Goal: Information Seeking & Learning: Learn about a topic

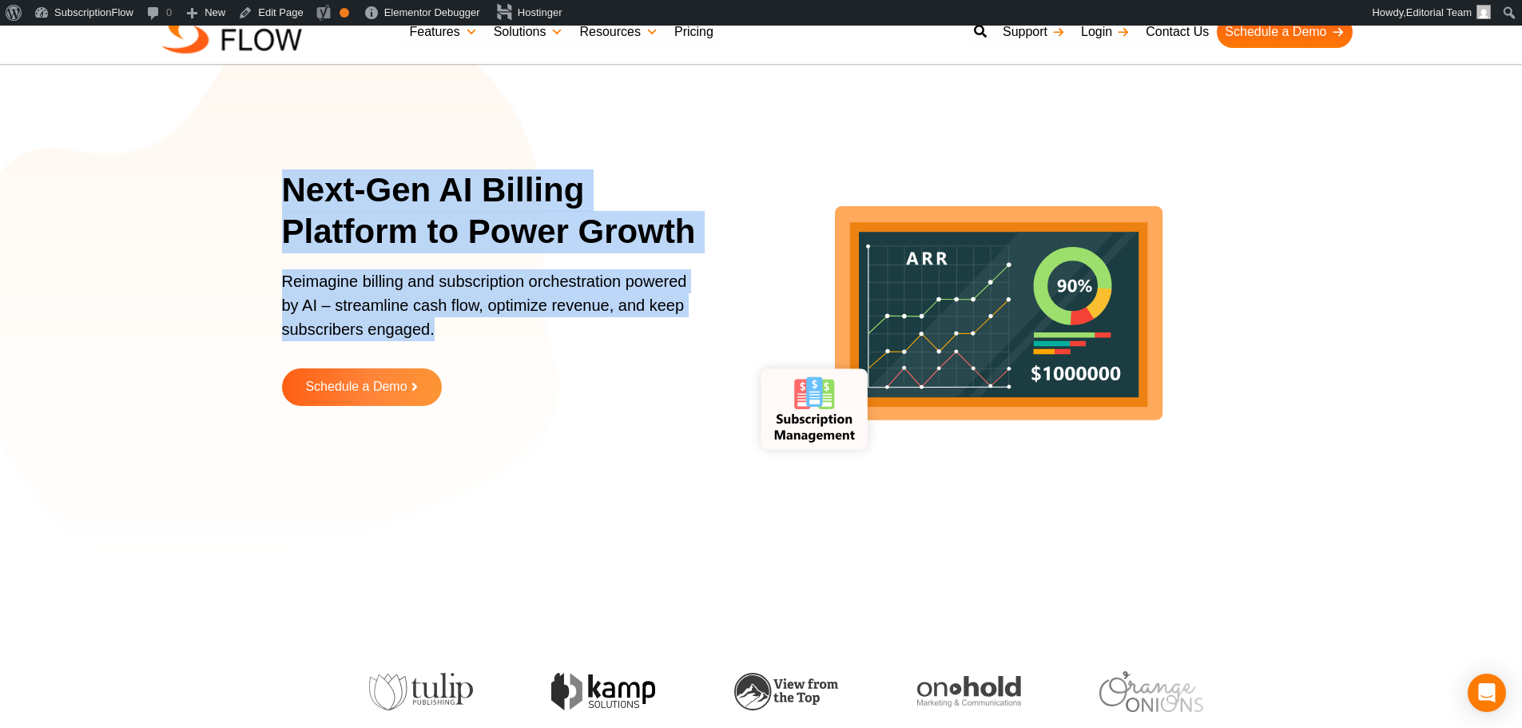
drag, startPoint x: 290, startPoint y: 189, endPoint x: 497, endPoint y: 356, distance: 265.5
click at [497, 356] on div "Next-Gen AI Billing Platform to Power Growth Reimagine billing and subscription…" at bounding box center [500, 299] width 436 height 261
click at [319, 277] on p "Reimagine billing and subscription orchestration powered by AI – streamline cas…" at bounding box center [490, 313] width 416 height 88
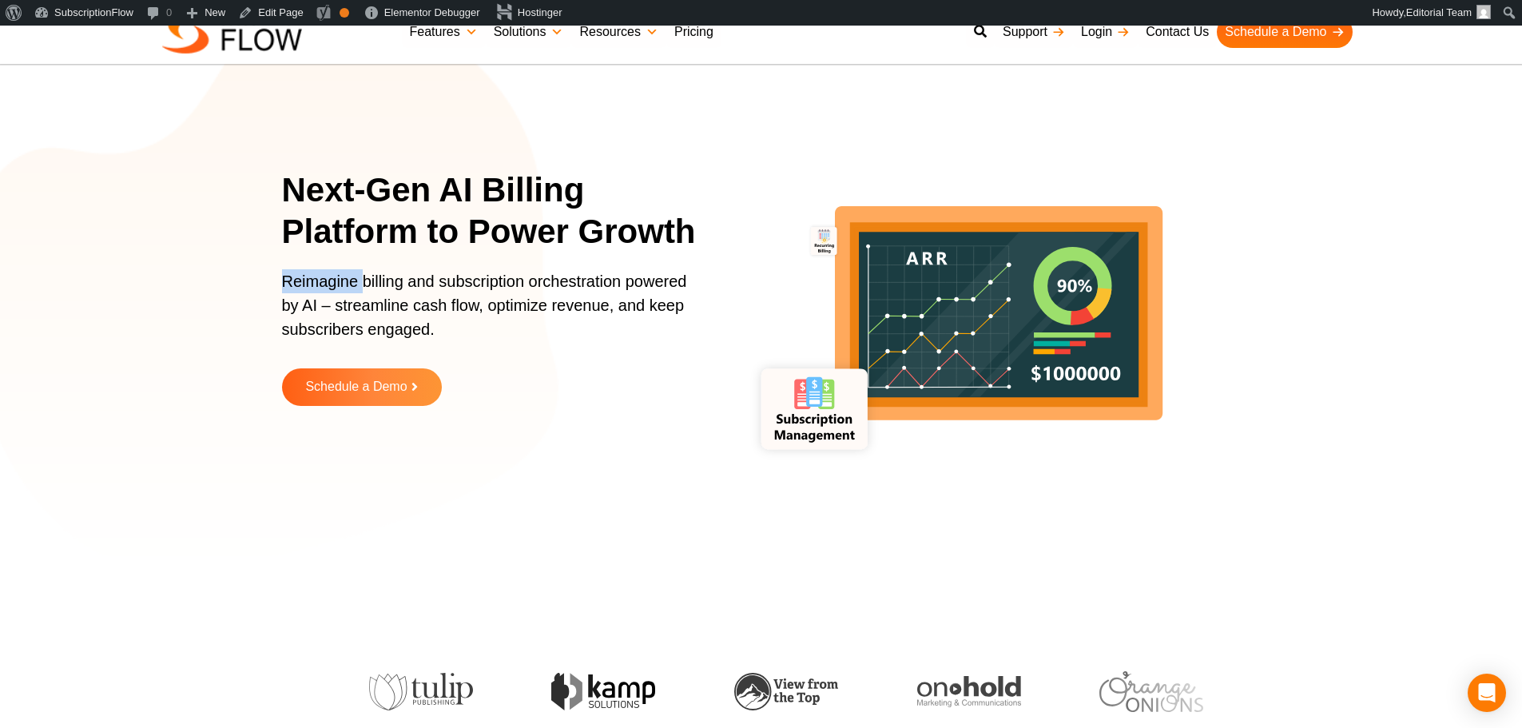
click at [319, 277] on p "Reimagine billing and subscription orchestration powered by AI – streamline cas…" at bounding box center [490, 313] width 416 height 88
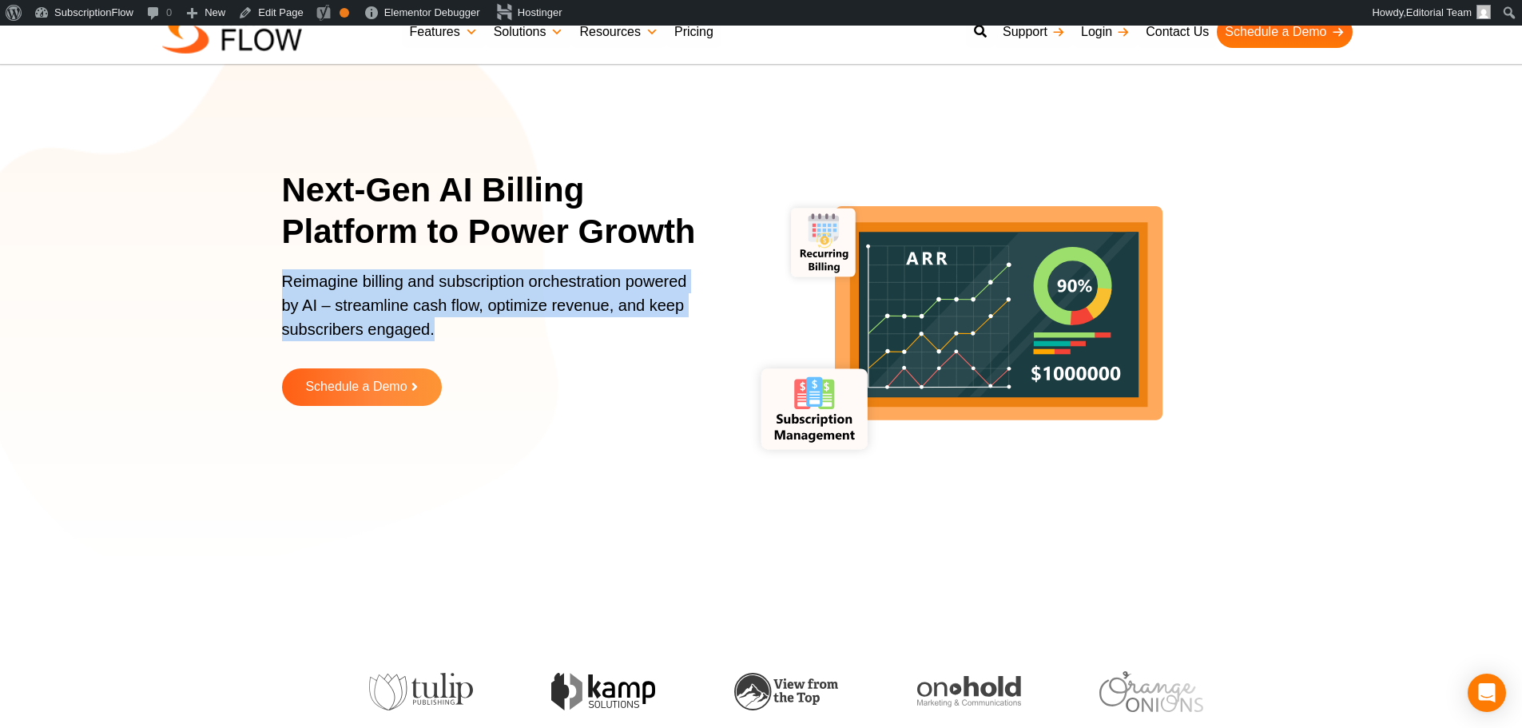
drag, startPoint x: 319, startPoint y: 277, endPoint x: 383, endPoint y: 291, distance: 65.4
click at [325, 278] on p "Reimagine billing and subscription orchestration powered by AI – streamline cas…" at bounding box center [490, 313] width 416 height 88
click at [383, 291] on p "Reimagine billing and subscription orchestration powered by AI – streamline cas…" at bounding box center [490, 313] width 416 height 88
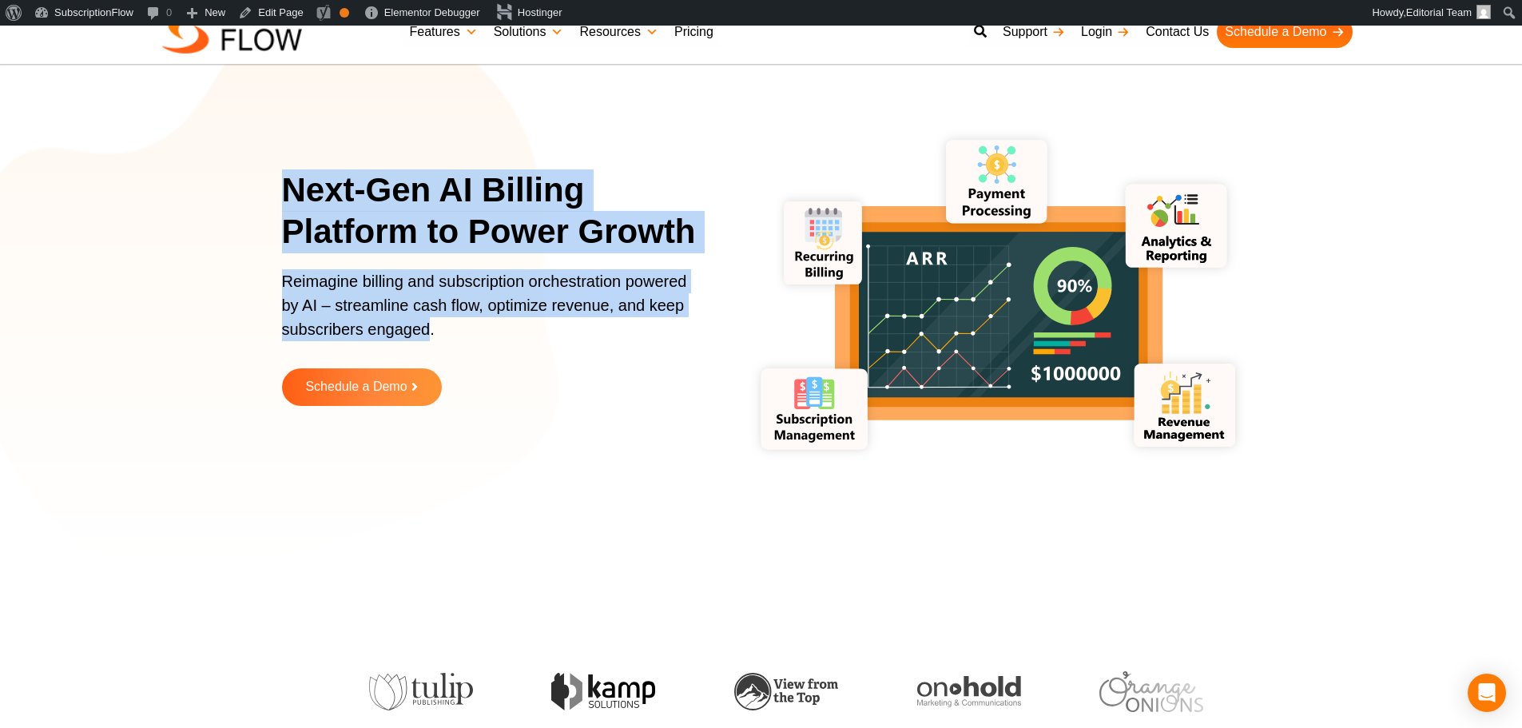
drag, startPoint x: 333, startPoint y: 225, endPoint x: 428, endPoint y: 338, distance: 147.5
click at [428, 338] on section "Next-Gen AI Billing Platform to Power Growth Reimagine billing and subscription…" at bounding box center [761, 299] width 1522 height 519
click at [394, 309] on p "Reimagine billing and subscription orchestration powered by AI – streamline cas…" at bounding box center [490, 313] width 416 height 88
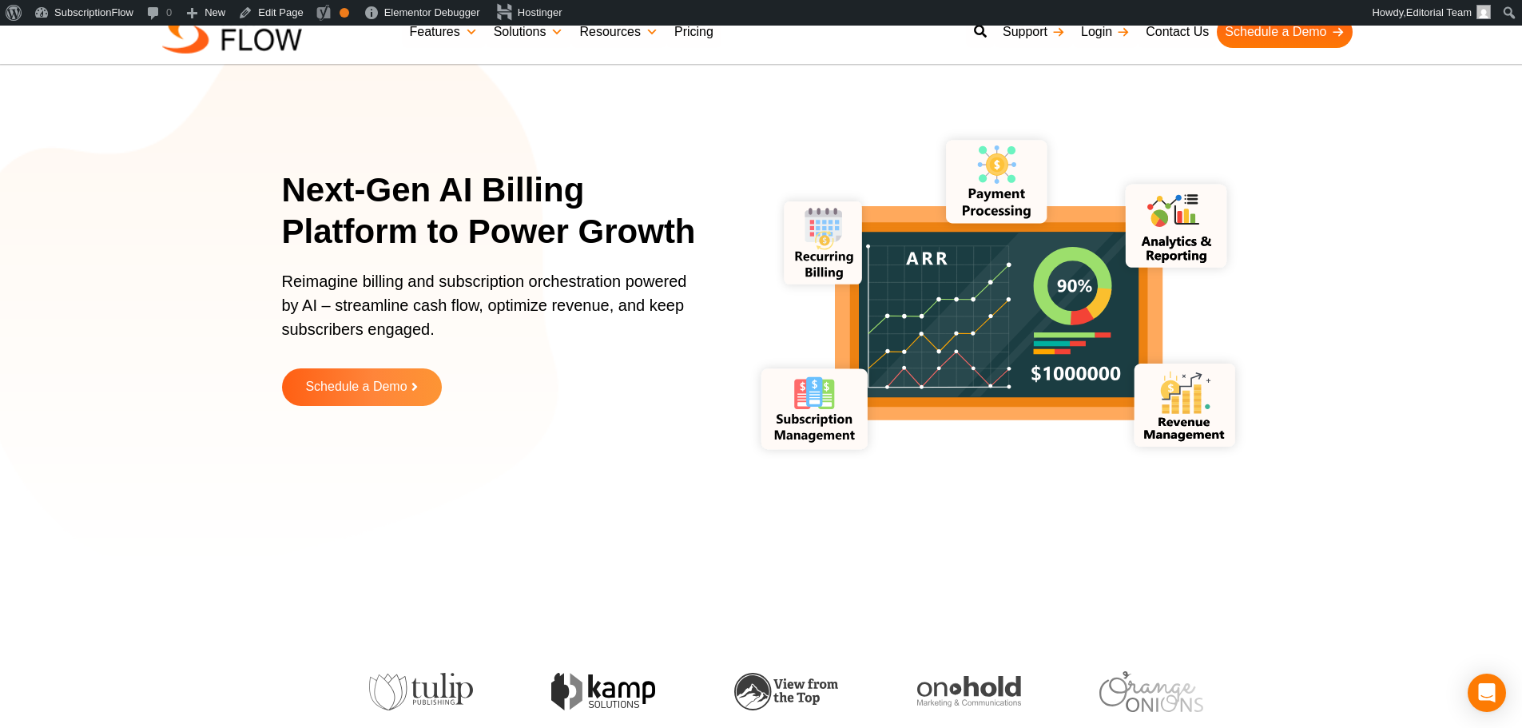
click at [394, 309] on p "Reimagine billing and subscription orchestration powered by AI – streamline cas…" at bounding box center [490, 313] width 416 height 88
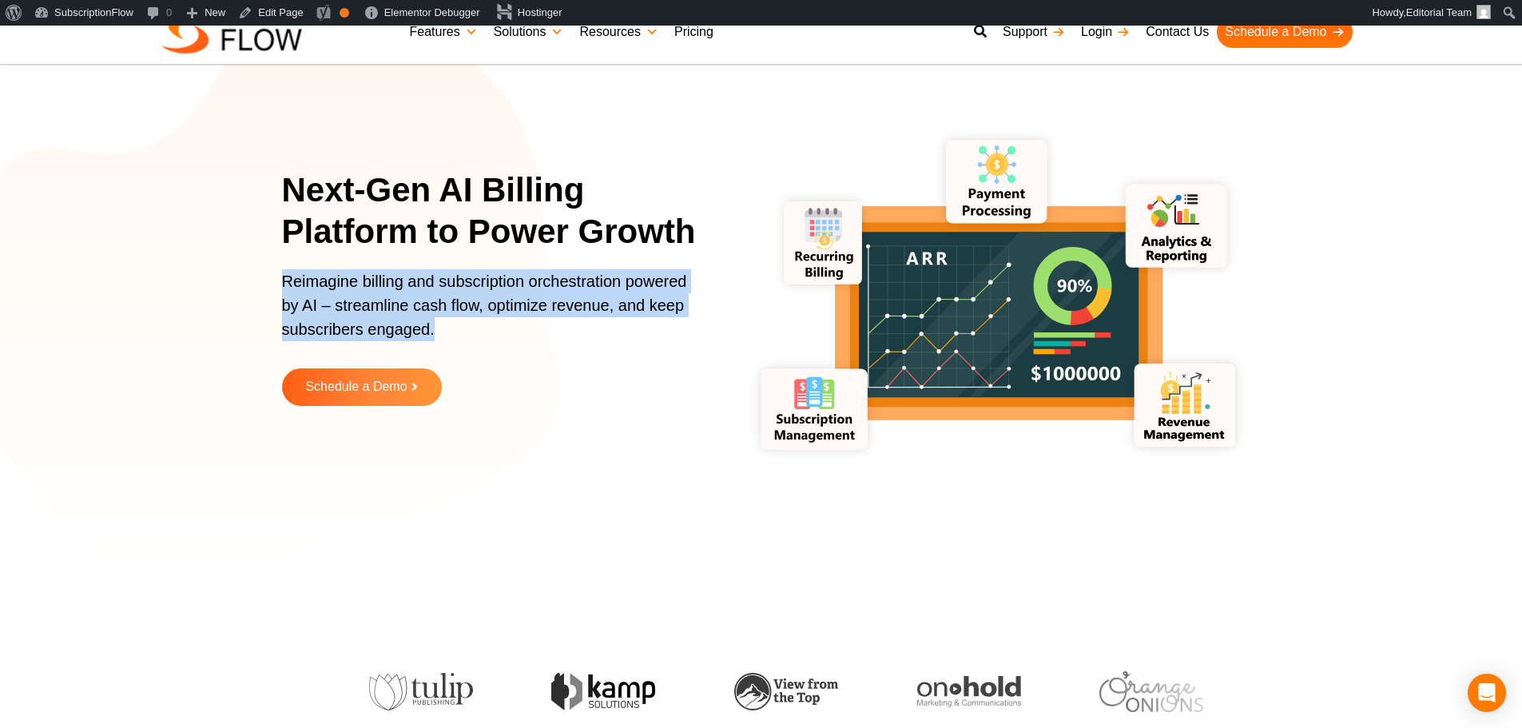
click at [394, 309] on p "Reimagine billing and subscription orchestration powered by AI – streamline cas…" at bounding box center [490, 313] width 416 height 88
click at [429, 307] on p "Reimagine billing and subscription orchestration powered by AI – streamline cas…" at bounding box center [490, 313] width 416 height 88
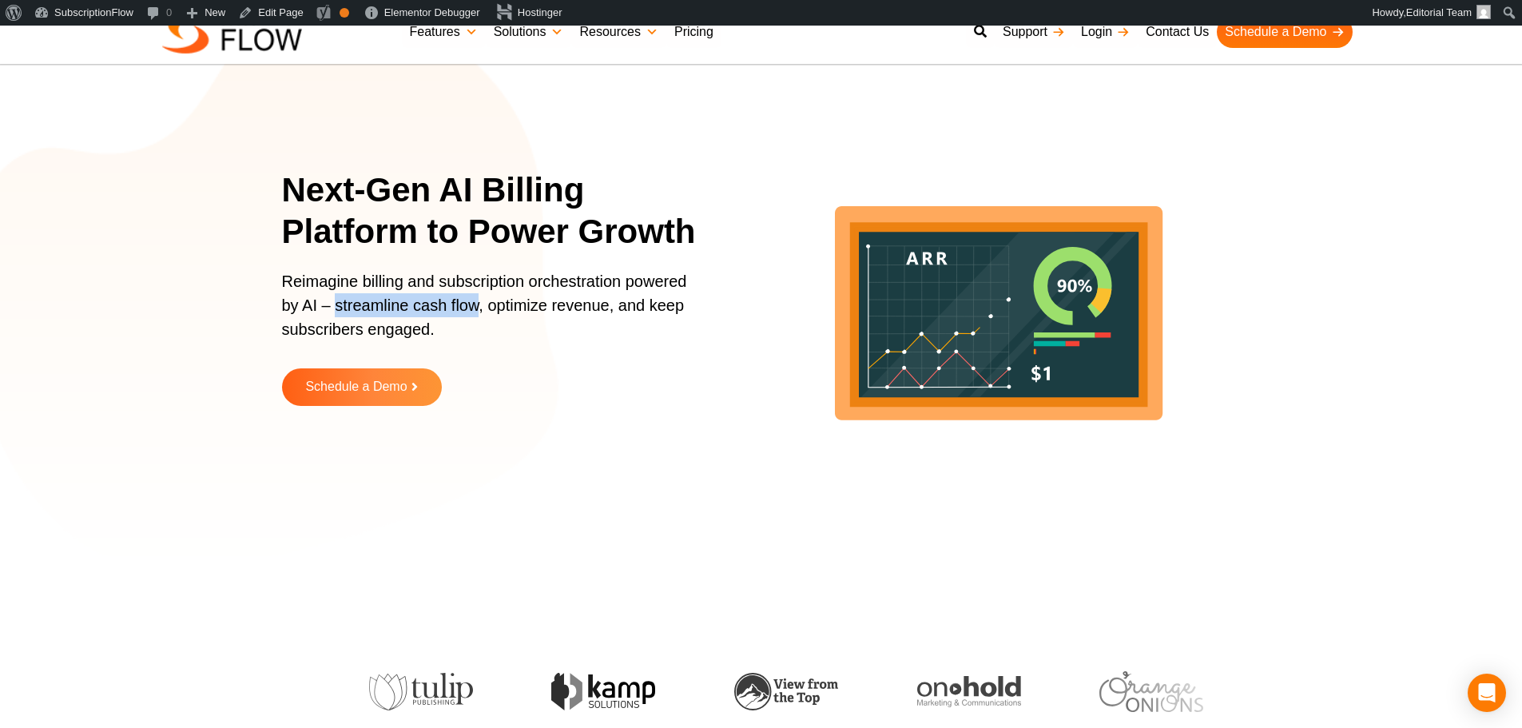
drag, startPoint x: 336, startPoint y: 308, endPoint x: 480, endPoint y: 308, distance: 143.9
click at [480, 308] on p "Reimagine billing and subscription orchestration powered by AI – streamline cas…" at bounding box center [490, 313] width 416 height 88
click at [501, 310] on p "Reimagine billing and subscription orchestration powered by AI – streamline cas…" at bounding box center [490, 313] width 416 height 88
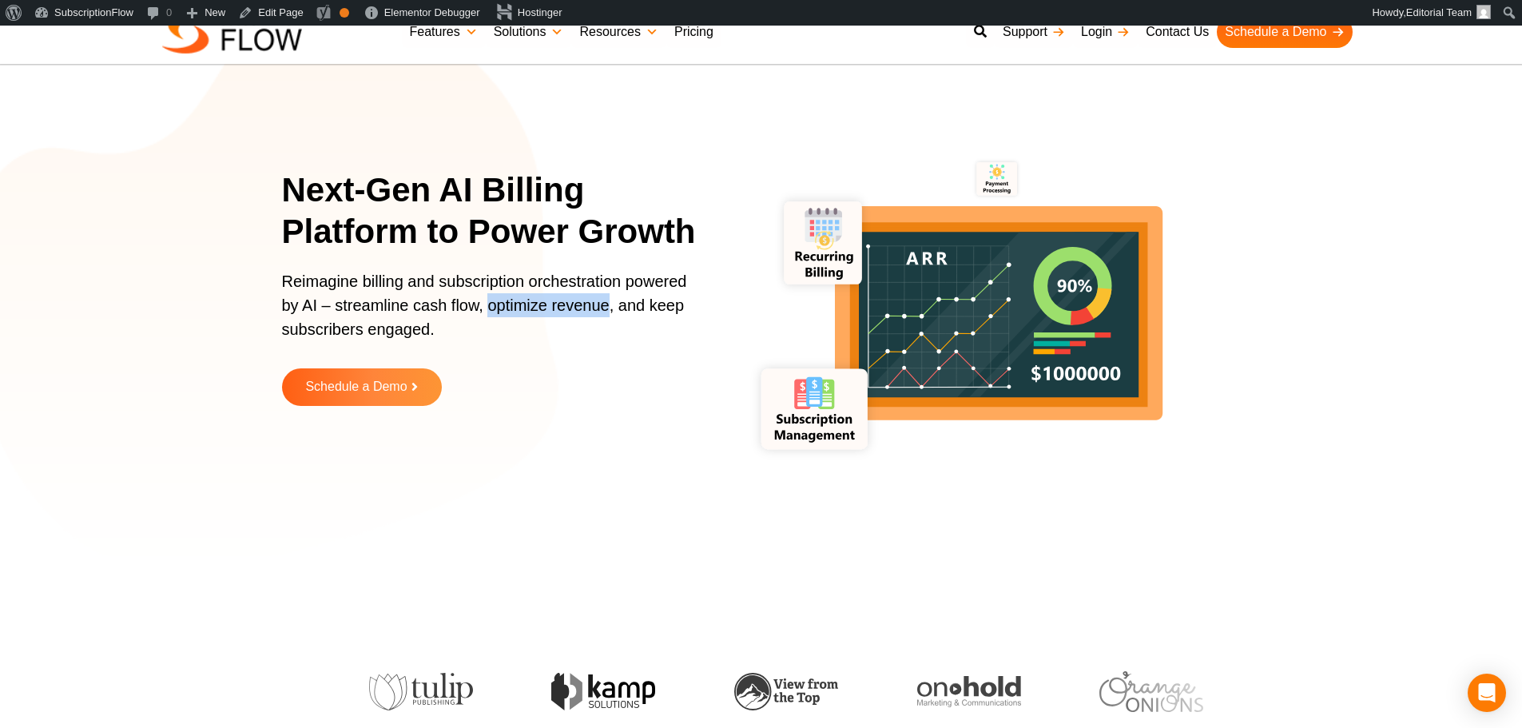
drag, startPoint x: 488, startPoint y: 307, endPoint x: 607, endPoint y: 307, distance: 119.1
click at [607, 307] on p "Reimagine billing and subscription orchestration powered by AI – streamline cas…" at bounding box center [490, 313] width 416 height 88
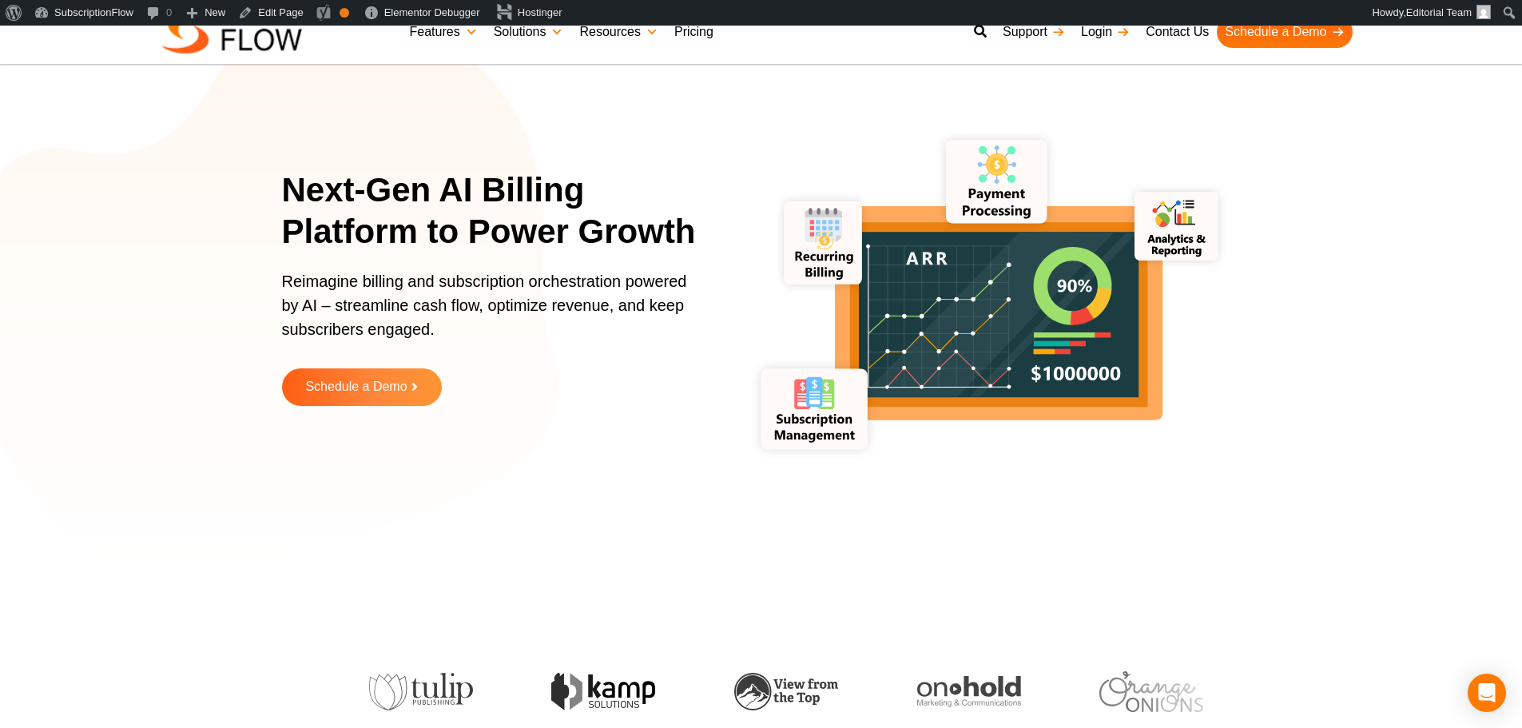
click at [333, 328] on p "Reimagine billing and subscription orchestration powered by AI – streamline cas…" at bounding box center [490, 313] width 416 height 88
click at [376, 329] on p "Reimagine billing and subscription orchestration powered by AI – streamline cas…" at bounding box center [490, 313] width 416 height 88
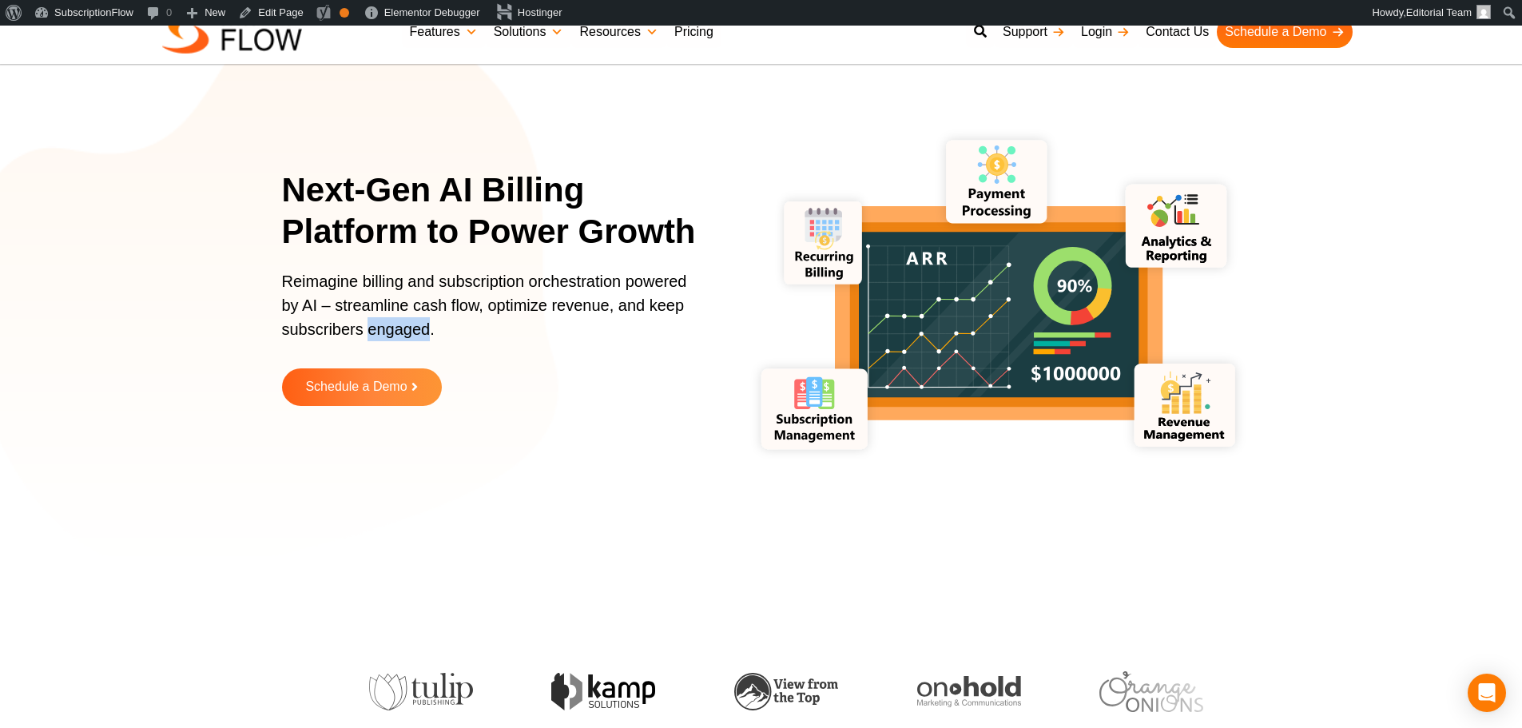
click at [376, 329] on p "Reimagine billing and subscription orchestration powered by AI – streamline cas…" at bounding box center [490, 313] width 416 height 88
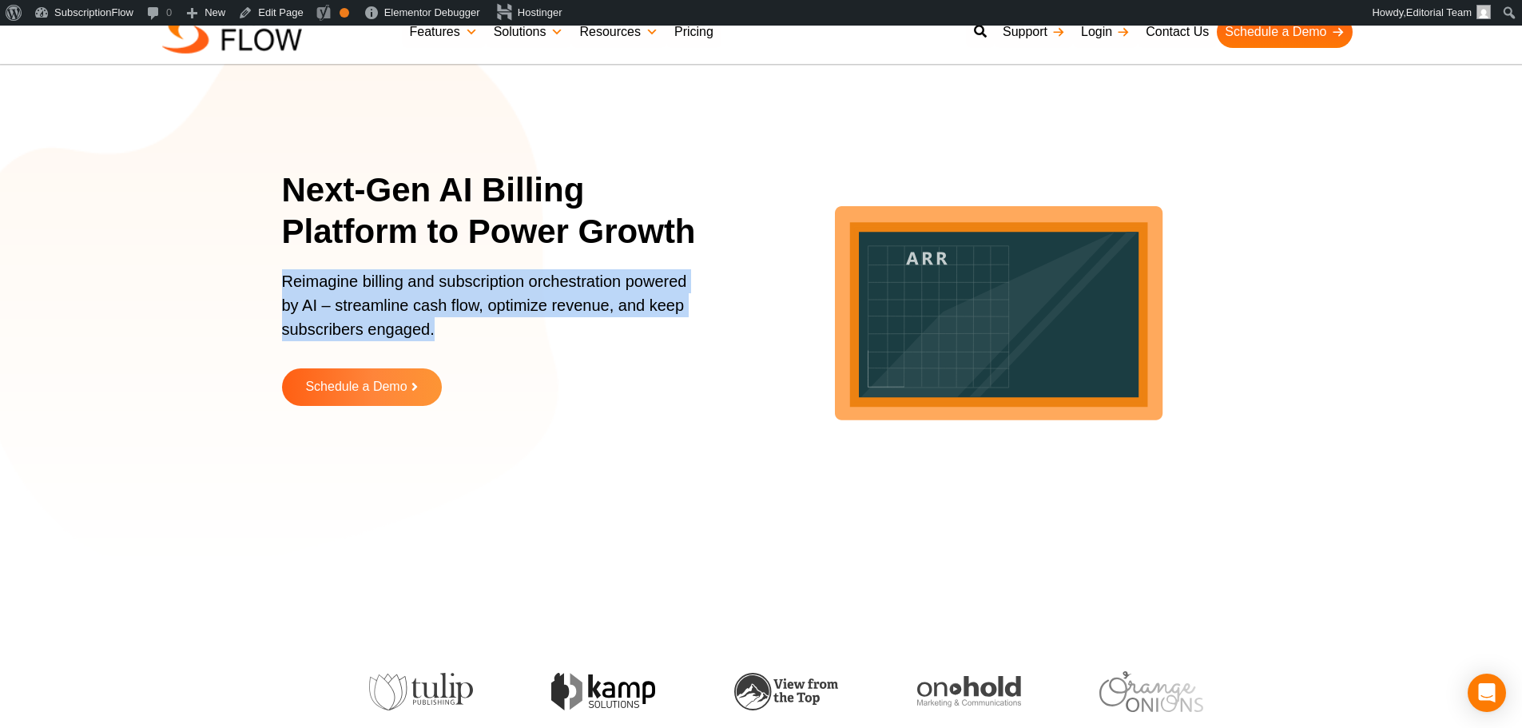
drag, startPoint x: 285, startPoint y: 280, endPoint x: 443, endPoint y: 332, distance: 166.8
click at [443, 332] on p "Reimagine billing and subscription orchestration powered by AI – streamline cas…" at bounding box center [490, 313] width 416 height 88
click at [340, 301] on p "Reimagine billing and subscription orchestration powered by AI – streamline cas…" at bounding box center [490, 313] width 416 height 88
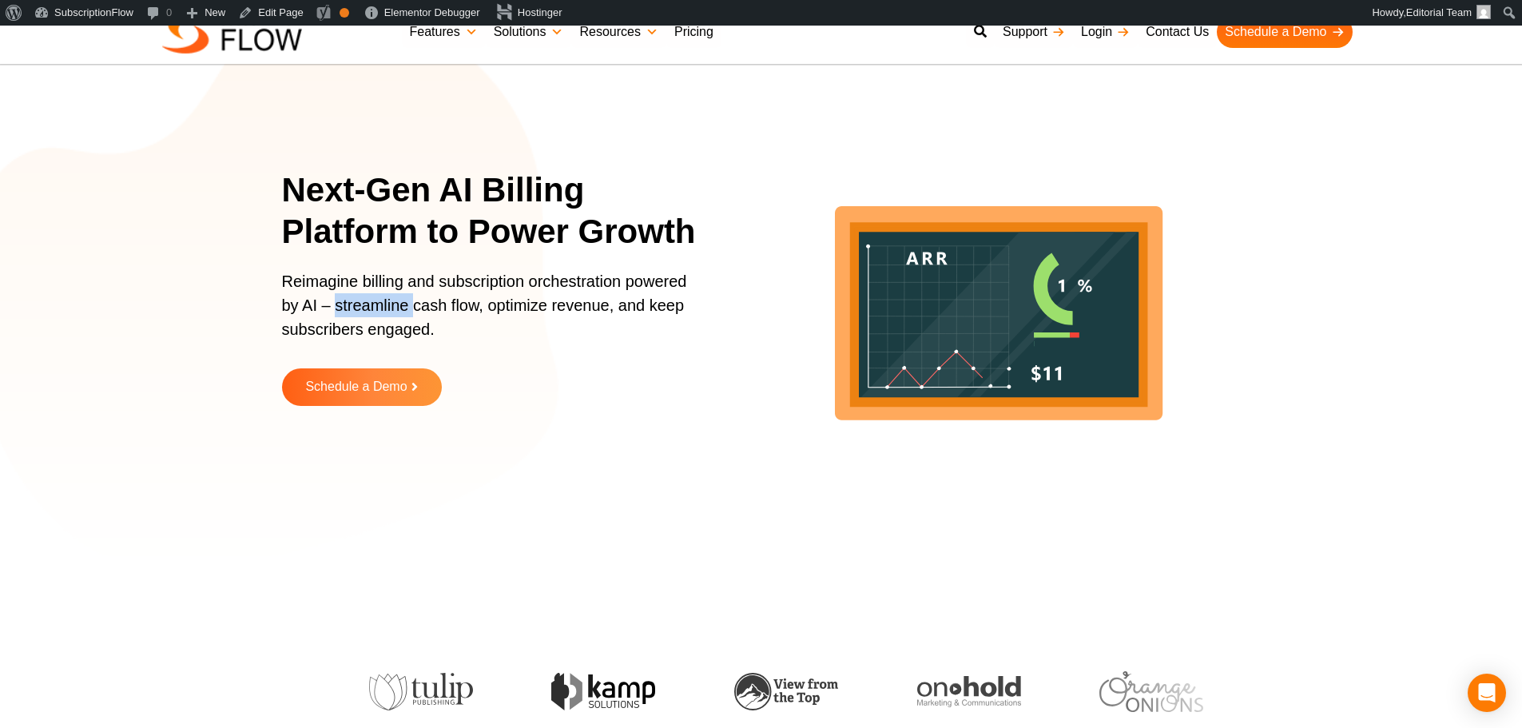
click at [340, 301] on p "Reimagine billing and subscription orchestration powered by AI – streamline cas…" at bounding box center [490, 313] width 416 height 88
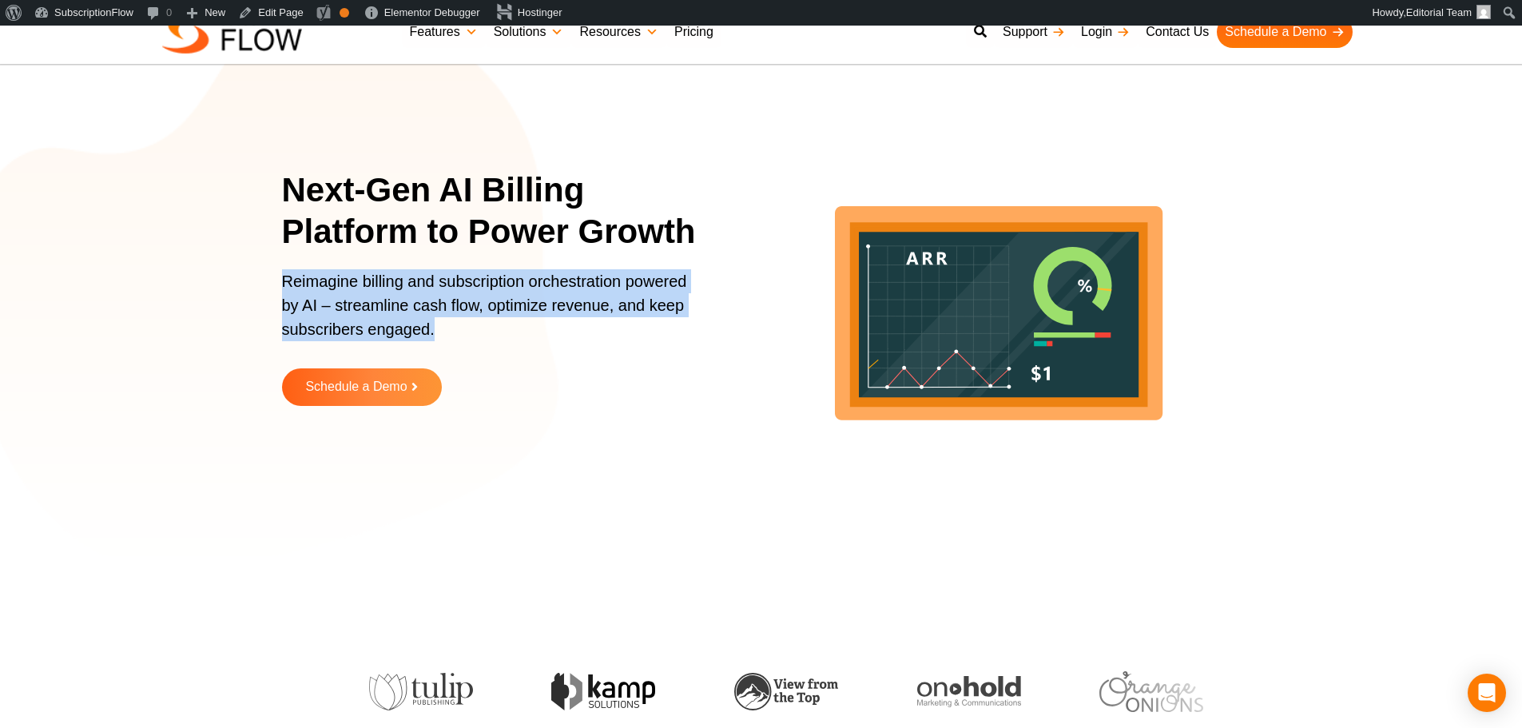
click at [340, 301] on p "Reimagine billing and subscription orchestration powered by AI – streamline cas…" at bounding box center [490, 313] width 416 height 88
click at [416, 281] on p "Reimagine billing and subscription orchestration powered by AI – streamline cas…" at bounding box center [490, 313] width 416 height 88
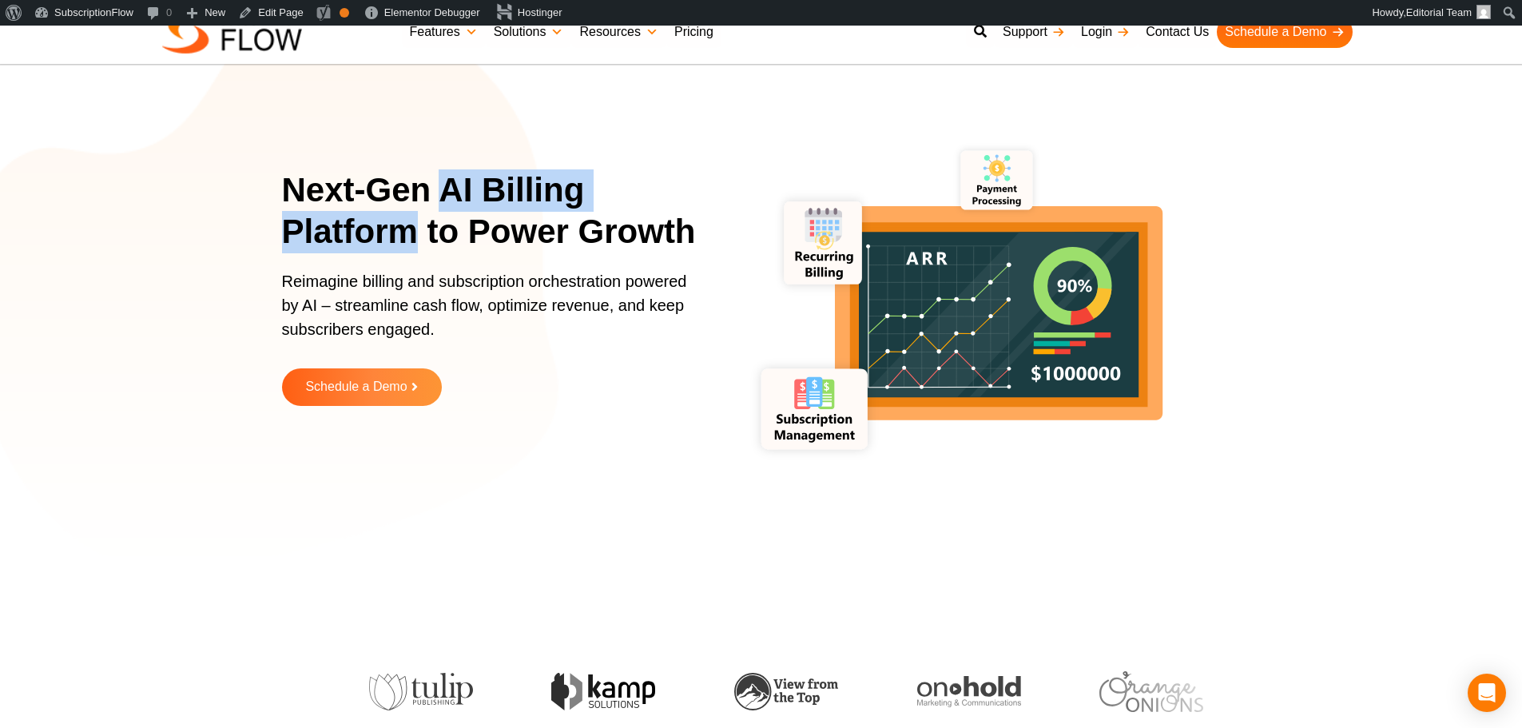
drag, startPoint x: 439, startPoint y: 192, endPoint x: 407, endPoint y: 229, distance: 49.3
click at [407, 229] on h1 "Next-Gen AI Billing Platform to Power Growth" at bounding box center [500, 211] width 436 height 84
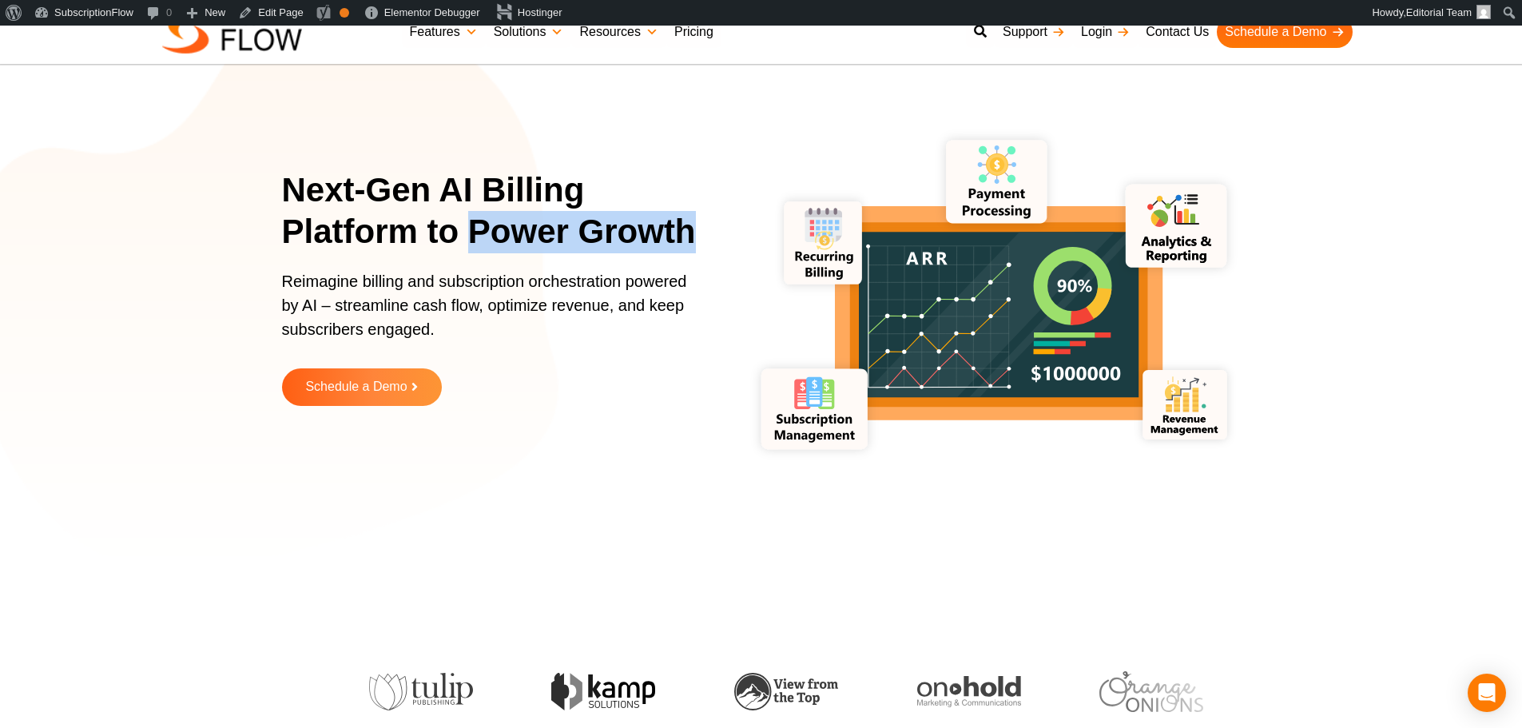
drag, startPoint x: 470, startPoint y: 230, endPoint x: 560, endPoint y: 235, distance: 90.4
click at [692, 231] on h1 "Next-Gen AI Billing Platform to Power Growth" at bounding box center [500, 211] width 436 height 84
click at [572, 232] on h1 "Next-Gen AI Billing Platform to Power Growth" at bounding box center [500, 211] width 436 height 84
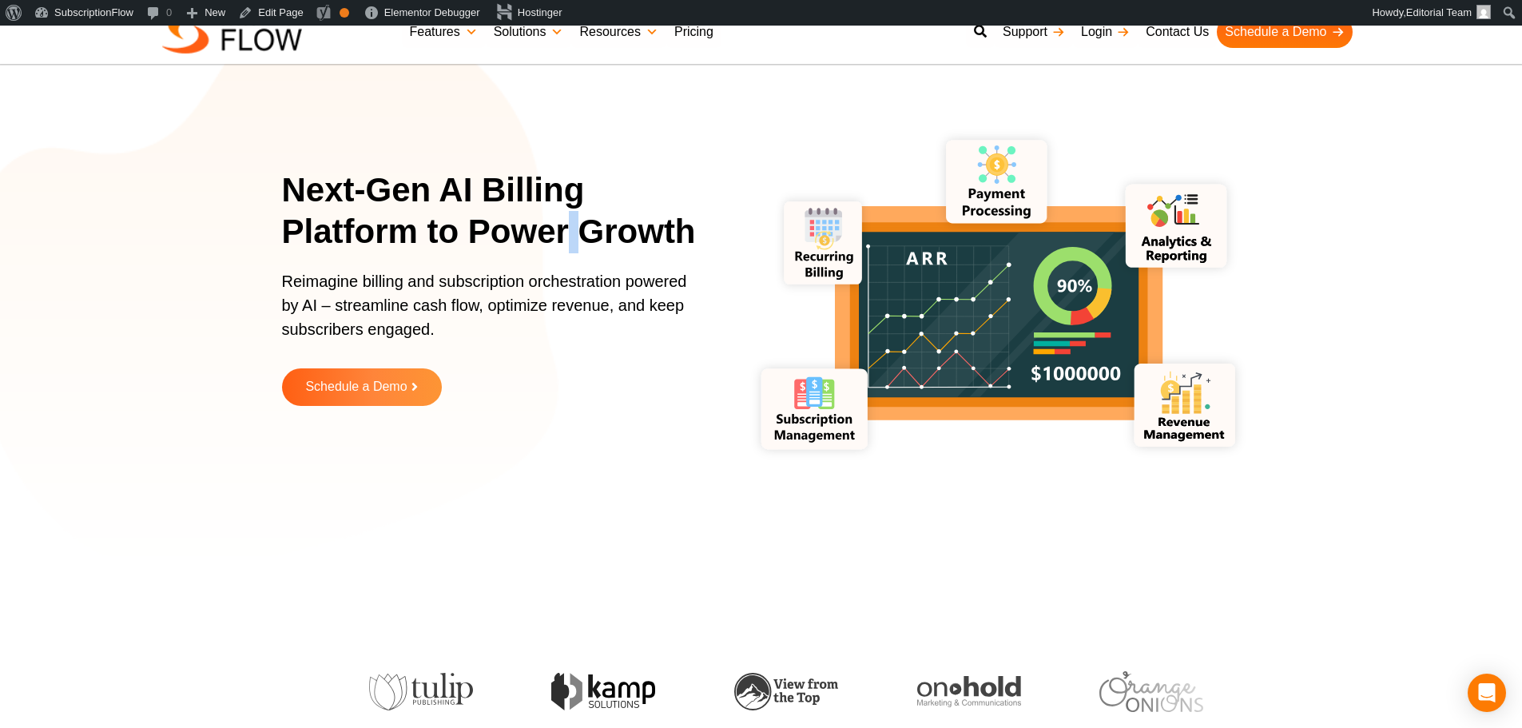
click at [572, 232] on h1 "Next-Gen AI Billing Platform to Power Growth" at bounding box center [500, 211] width 436 height 84
click at [444, 195] on h1 "Next-Gen AI Billing Platform to Power Growth" at bounding box center [500, 211] width 436 height 84
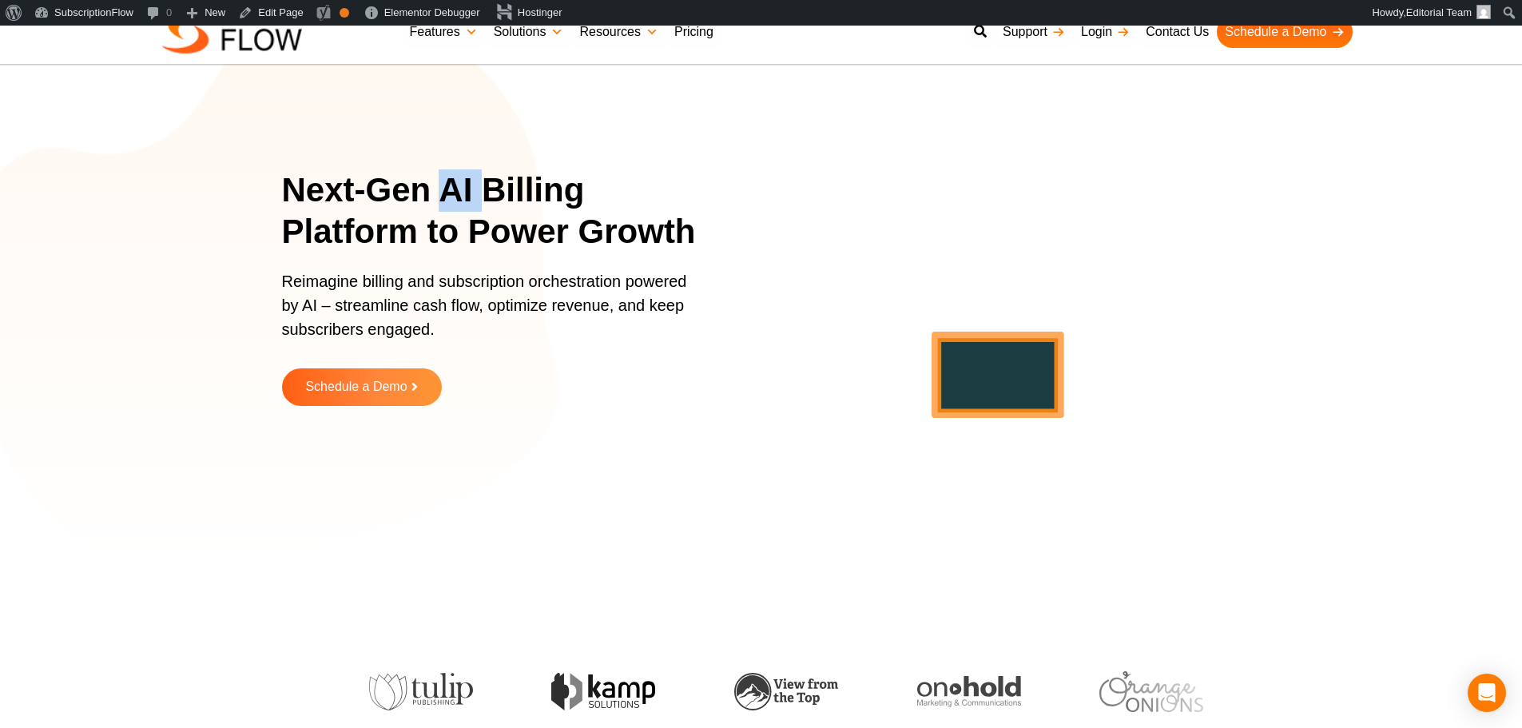
click at [444, 195] on h1 "Next-Gen AI Billing Platform to Power Growth" at bounding box center [500, 211] width 436 height 84
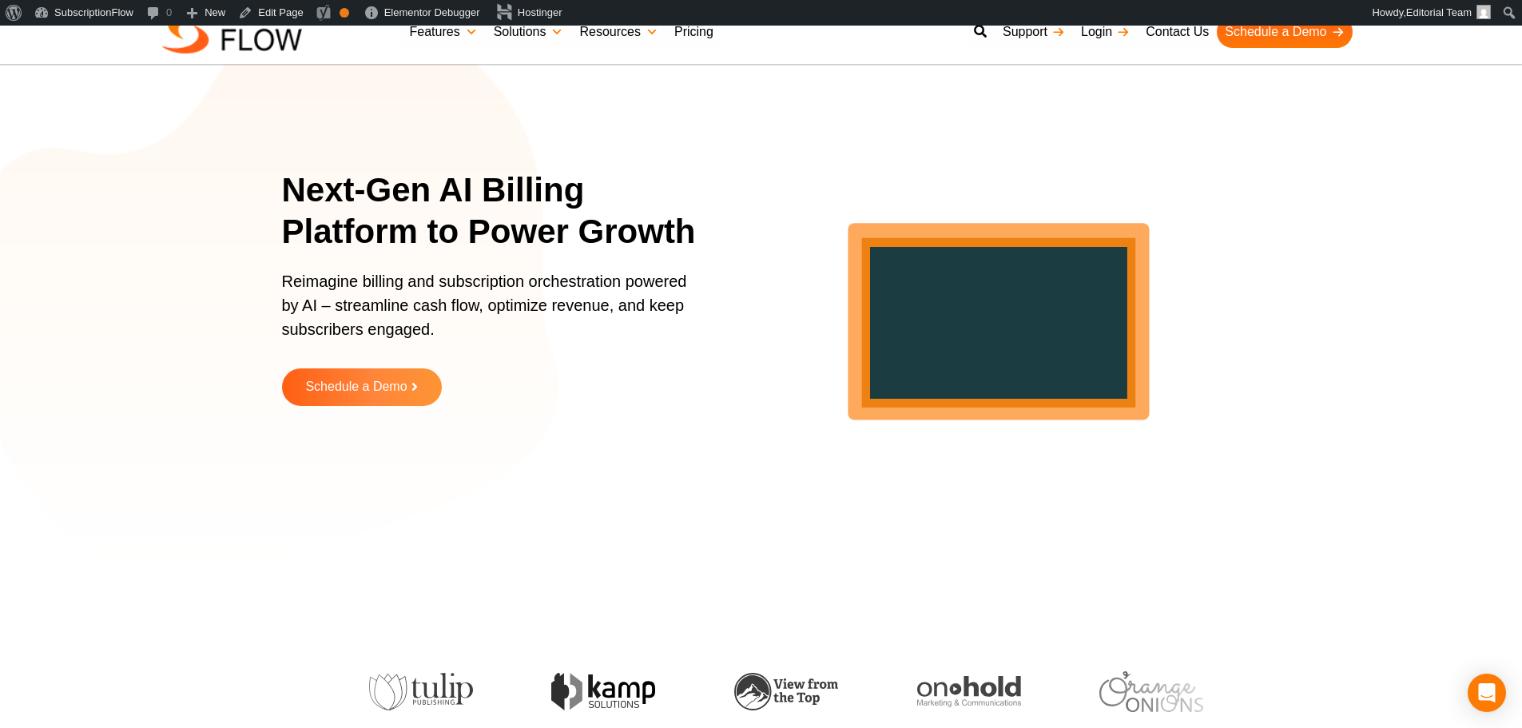
click at [504, 193] on h1 "Next-Gen AI Billing Platform to Power Growth" at bounding box center [500, 211] width 436 height 84
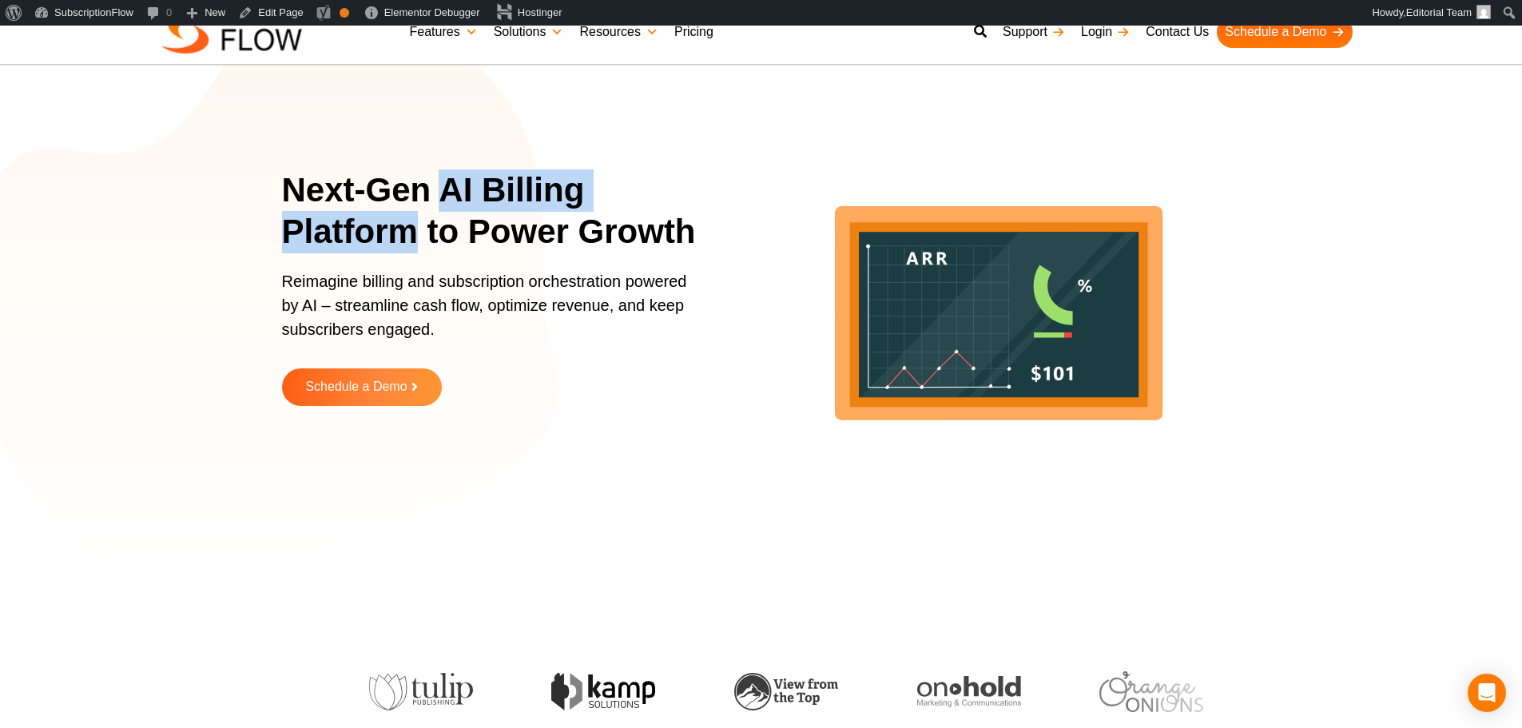
drag, startPoint x: 445, startPoint y: 189, endPoint x: 419, endPoint y: 236, distance: 54.0
click at [419, 236] on h1 "Next-Gen AI Billing Platform to Power Growth" at bounding box center [500, 211] width 436 height 84
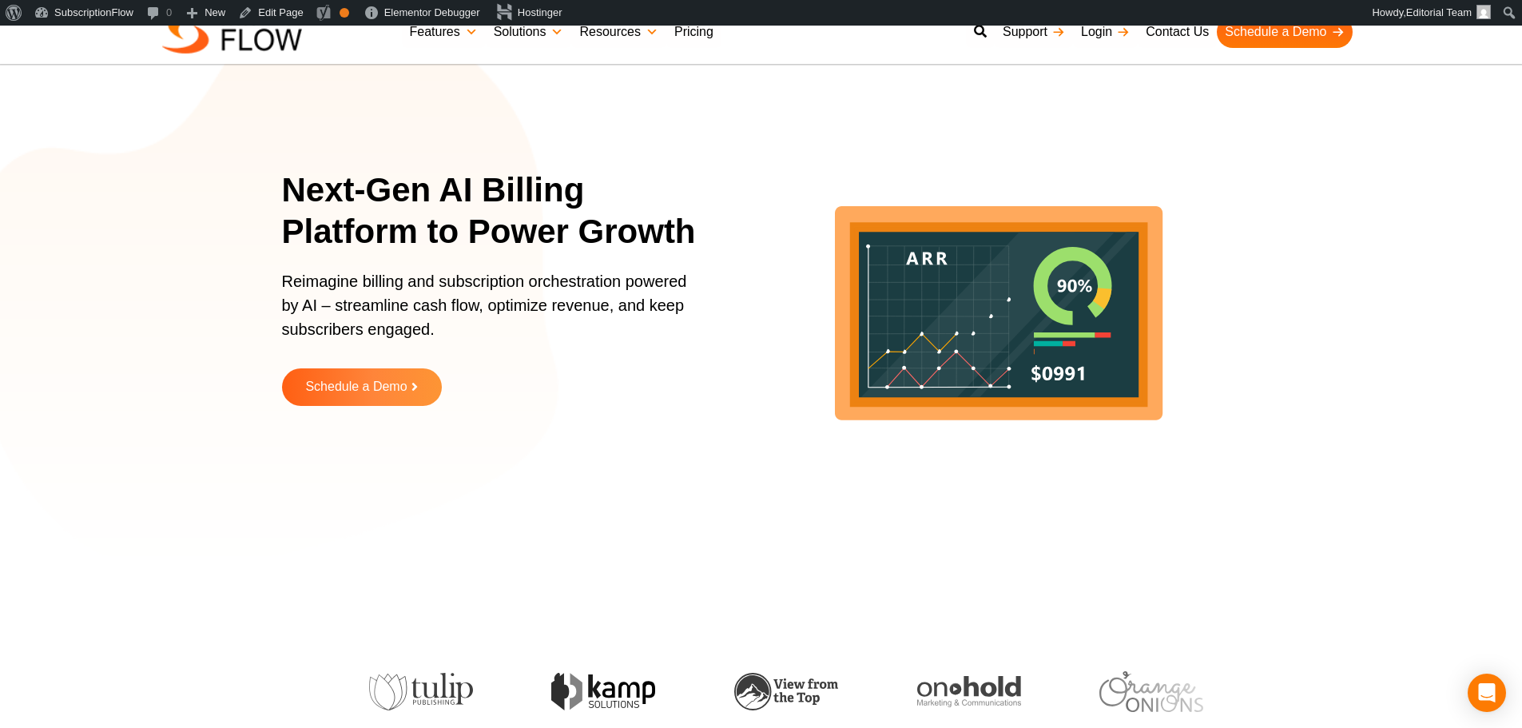
click at [286, 197] on h1 "Next-Gen AI Billing Platform to Power Growth" at bounding box center [500, 211] width 436 height 84
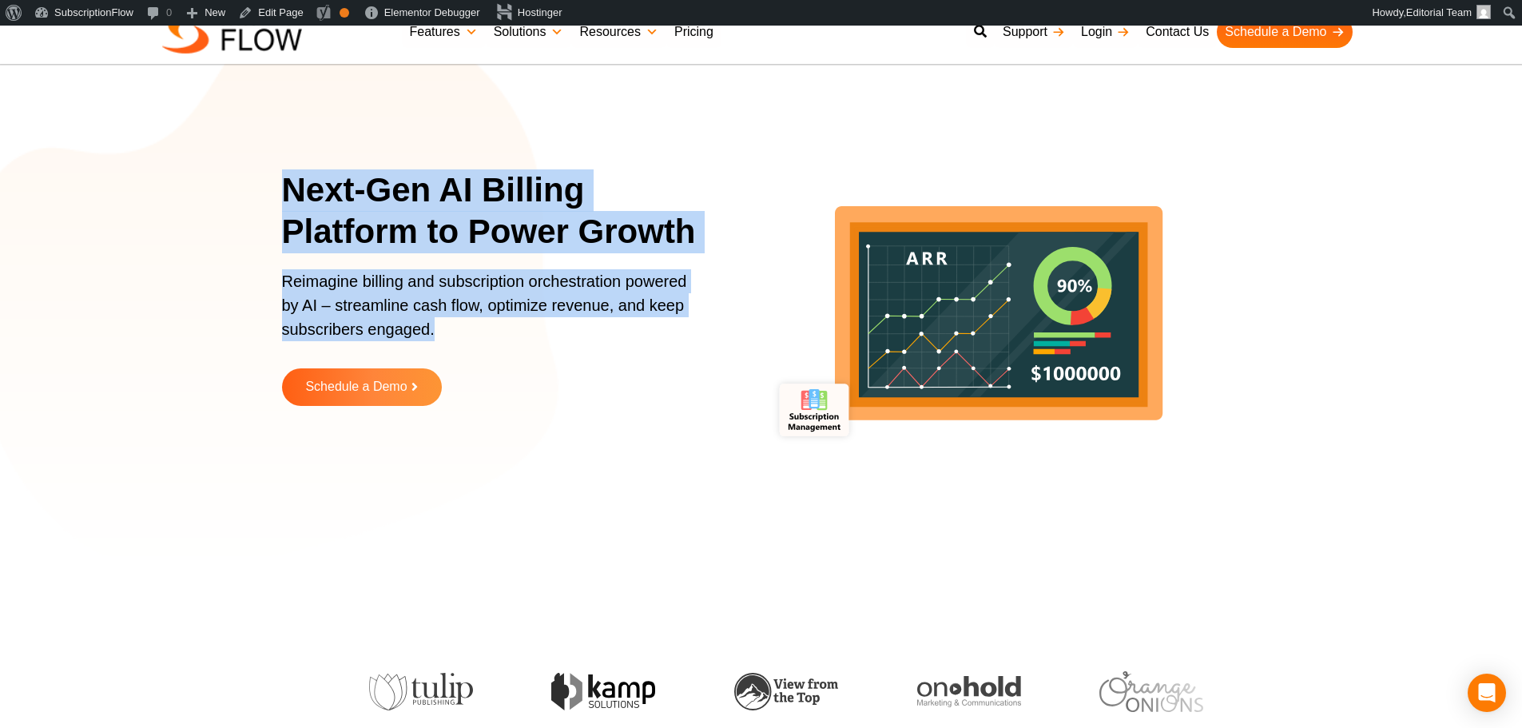
drag, startPoint x: 288, startPoint y: 189, endPoint x: 491, endPoint y: 328, distance: 246.1
click at [491, 328] on div "Next-Gen AI Billing Platform to Power Growth Reimagine billing and subscription…" at bounding box center [500, 299] width 436 height 261
click at [361, 304] on p "Reimagine billing and subscription orchestration powered by AI – streamline cas…" at bounding box center [490, 313] width 416 height 88
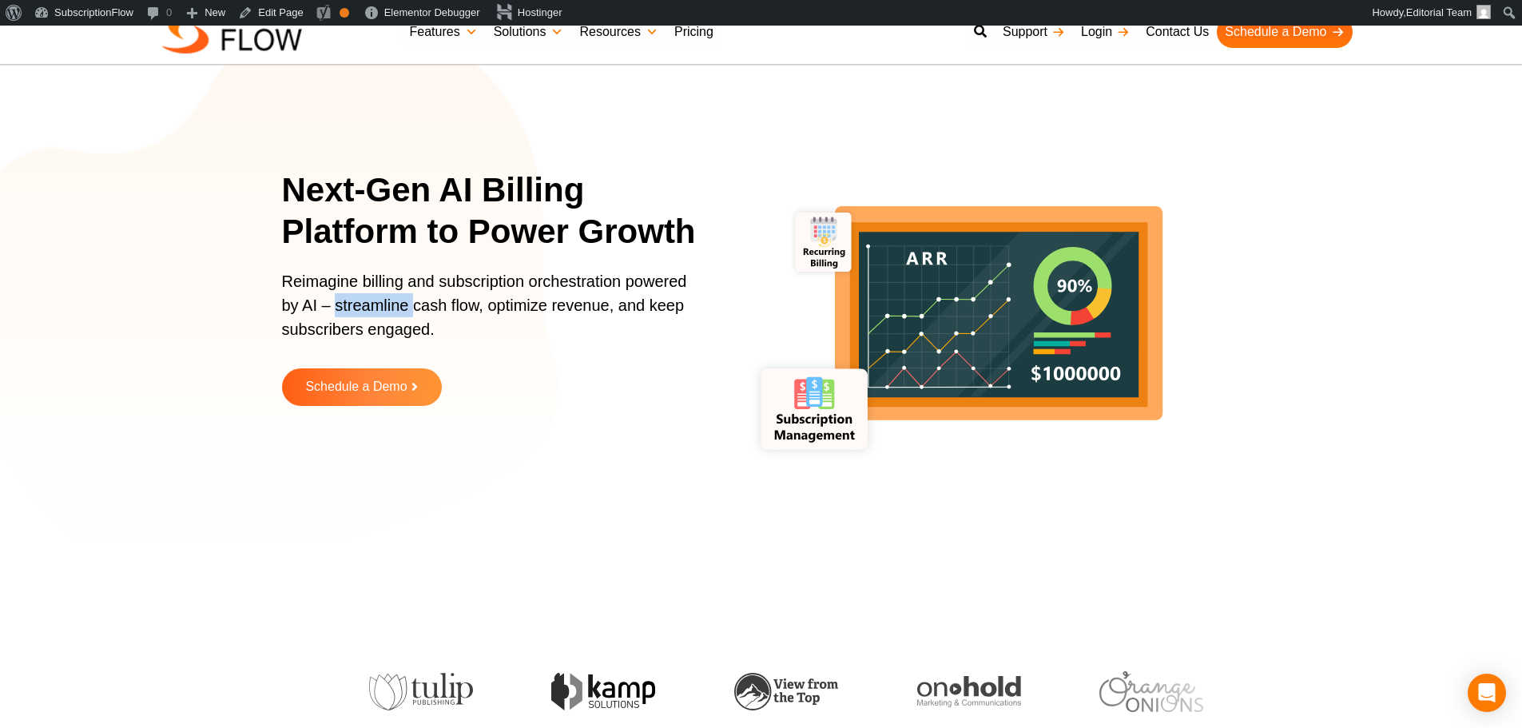
click at [361, 304] on p "Reimagine billing and subscription orchestration powered by AI – streamline cas…" at bounding box center [490, 313] width 416 height 88
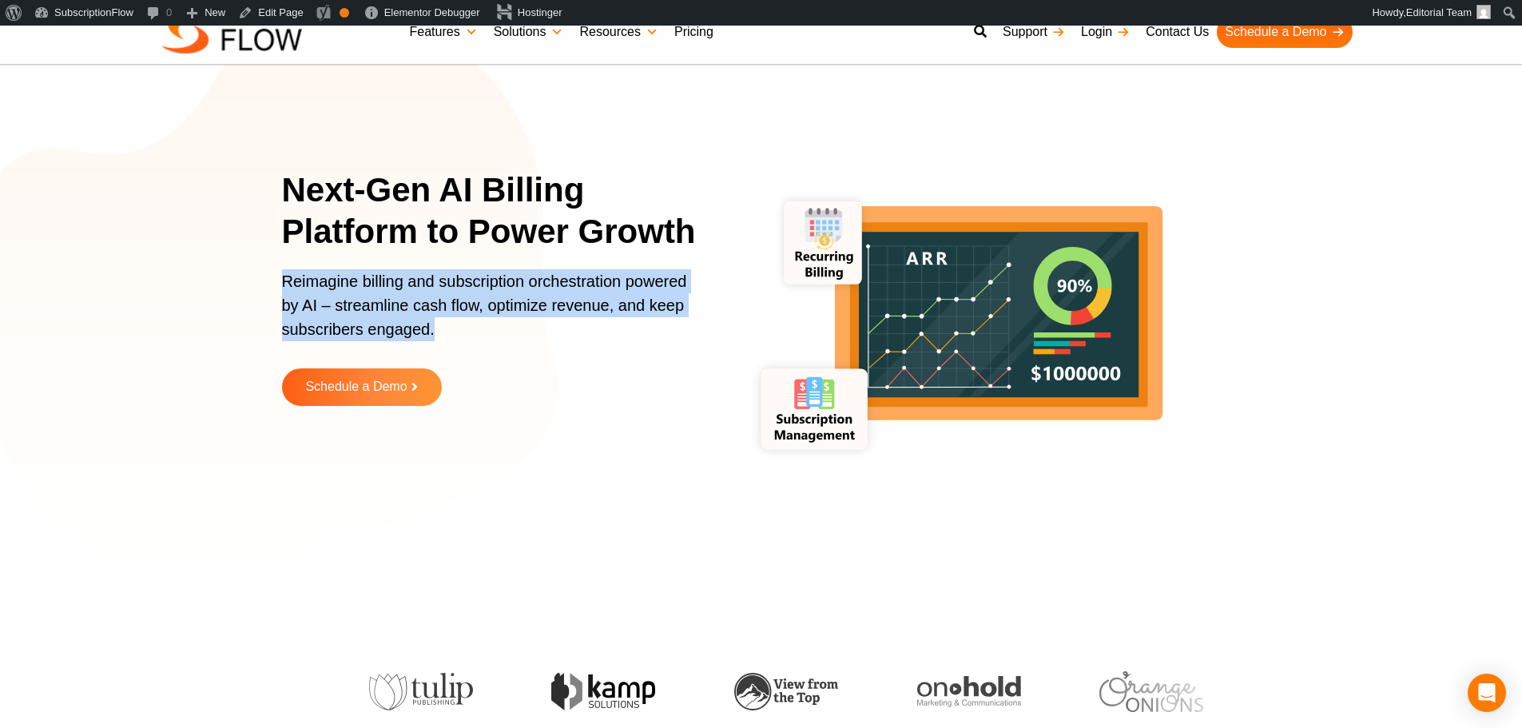
click at [361, 304] on p "Reimagine billing and subscription orchestration powered by AI – streamline cas…" at bounding box center [490, 313] width 416 height 88
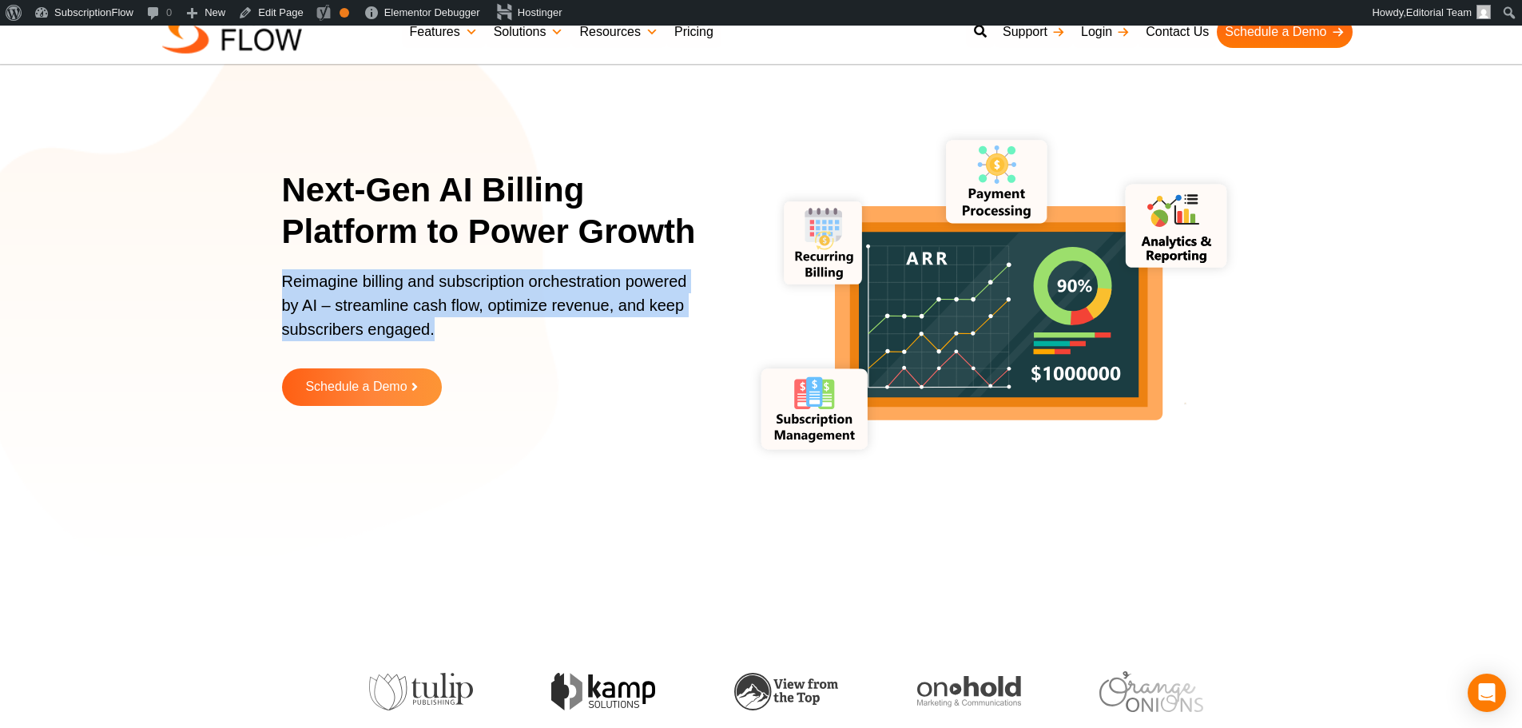
click at [315, 279] on p "Reimagine billing and subscription orchestration powered by AI – streamline cas…" at bounding box center [490, 313] width 416 height 88
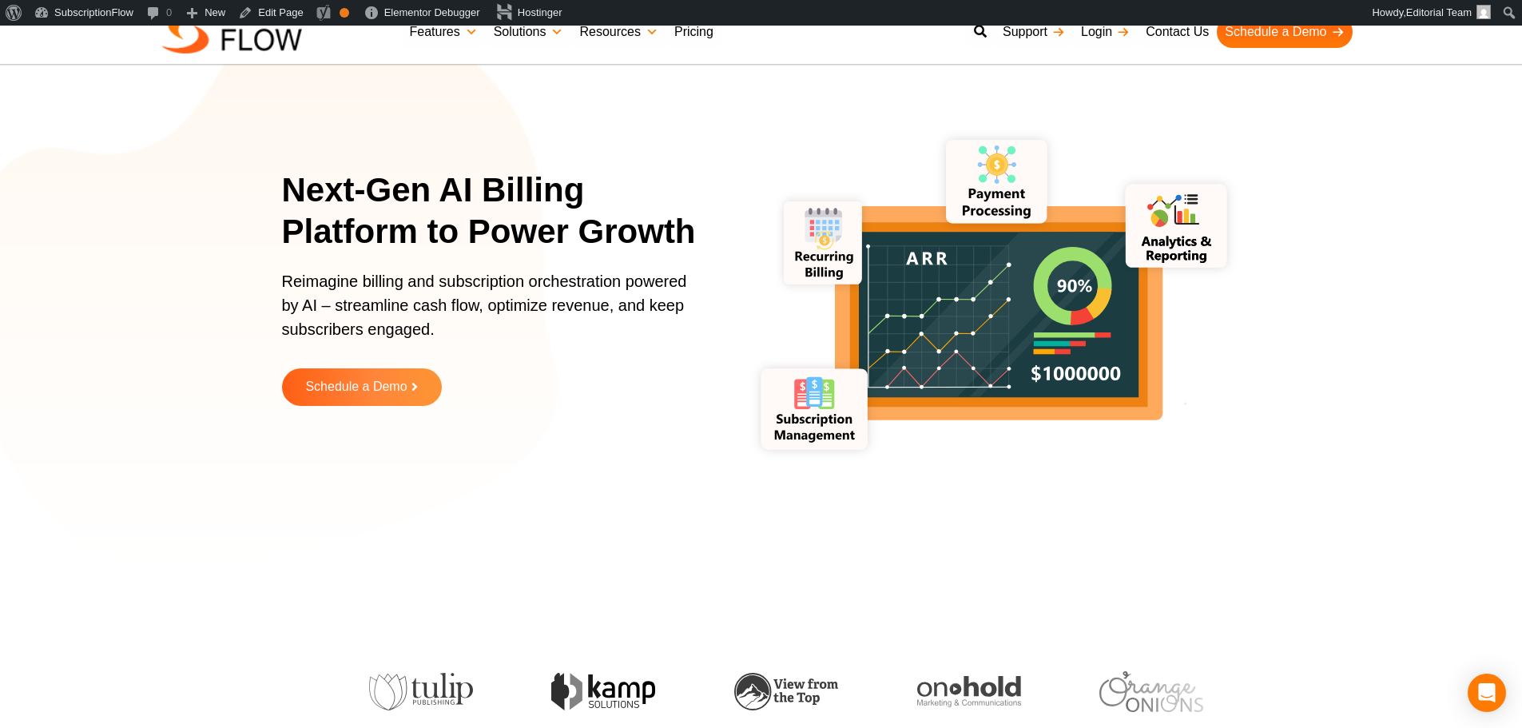
click at [315, 279] on p "Reimagine billing and subscription orchestration powered by AI – streamline cas…" at bounding box center [490, 313] width 416 height 88
click at [376, 282] on p "Reimagine billing and subscription orchestration powered by AI – streamline cas…" at bounding box center [490, 313] width 416 height 88
click at [412, 283] on p "Reimagine billing and subscription orchestration powered by AI – streamline cas…" at bounding box center [490, 313] width 416 height 88
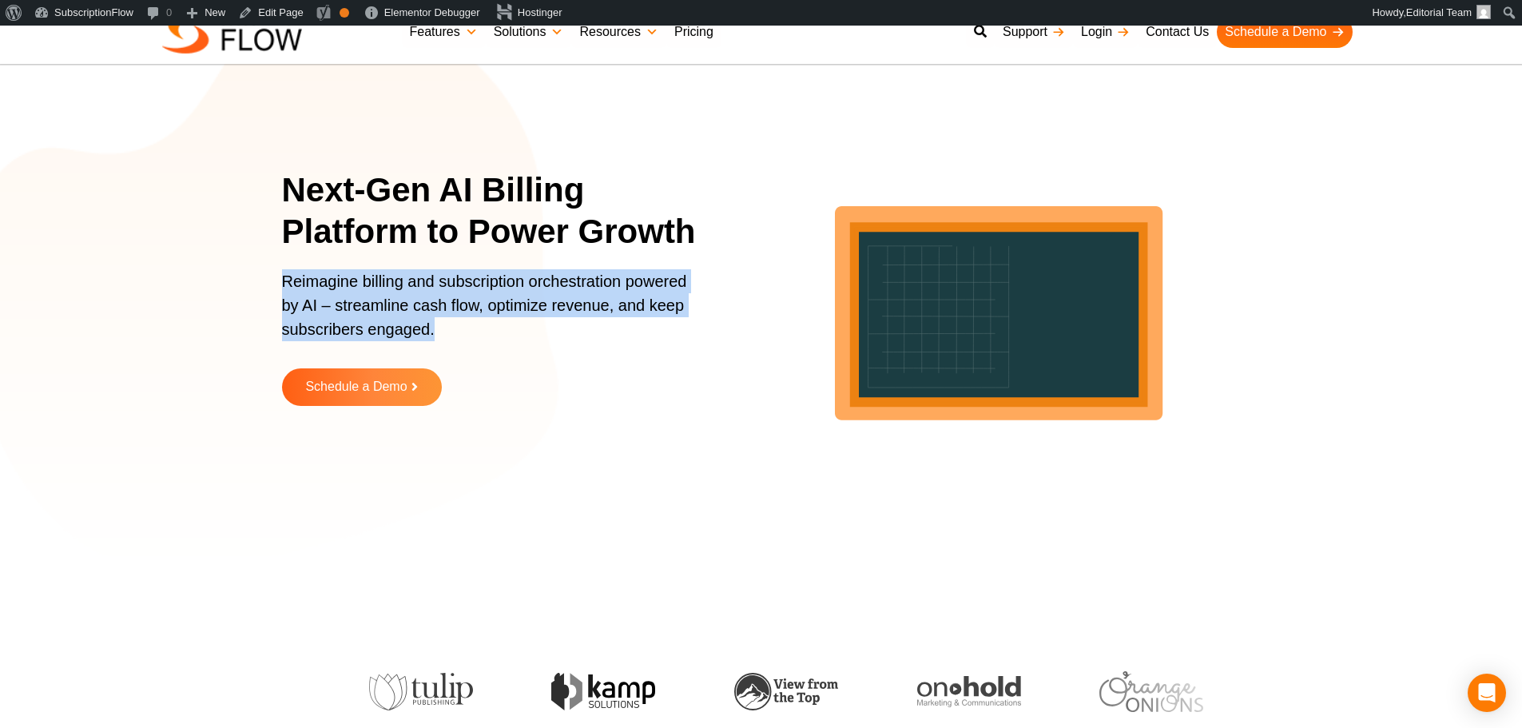
drag, startPoint x: 397, startPoint y: 328, endPoint x: 452, endPoint y: 341, distance: 55.8
click at [452, 341] on section "Next-Gen AI Billing Platform to Power Growth Reimagine billing and subscription…" at bounding box center [761, 299] width 1522 height 519
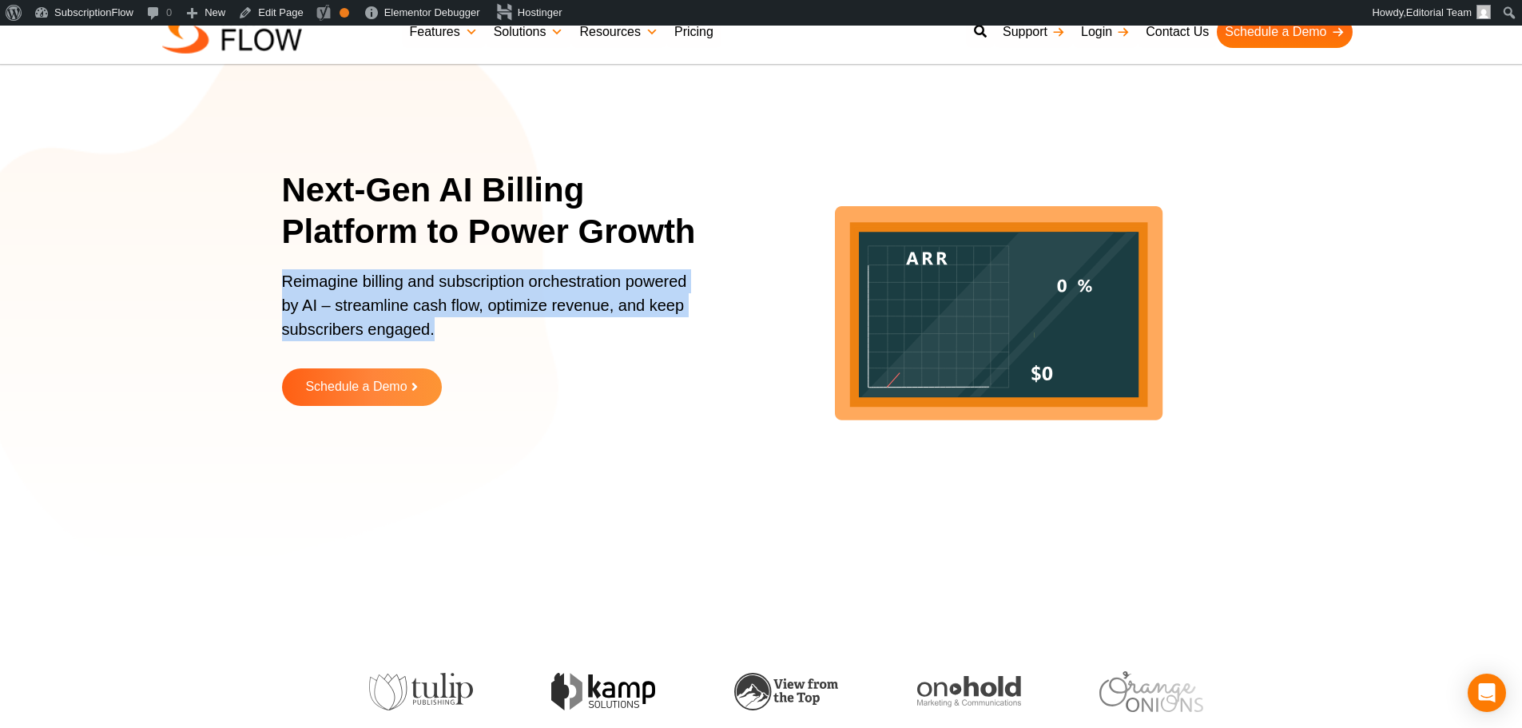
click at [329, 324] on p "Reimagine billing and subscription orchestration powered by AI – streamline cas…" at bounding box center [490, 313] width 416 height 88
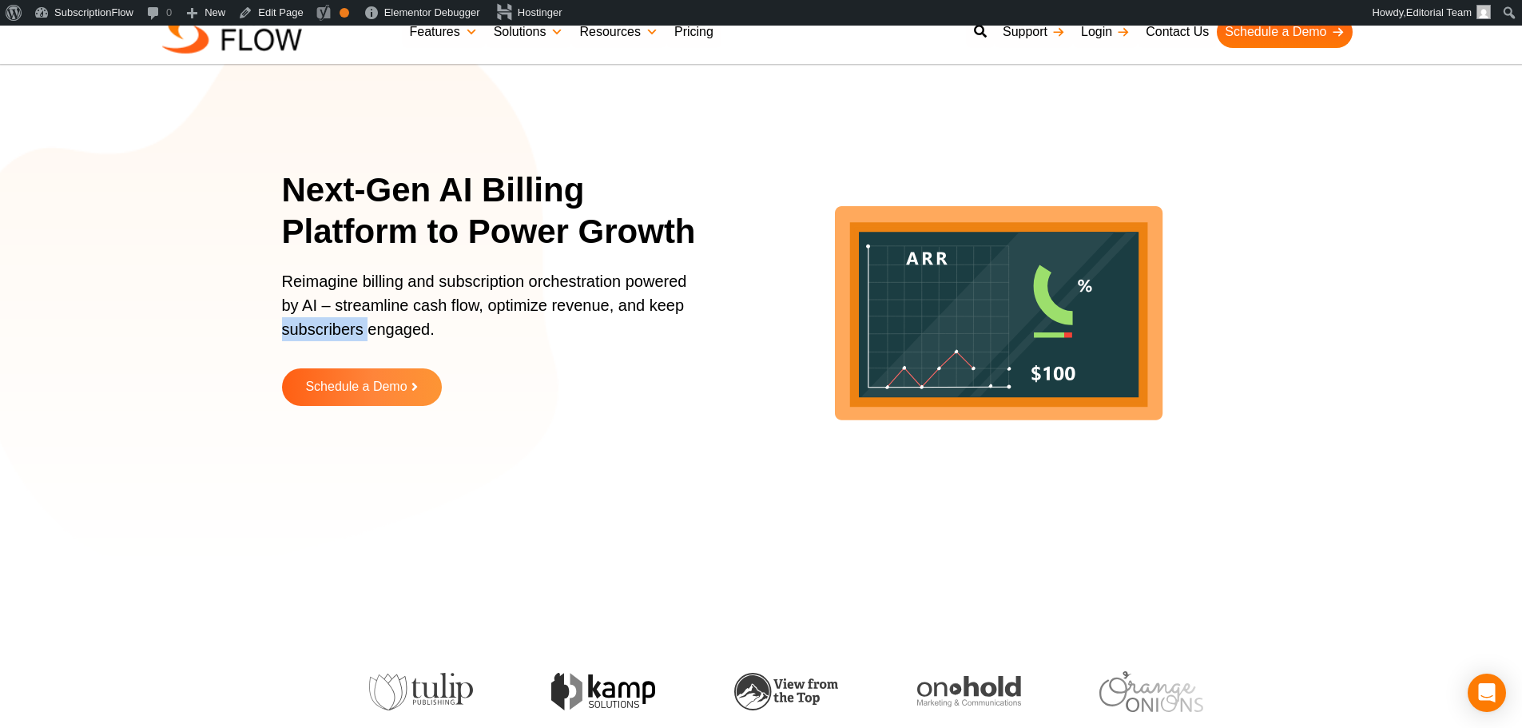
click at [329, 324] on p "Reimagine billing and subscription orchestration powered by AI – streamline cas…" at bounding box center [490, 313] width 416 height 88
click at [341, 308] on p "Reimagine billing and subscription orchestration powered by AI – streamline cas…" at bounding box center [490, 313] width 416 height 88
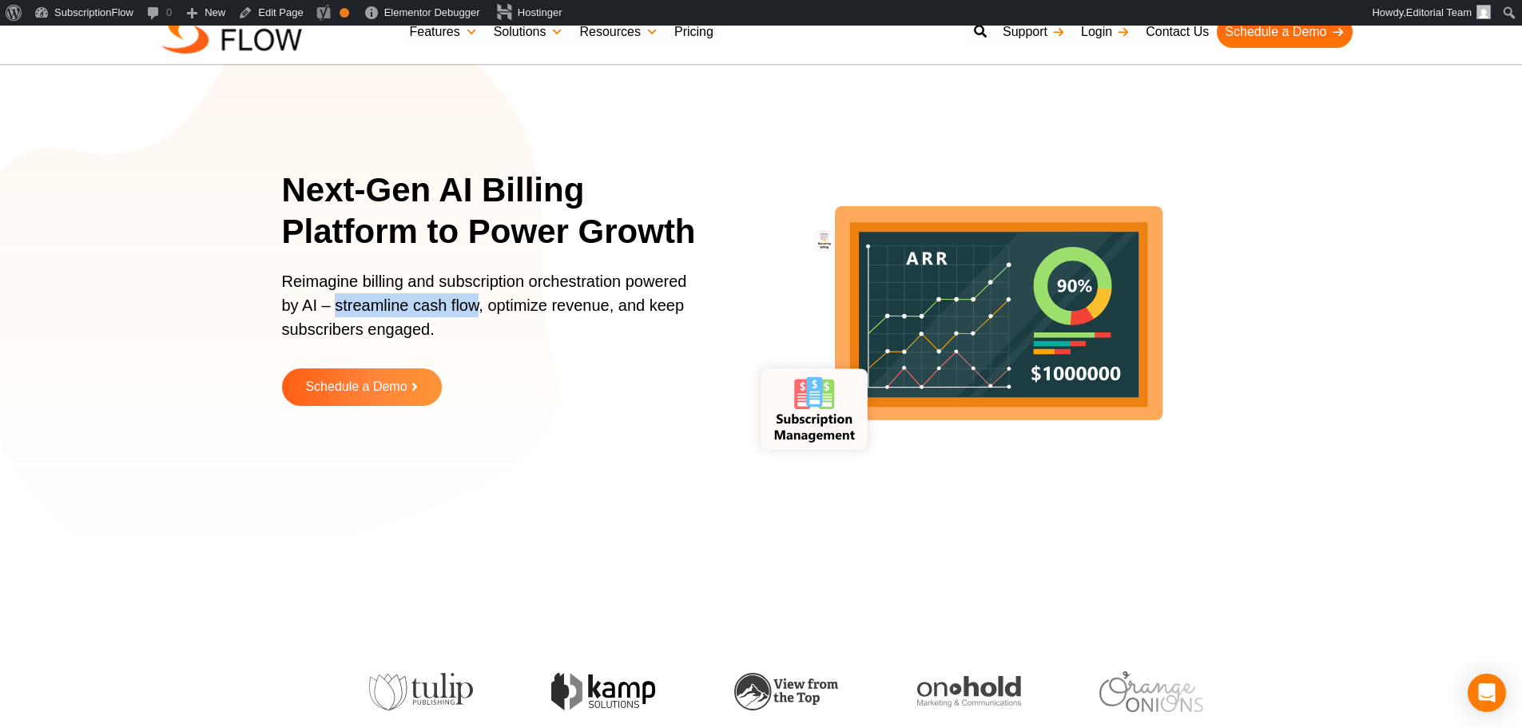
drag, startPoint x: 337, startPoint y: 305, endPoint x: 476, endPoint y: 305, distance: 138.3
click at [476, 305] on p "Reimagine billing and subscription orchestration powered by AI – streamline cas…" at bounding box center [490, 313] width 416 height 88
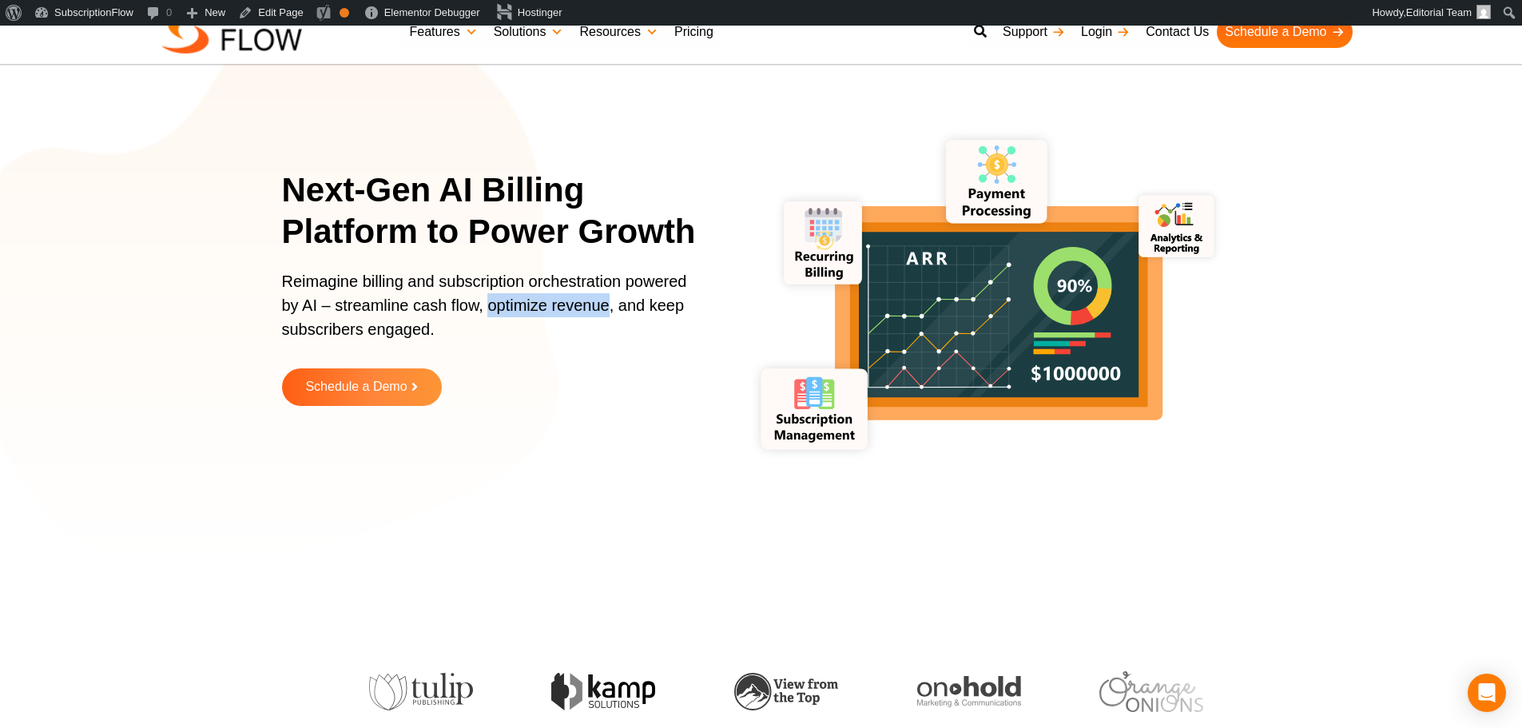
drag, startPoint x: 490, startPoint y: 308, endPoint x: 608, endPoint y: 308, distance: 118.3
click at [608, 308] on p "Reimagine billing and subscription orchestration powered by AI – streamline cas…" at bounding box center [490, 313] width 416 height 88
click at [331, 335] on p "Reimagine billing and subscription orchestration powered by AI – streamline cas…" at bounding box center [490, 313] width 416 height 88
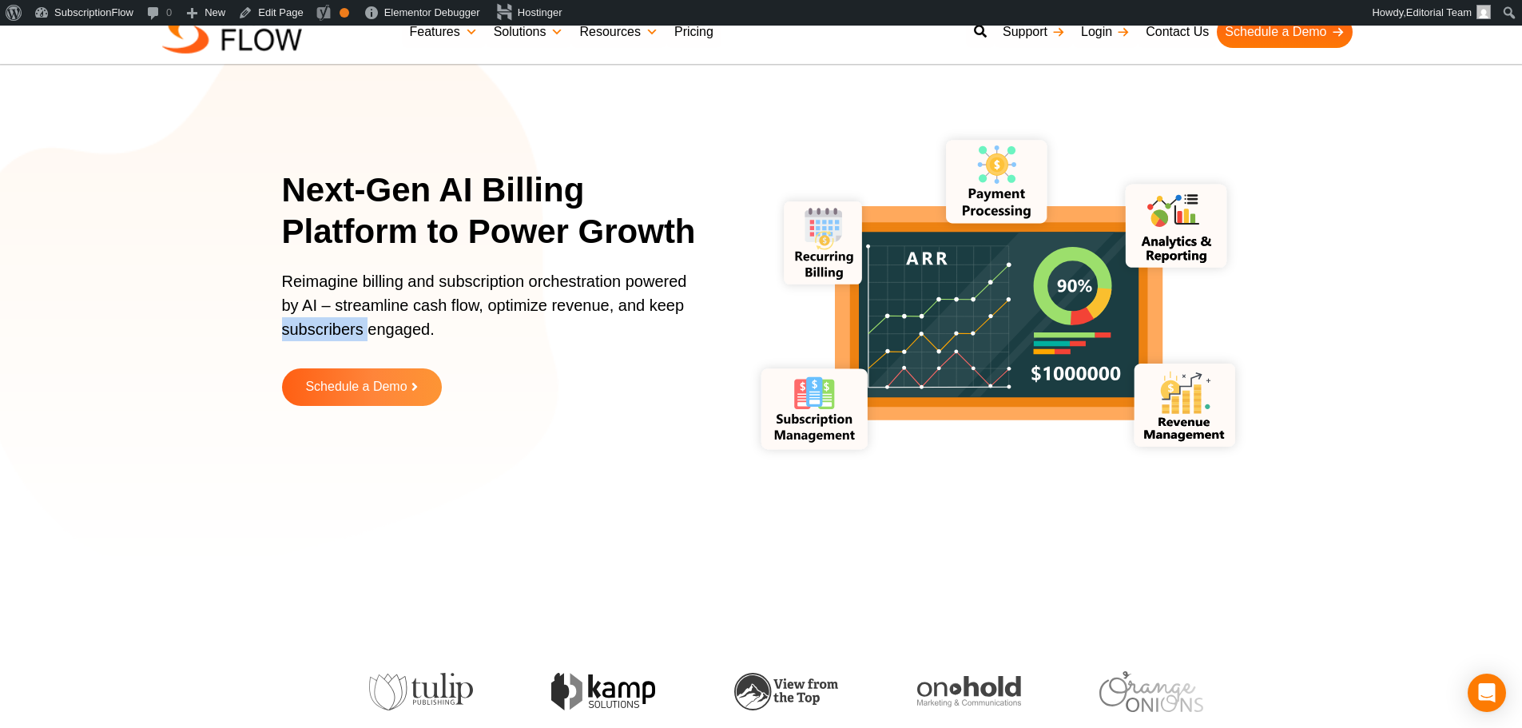
click at [331, 335] on p "Reimagine billing and subscription orchestration powered by AI – streamline cas…" at bounding box center [490, 313] width 416 height 88
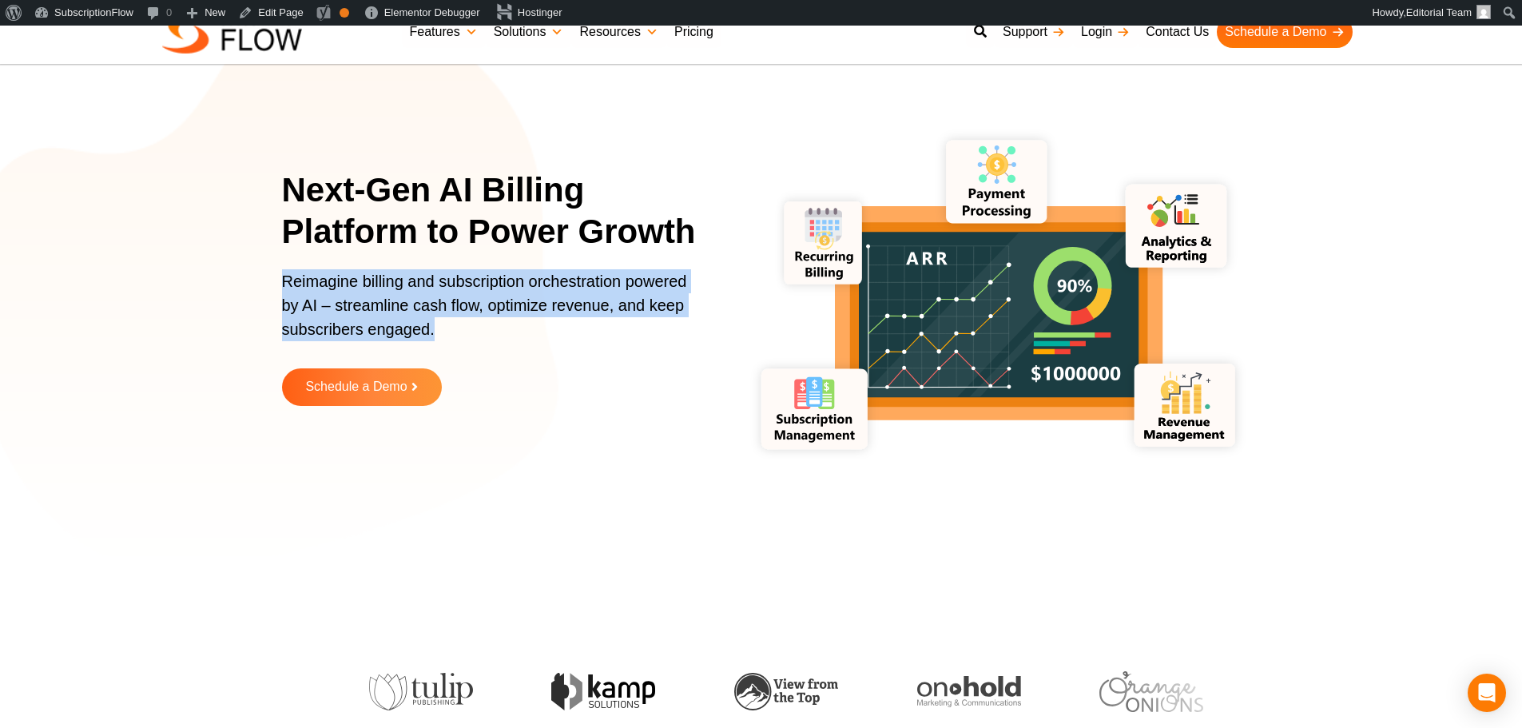
click at [331, 335] on p "Reimagine billing and subscription orchestration powered by AI – streamline cas…" at bounding box center [490, 313] width 416 height 88
click at [400, 332] on p "Reimagine billing and subscription orchestration powered by AI – streamline cas…" at bounding box center [490, 313] width 416 height 88
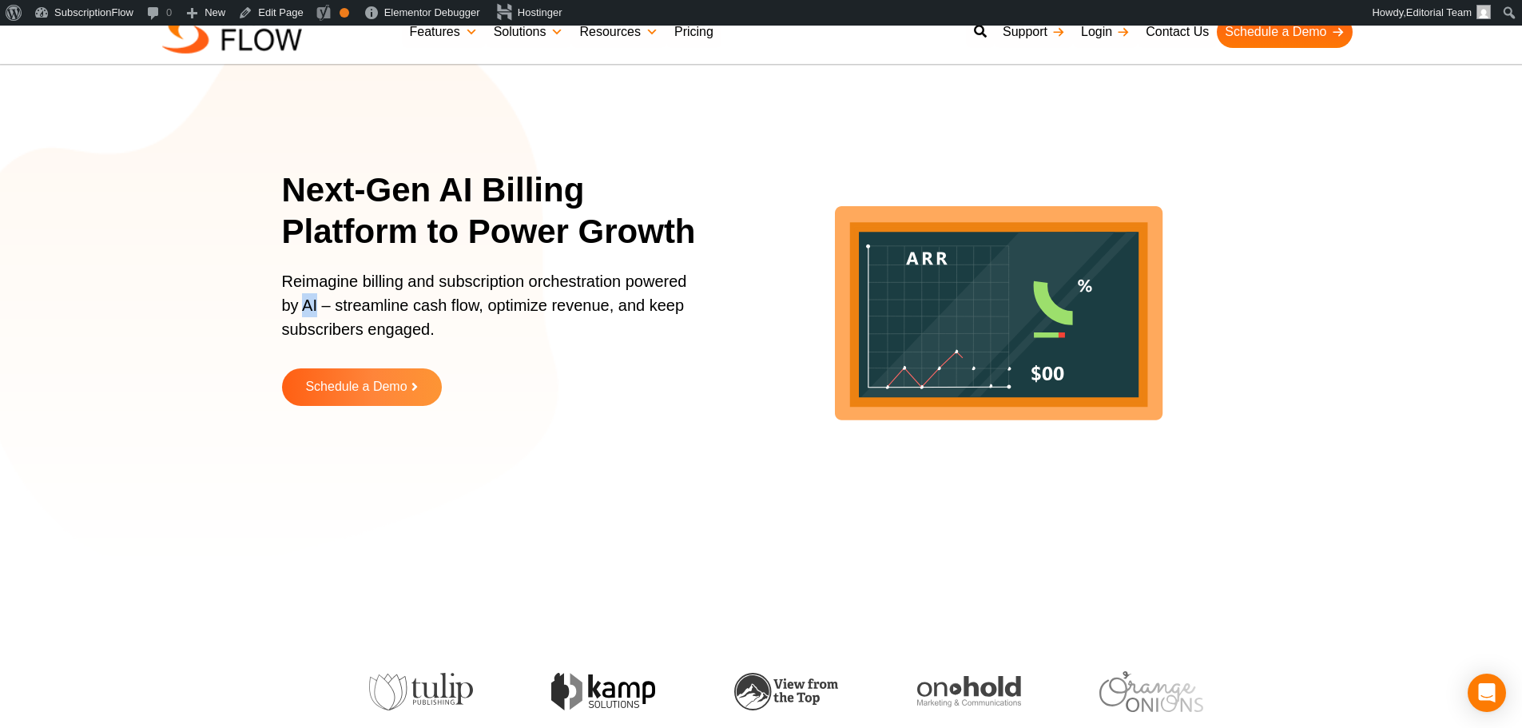
drag, startPoint x: 304, startPoint y: 304, endPoint x: 316, endPoint y: 308, distance: 12.6
click at [316, 308] on p "Reimagine billing and subscription orchestration powered by AI – streamline cas…" at bounding box center [490, 313] width 416 height 88
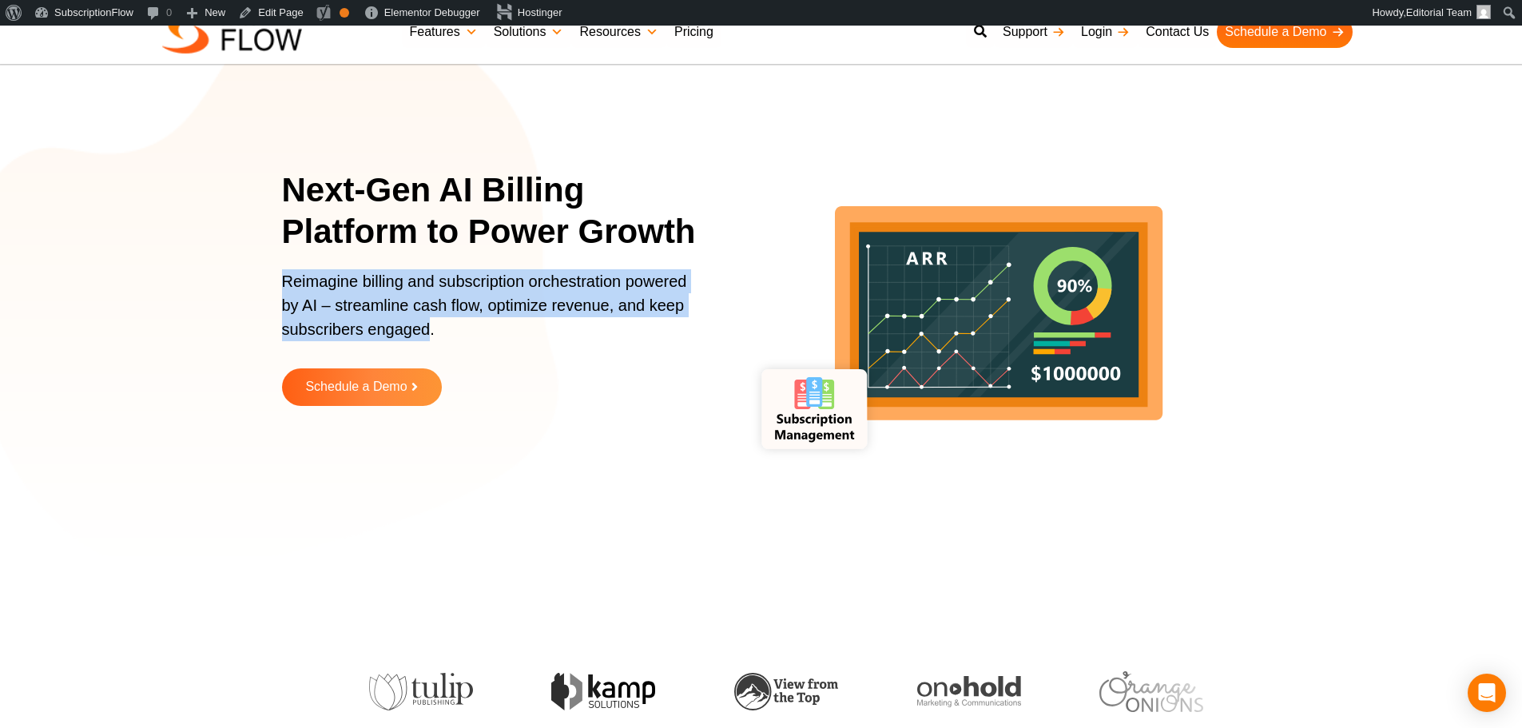
drag, startPoint x: 285, startPoint y: 280, endPoint x: 742, endPoint y: 563, distance: 538.0
click at [429, 322] on p "Reimagine billing and subscription orchestration powered by AI – streamline cas…" at bounding box center [490, 313] width 416 height 88
click at [172, 244] on section "Next-Gen AI Billing Platform to Power Growth Reimagine billing and subscription…" at bounding box center [761, 299] width 1522 height 519
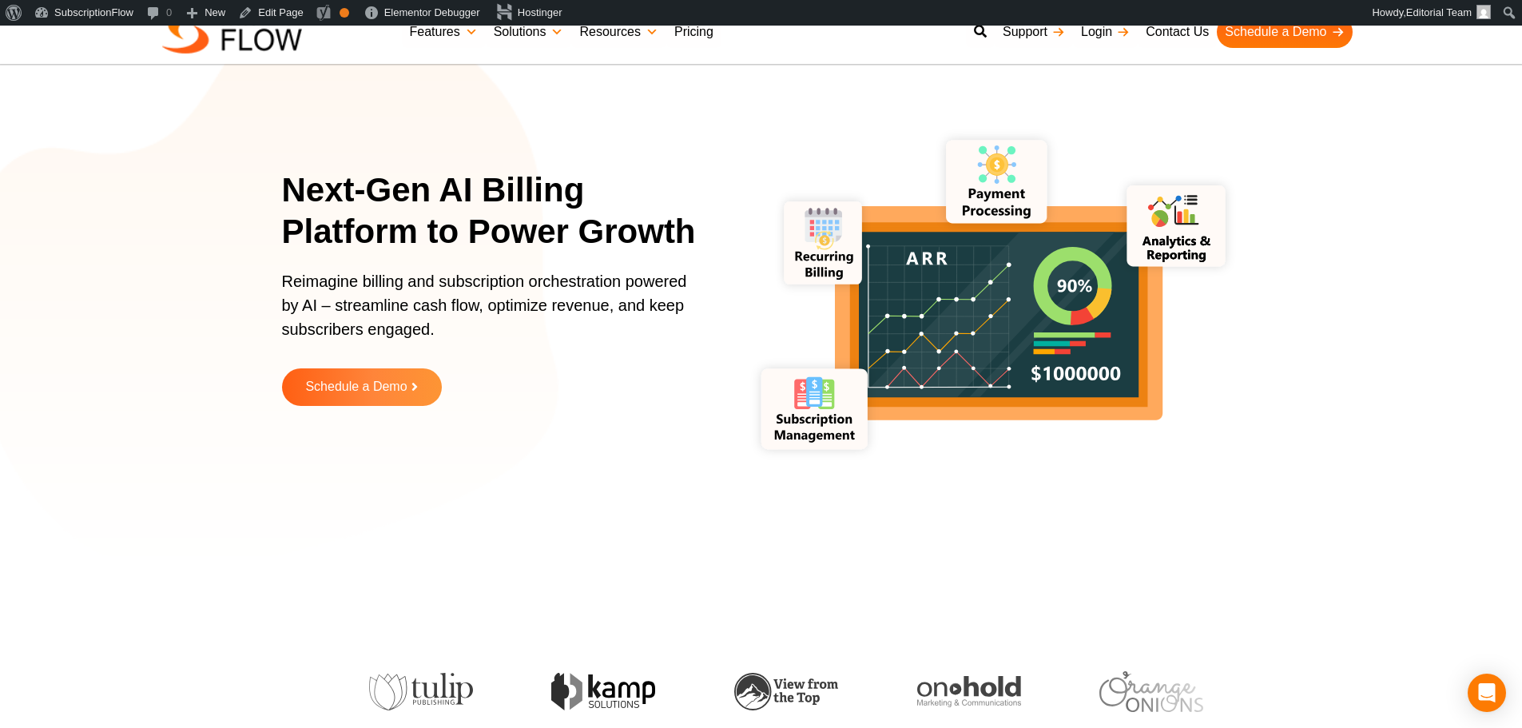
drag, startPoint x: 150, startPoint y: 307, endPoint x: 248, endPoint y: 295, distance: 98.2
click at [150, 307] on section "Next-Gen AI Billing Platform to Power Growth Reimagine billing and subscription…" at bounding box center [761, 299] width 1522 height 519
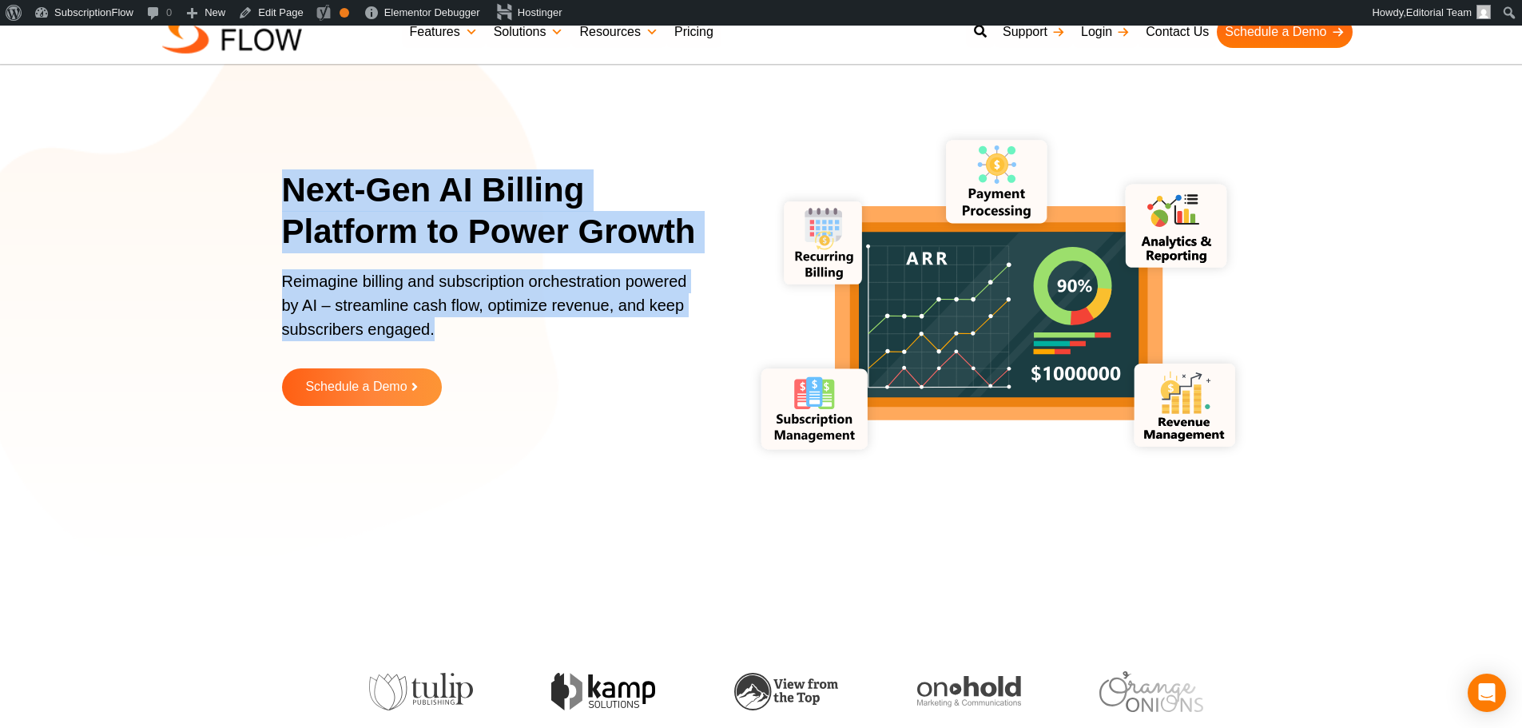
drag, startPoint x: 282, startPoint y: 184, endPoint x: 470, endPoint y: 343, distance: 246.1
click at [470, 343] on div "Next-Gen AI Billing Platform to Power Growth Reimagine billing and subscription…" at bounding box center [500, 299] width 436 height 261
click at [340, 289] on p "Reimagine billing and subscription orchestration powered by AI – streamline cas…" at bounding box center [490, 313] width 416 height 88
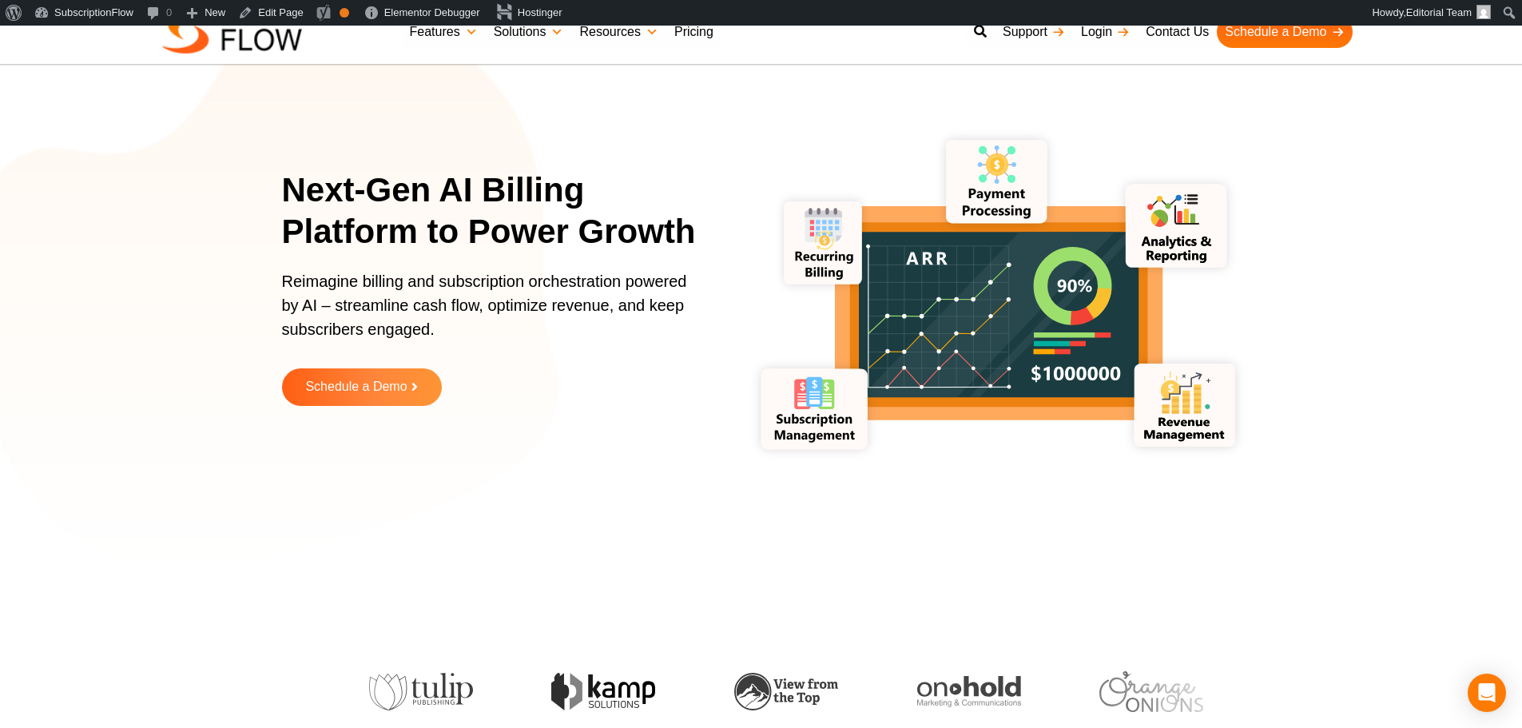
click at [340, 289] on p "Reimagine billing and subscription orchestration powered by AI – streamline cas…" at bounding box center [490, 313] width 416 height 88
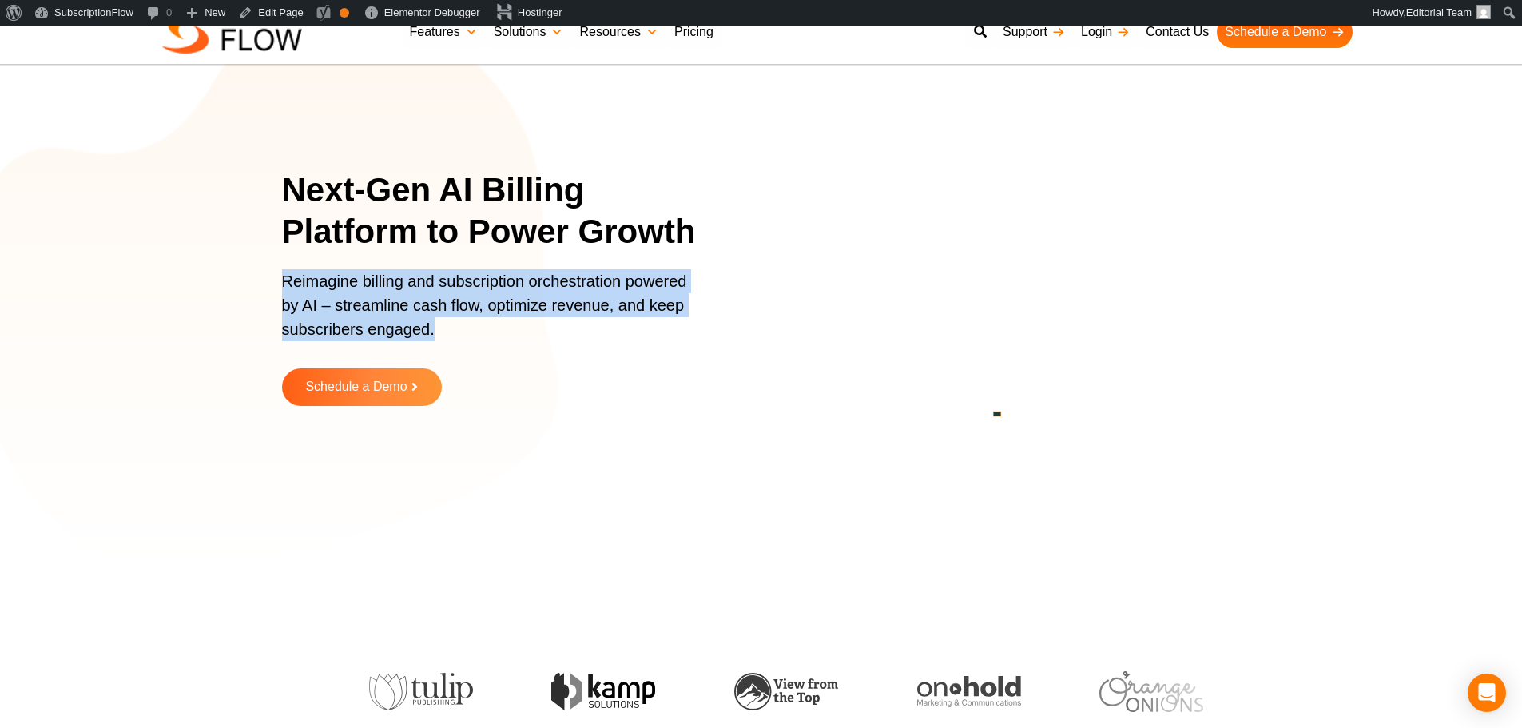
click at [340, 289] on p "Reimagine billing and subscription orchestration powered by AI – streamline cas…" at bounding box center [490, 313] width 416 height 88
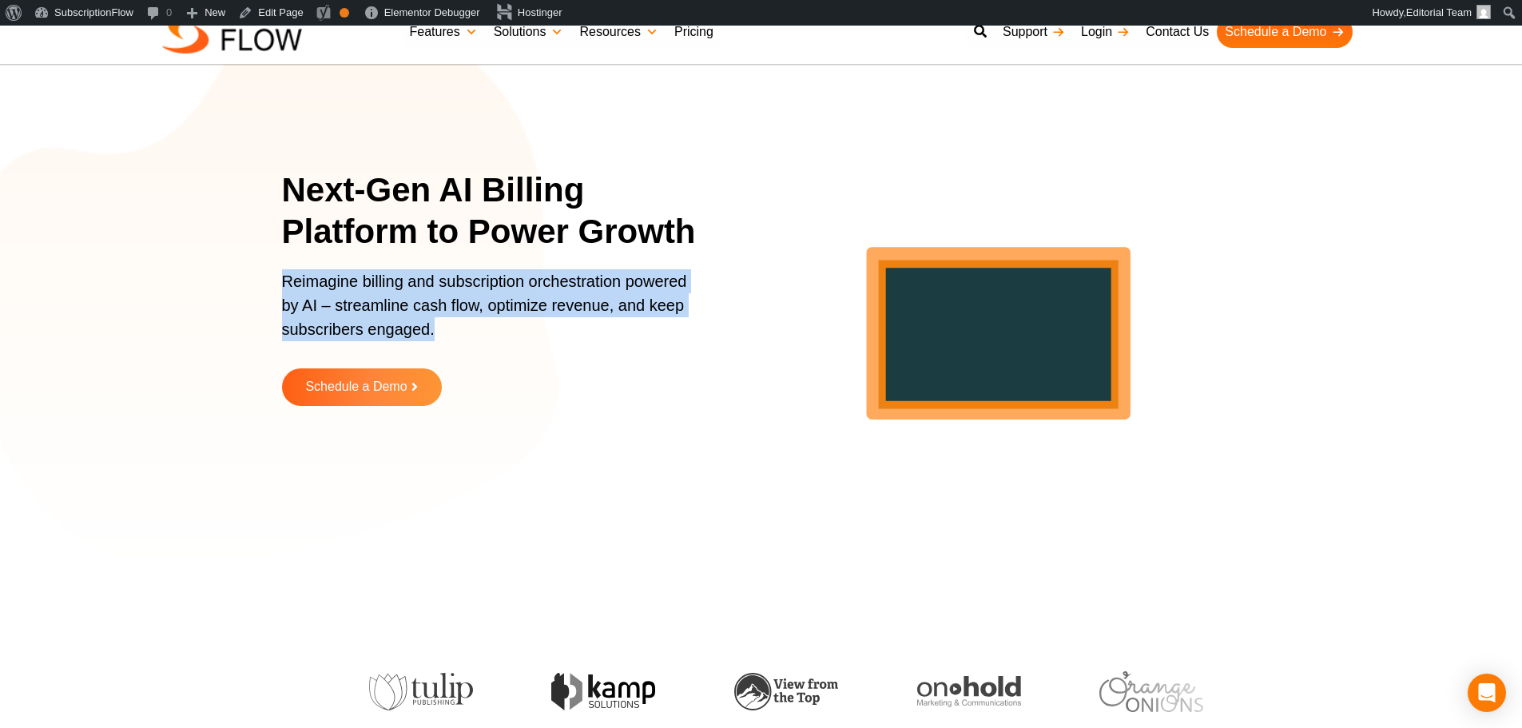
click at [364, 297] on p "Reimagine billing and subscription orchestration powered by AI – streamline cas…" at bounding box center [490, 313] width 416 height 88
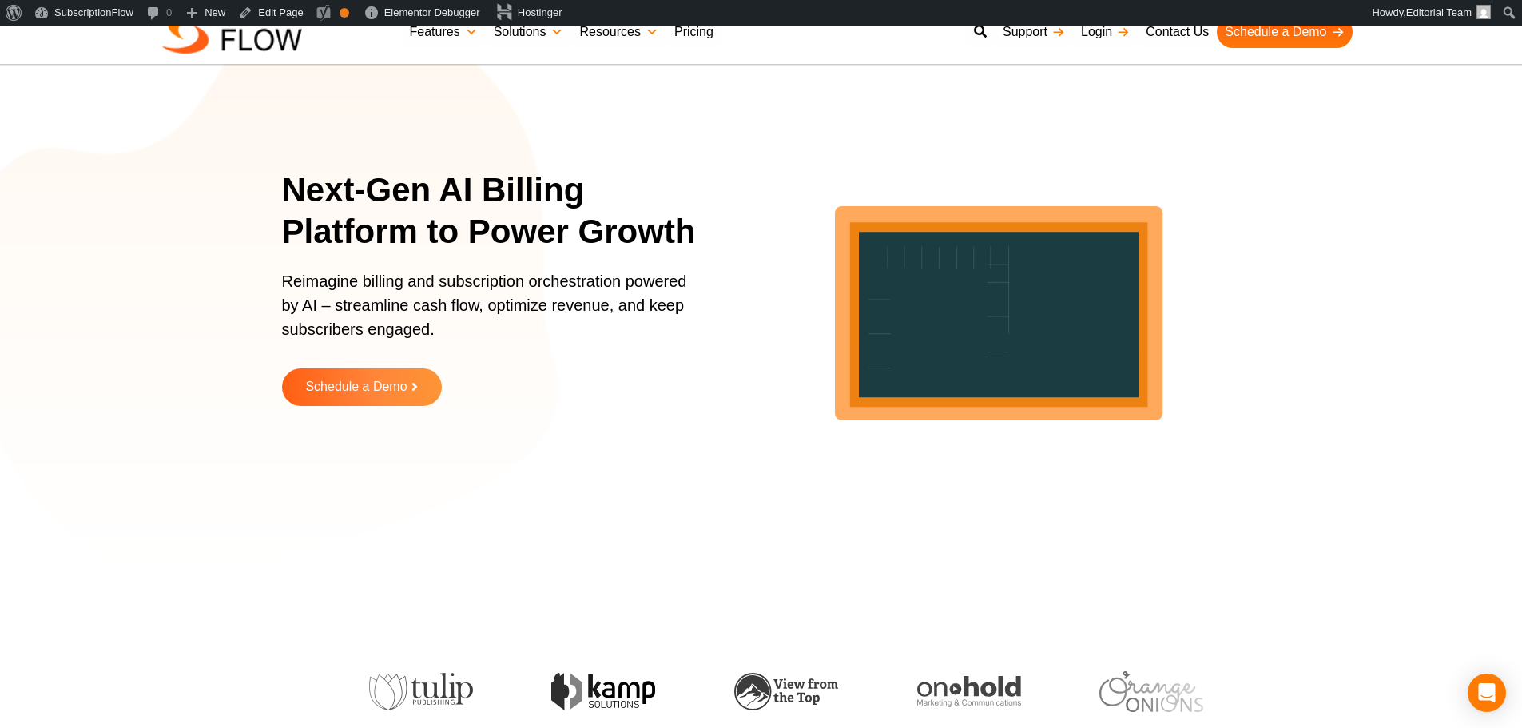
click at [316, 279] on p "Reimagine billing and subscription orchestration powered by AI – streamline cas…" at bounding box center [490, 313] width 416 height 88
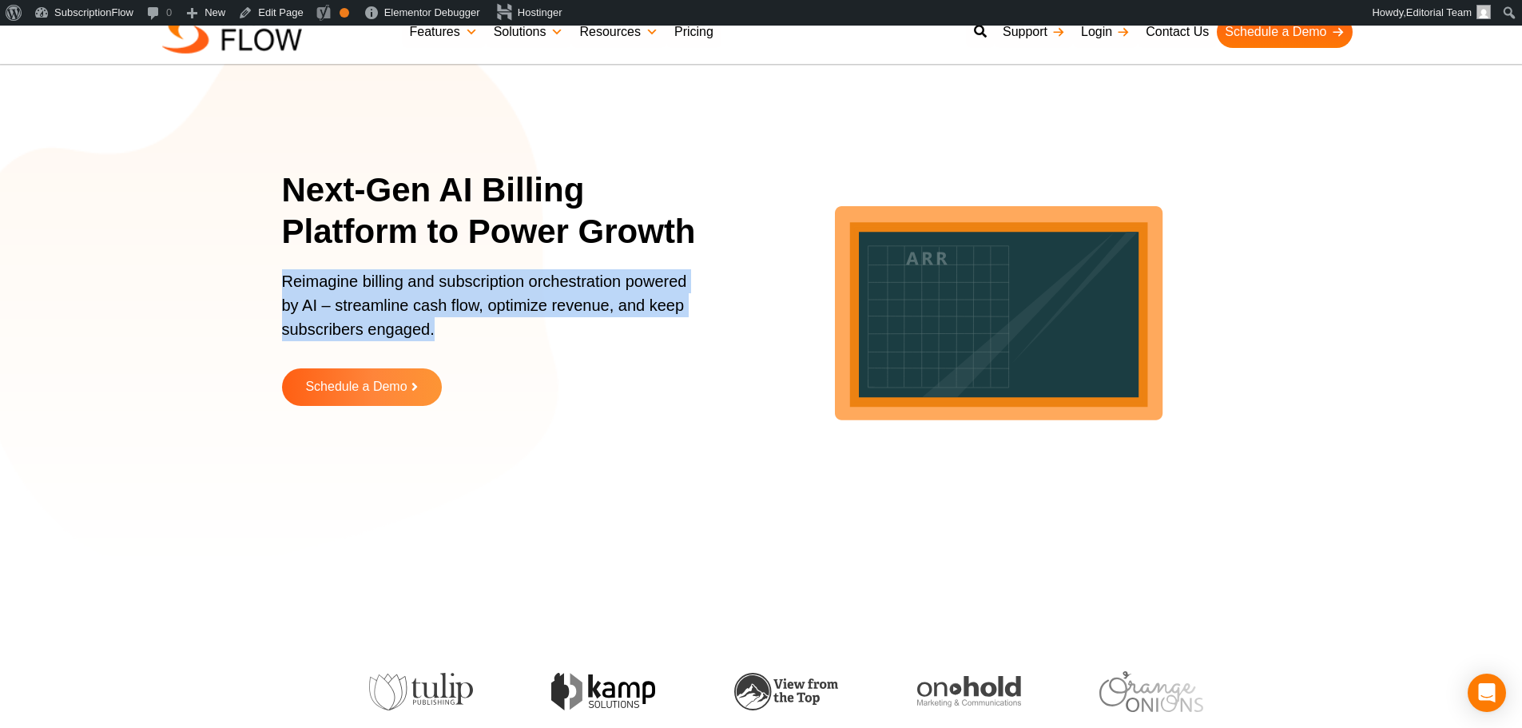
click at [316, 279] on p "Reimagine billing and subscription orchestration powered by AI – streamline cas…" at bounding box center [490, 313] width 416 height 88
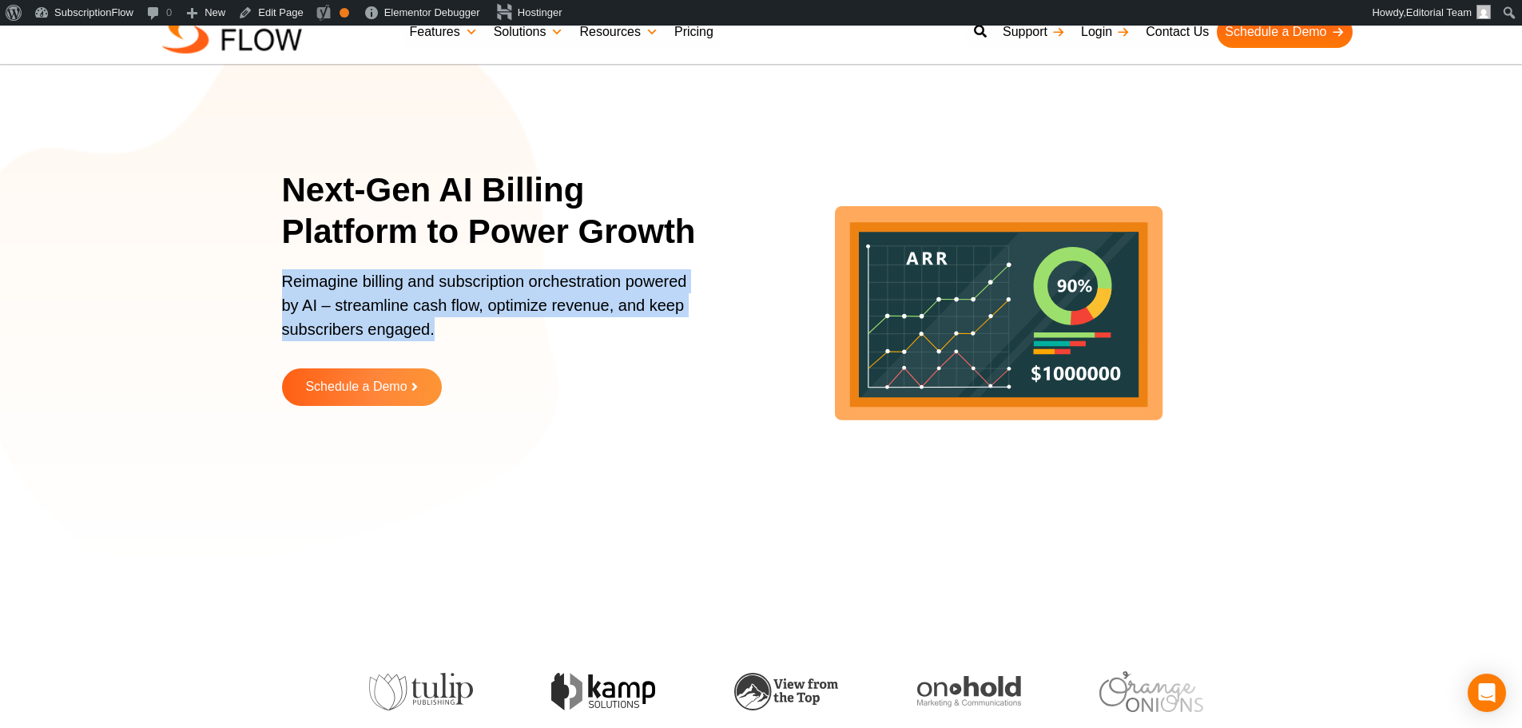
click at [345, 301] on p "Reimagine billing and subscription orchestration powered by AI – streamline cas…" at bounding box center [490, 313] width 416 height 88
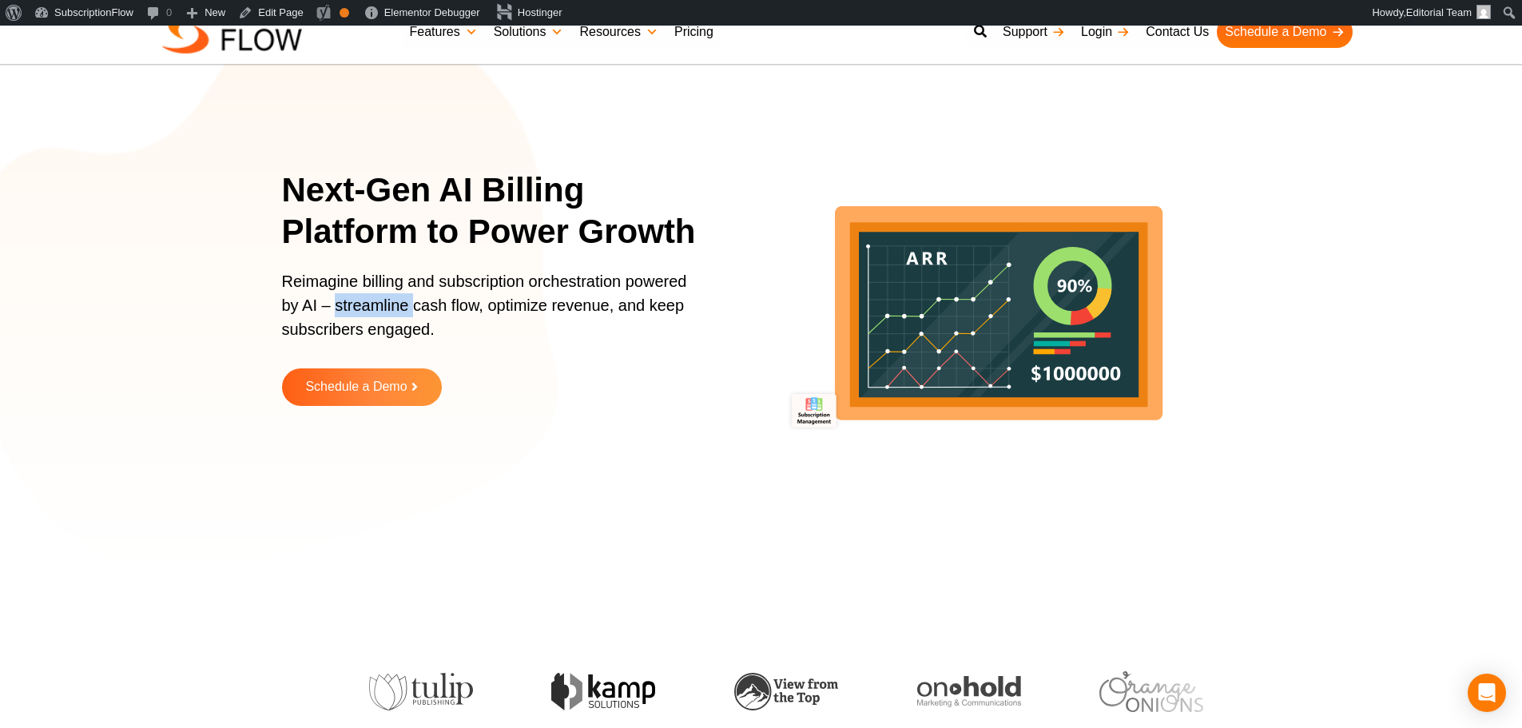
click at [345, 301] on p "Reimagine billing and subscription orchestration powered by AI – streamline cas…" at bounding box center [490, 313] width 416 height 88
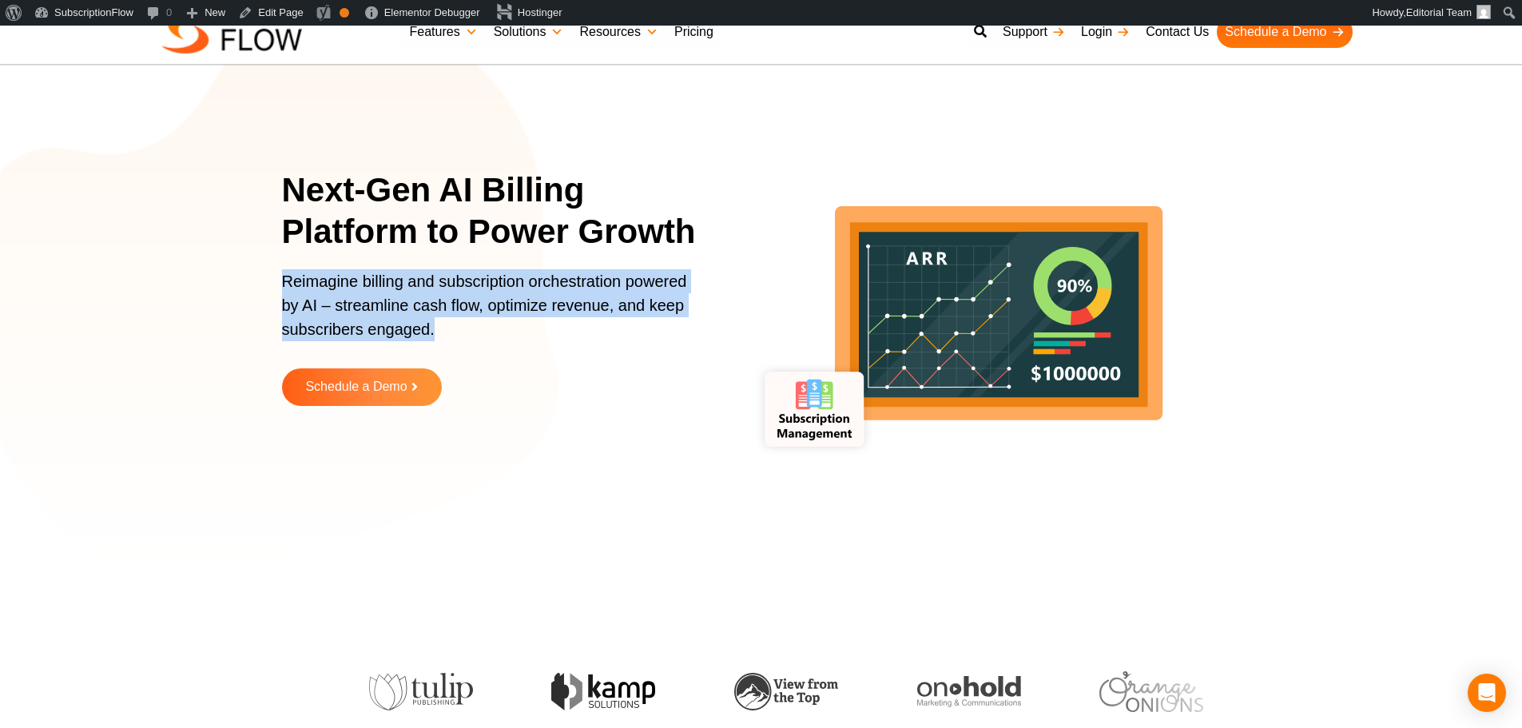
click at [345, 301] on p "Reimagine billing and subscription orchestration powered by AI – streamline cas…" at bounding box center [490, 313] width 416 height 88
drag, startPoint x: 293, startPoint y: 300, endPoint x: 295, endPoint y: 278, distance: 21.6
click at [293, 300] on p "Reimagine billing and subscription orchestration powered by AI – streamline cas…" at bounding box center [490, 313] width 416 height 88
drag, startPoint x: 278, startPoint y: 276, endPoint x: 479, endPoint y: 343, distance: 211.5
click at [479, 343] on section "Next-Gen AI Billing Platform to Power Growth Reimagine billing and subscription…" at bounding box center [761, 299] width 1522 height 519
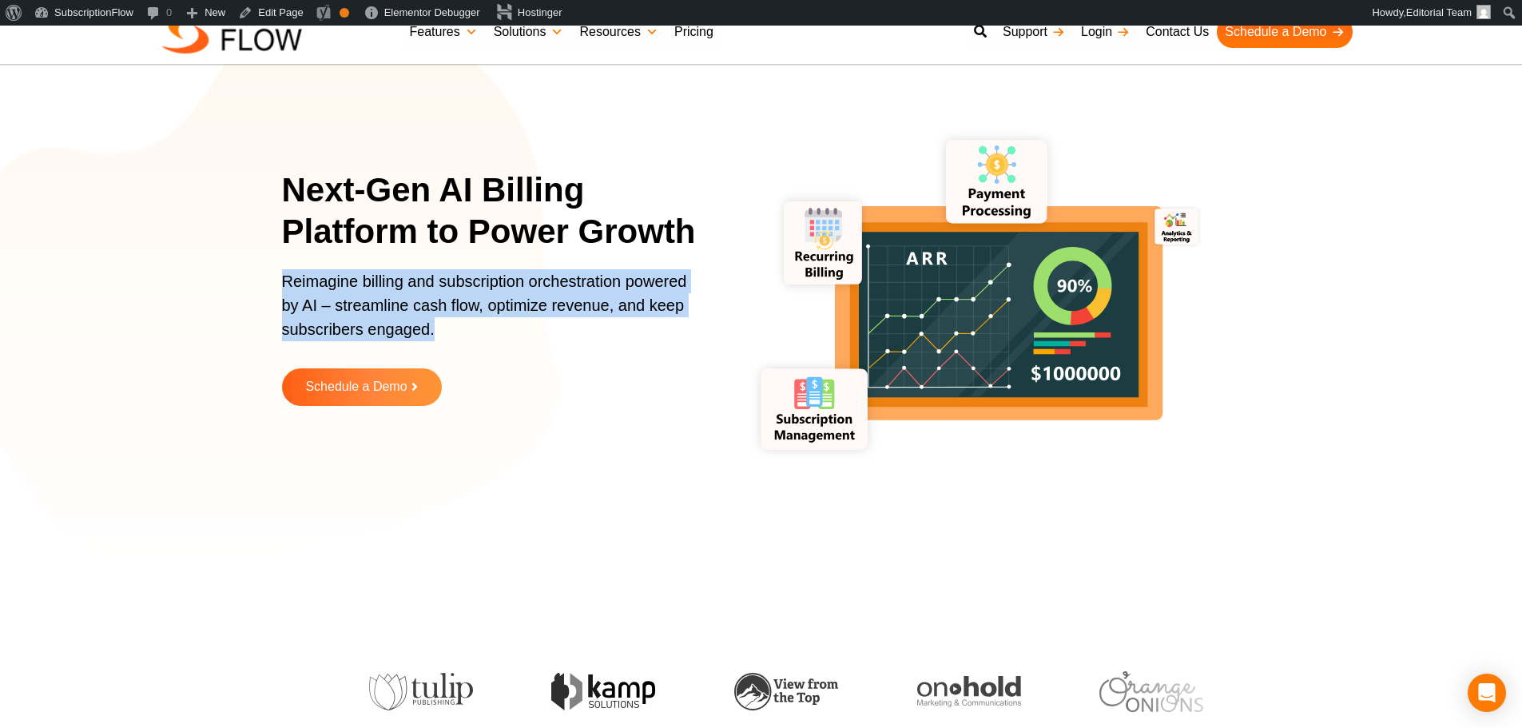
click at [384, 313] on p "Reimagine billing and subscription orchestration powered by AI – streamline cas…" at bounding box center [490, 313] width 416 height 88
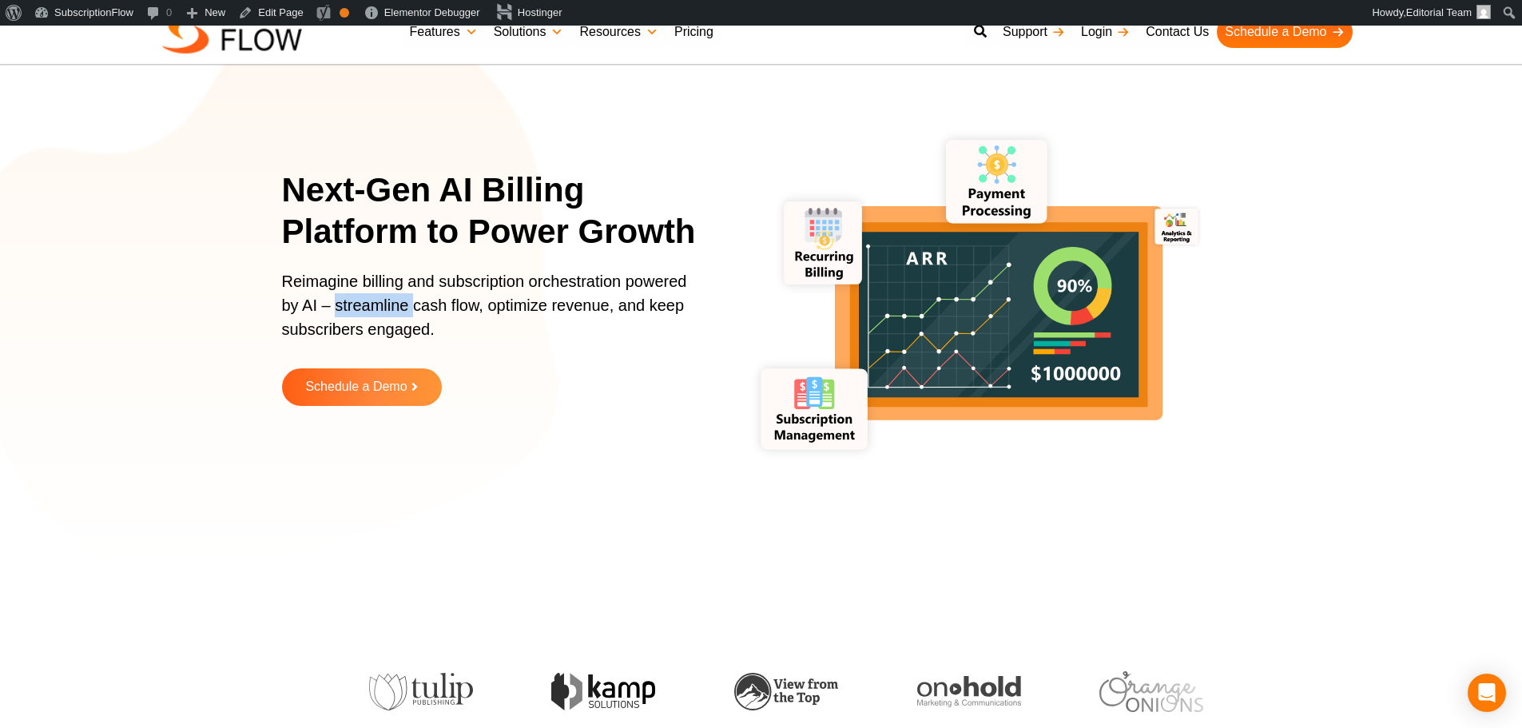
click at [384, 313] on p "Reimagine billing and subscription orchestration powered by AI – streamline cas…" at bounding box center [490, 313] width 416 height 88
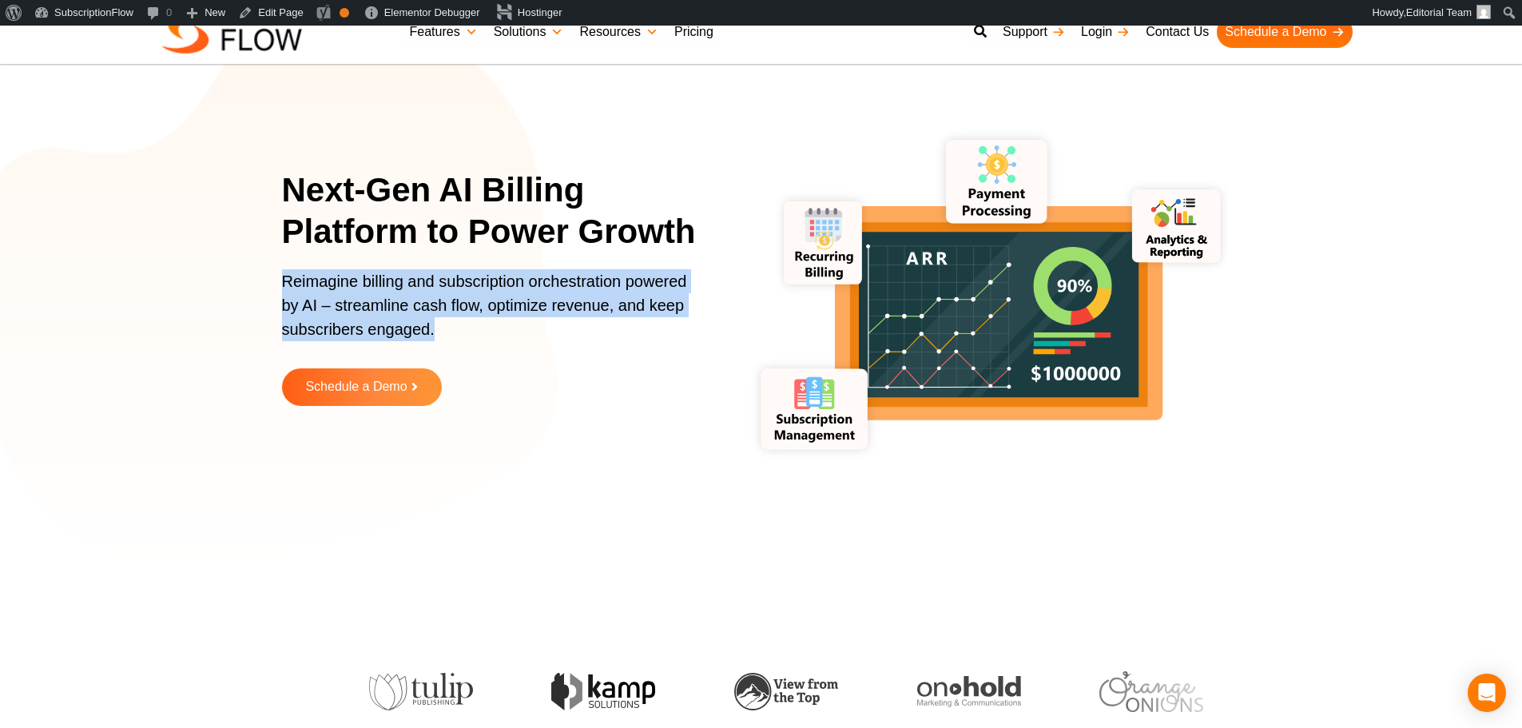
drag, startPoint x: 384, startPoint y: 313, endPoint x: 416, endPoint y: 309, distance: 32.2
click at [389, 313] on p "Reimagine billing and subscription orchestration powered by AI – streamline cas…" at bounding box center [490, 313] width 416 height 88
click at [416, 309] on p "Reimagine billing and subscription orchestration powered by AI – streamline cas…" at bounding box center [490, 313] width 416 height 88
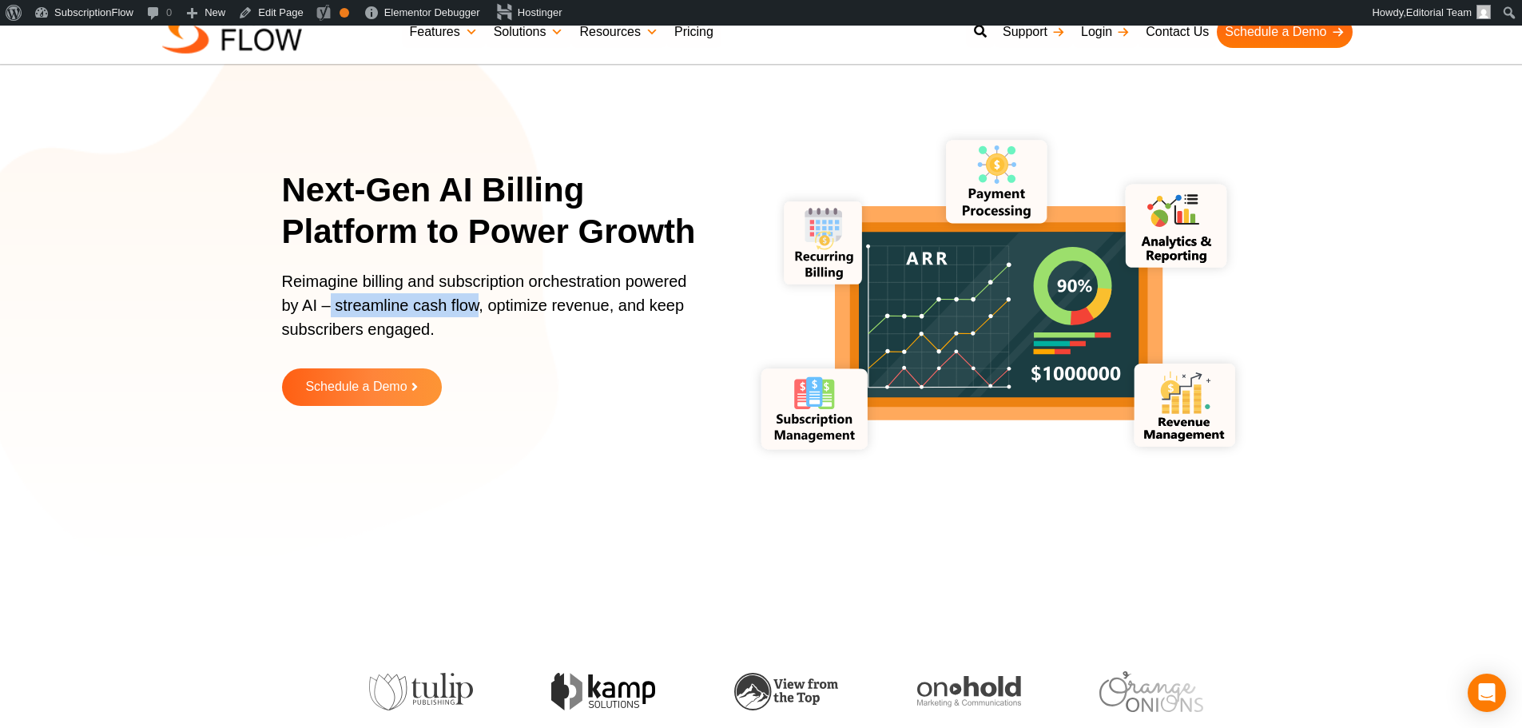
drag, startPoint x: 332, startPoint y: 306, endPoint x: 476, endPoint y: 308, distance: 143.9
click at [476, 308] on p "Reimagine billing and subscription orchestration powered by AI – streamline cas…" at bounding box center [490, 313] width 416 height 88
click at [433, 308] on p "Reimagine billing and subscription orchestration powered by AI – streamline cas…" at bounding box center [490, 313] width 416 height 88
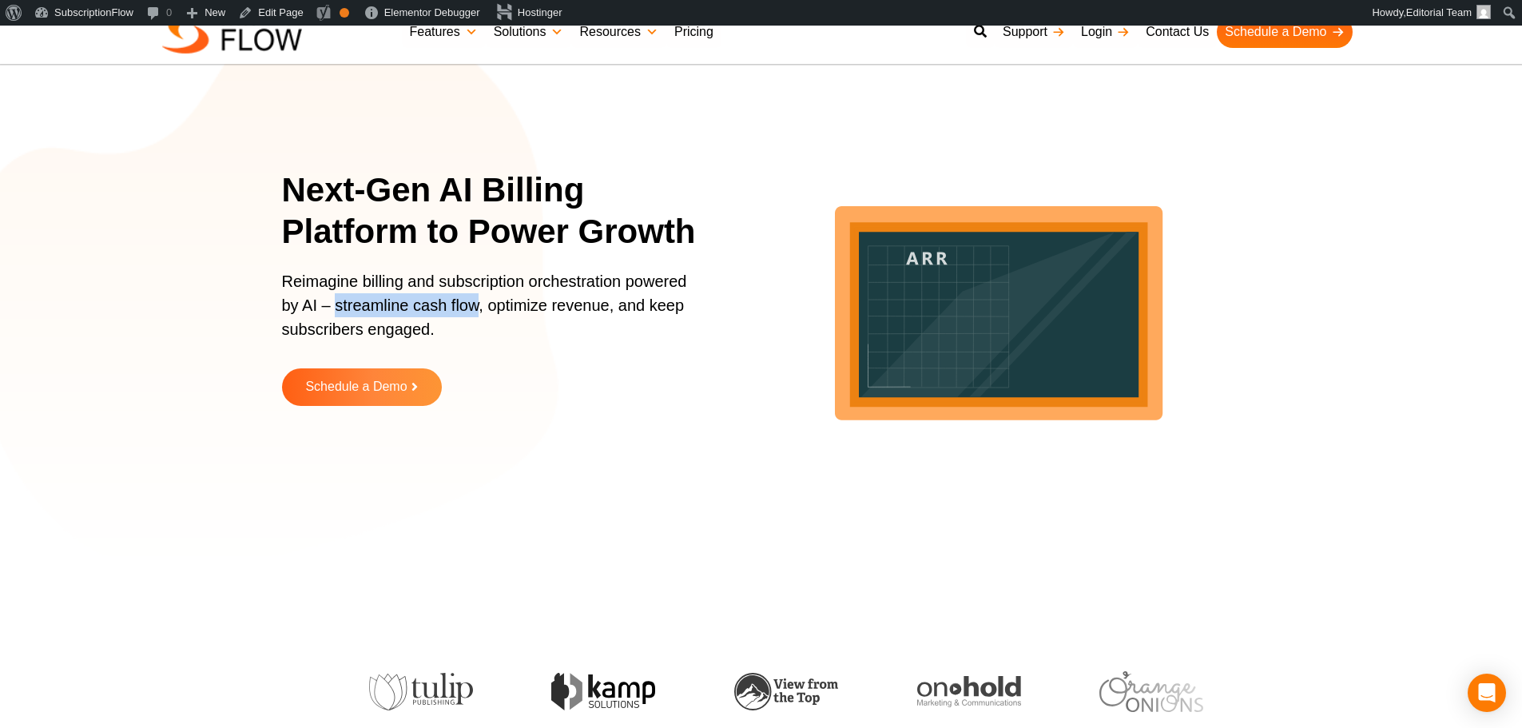
drag, startPoint x: 335, startPoint y: 305, endPoint x: 479, endPoint y: 308, distance: 143.9
click at [479, 308] on p "Reimagine billing and subscription orchestration powered by AI – streamline cas…" at bounding box center [490, 313] width 416 height 88
click at [504, 308] on p "Reimagine billing and subscription orchestration powered by AI – streamline cas…" at bounding box center [490, 313] width 416 height 88
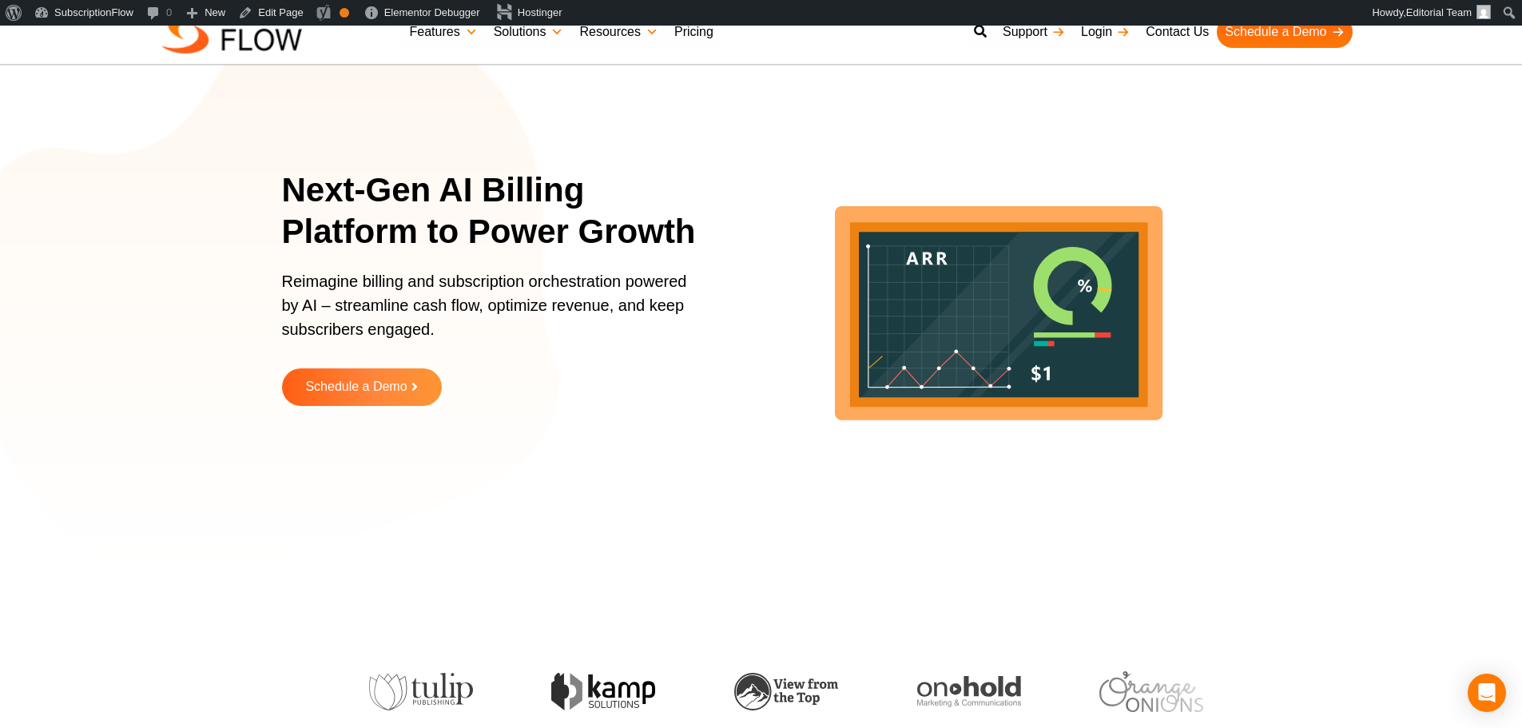
click at [582, 308] on p "Reimagine billing and subscription orchestration powered by AI – streamline cas…" at bounding box center [490, 313] width 416 height 88
click at [655, 307] on p "Reimagine billing and subscription orchestration powered by AI – streamline cas…" at bounding box center [490, 313] width 416 height 88
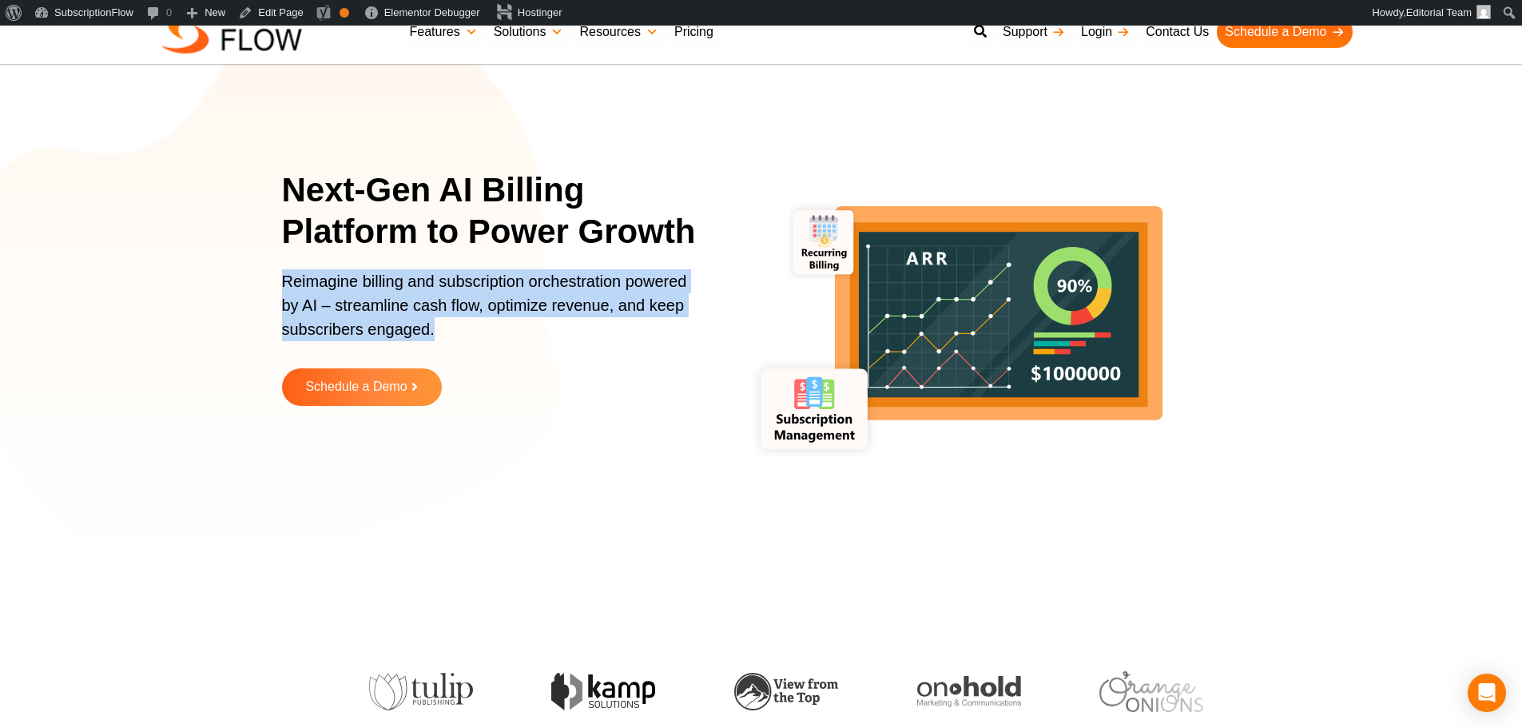
drag, startPoint x: 297, startPoint y: 290, endPoint x: 473, endPoint y: 331, distance: 181.3
click at [473, 331] on section "Next-Gen AI Billing Platform to Power Growth Reimagine billing and subscription…" at bounding box center [761, 299] width 1522 height 519
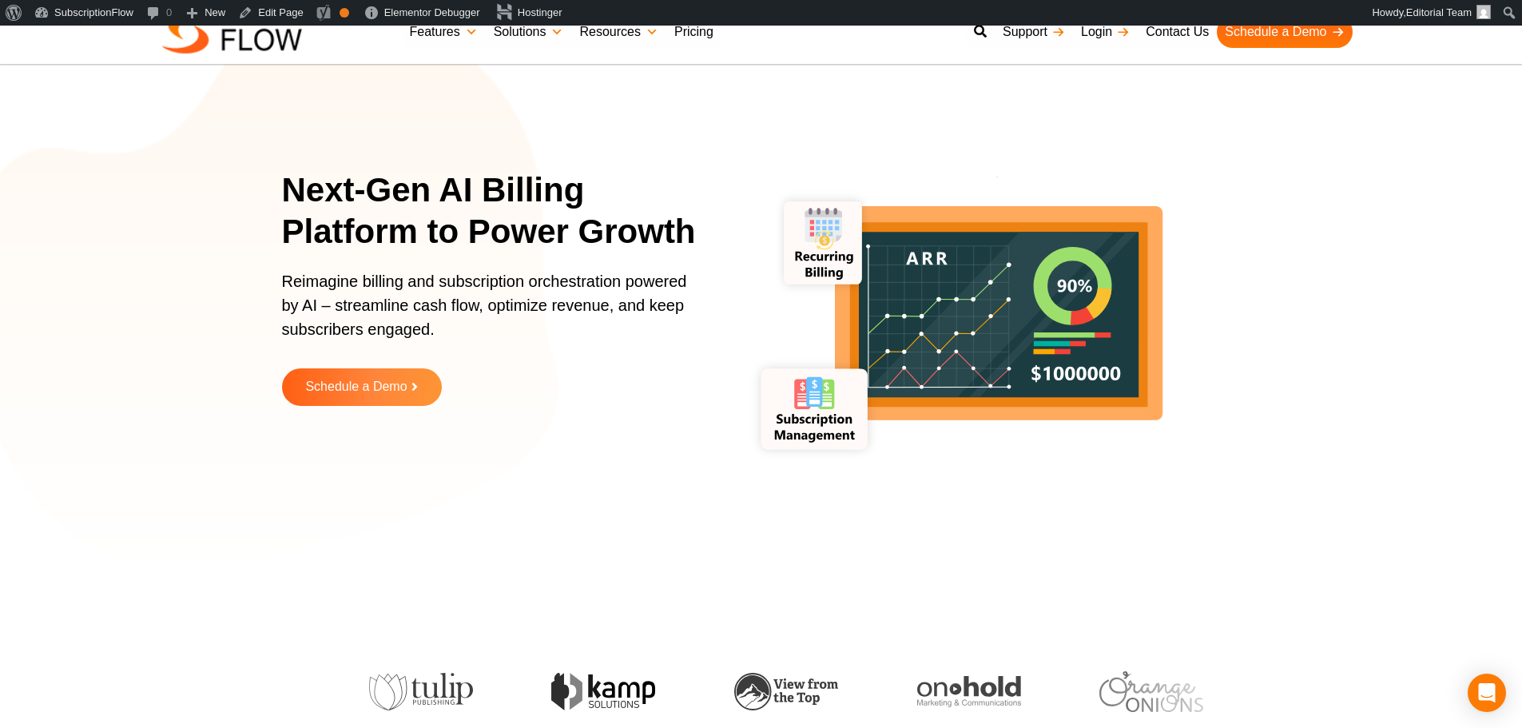
click at [281, 161] on section "Next-Gen AI Billing Platform to Power Growth Reimagine billing and subscription…" at bounding box center [761, 299] width 1522 height 519
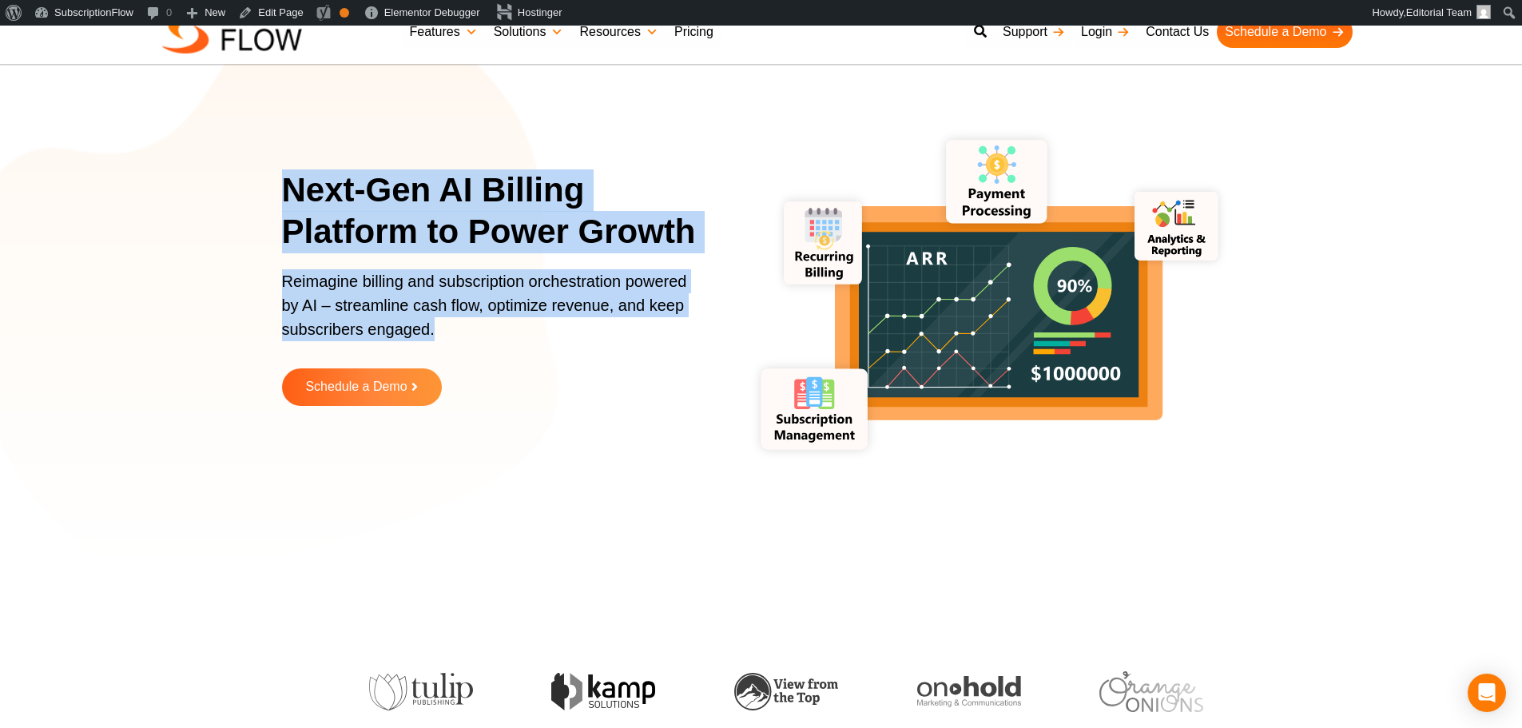
drag, startPoint x: 280, startPoint y: 173, endPoint x: 496, endPoint y: 324, distance: 263.4
click at [496, 324] on section "Next-Gen AI Billing Platform to Power Growth Reimagine billing and subscription…" at bounding box center [761, 299] width 1522 height 519
click at [505, 202] on h1 "Next-Gen AI Billing Platform to Power Growth" at bounding box center [500, 211] width 436 height 84
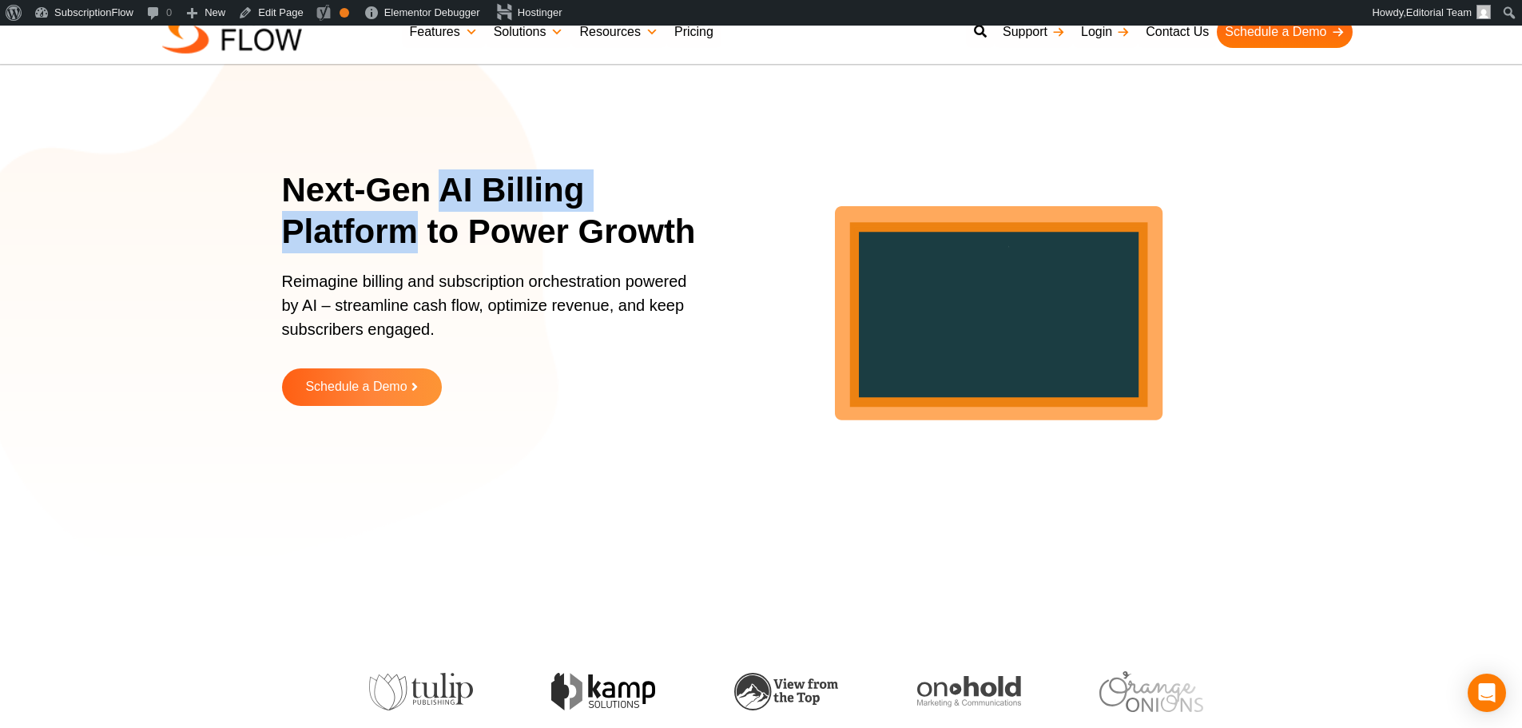
drag, startPoint x: 443, startPoint y: 191, endPoint x: 407, endPoint y: 236, distance: 57.4
click at [407, 236] on h1 "Next-Gen AI Billing Platform to Power Growth" at bounding box center [500, 211] width 436 height 84
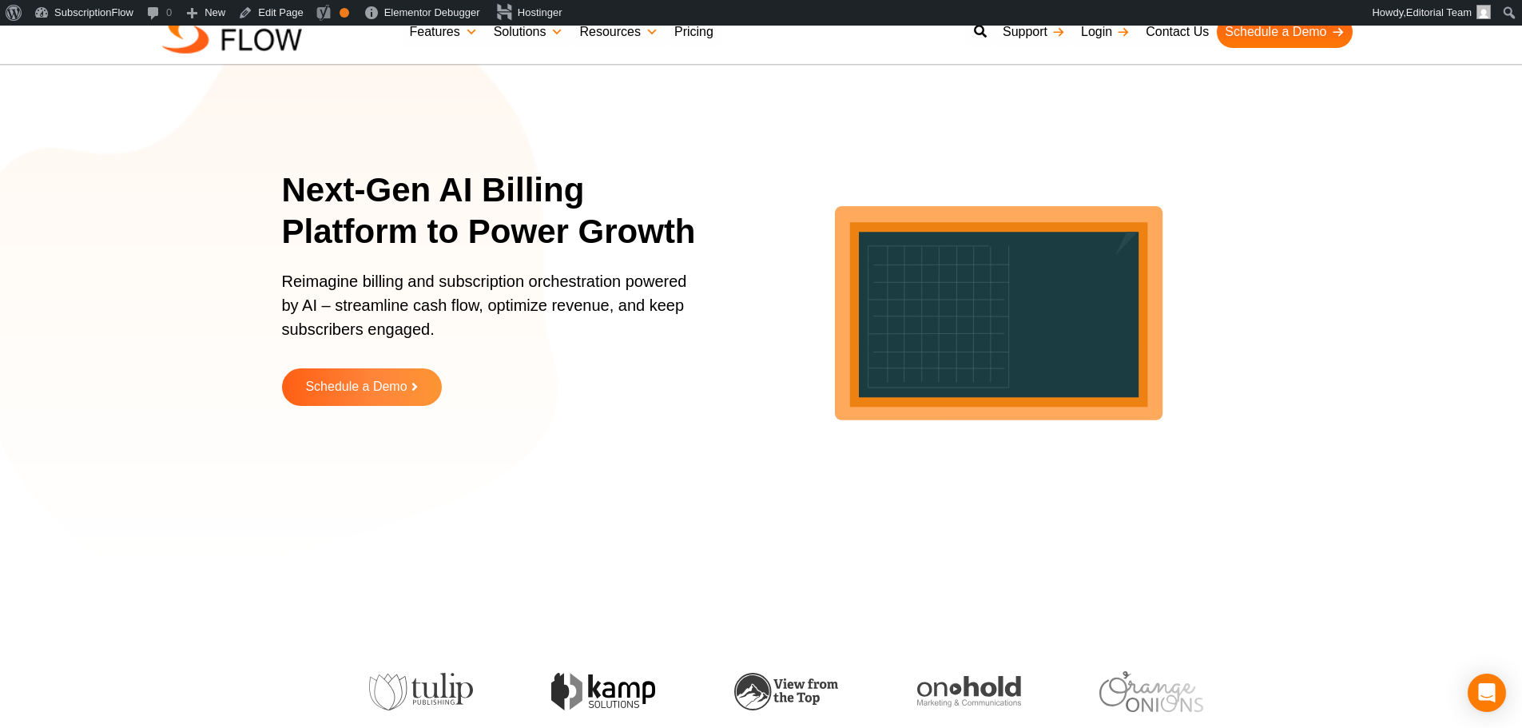
click at [482, 233] on h1 "Next-Gen AI Billing Platform to Power Growth" at bounding box center [500, 211] width 436 height 84
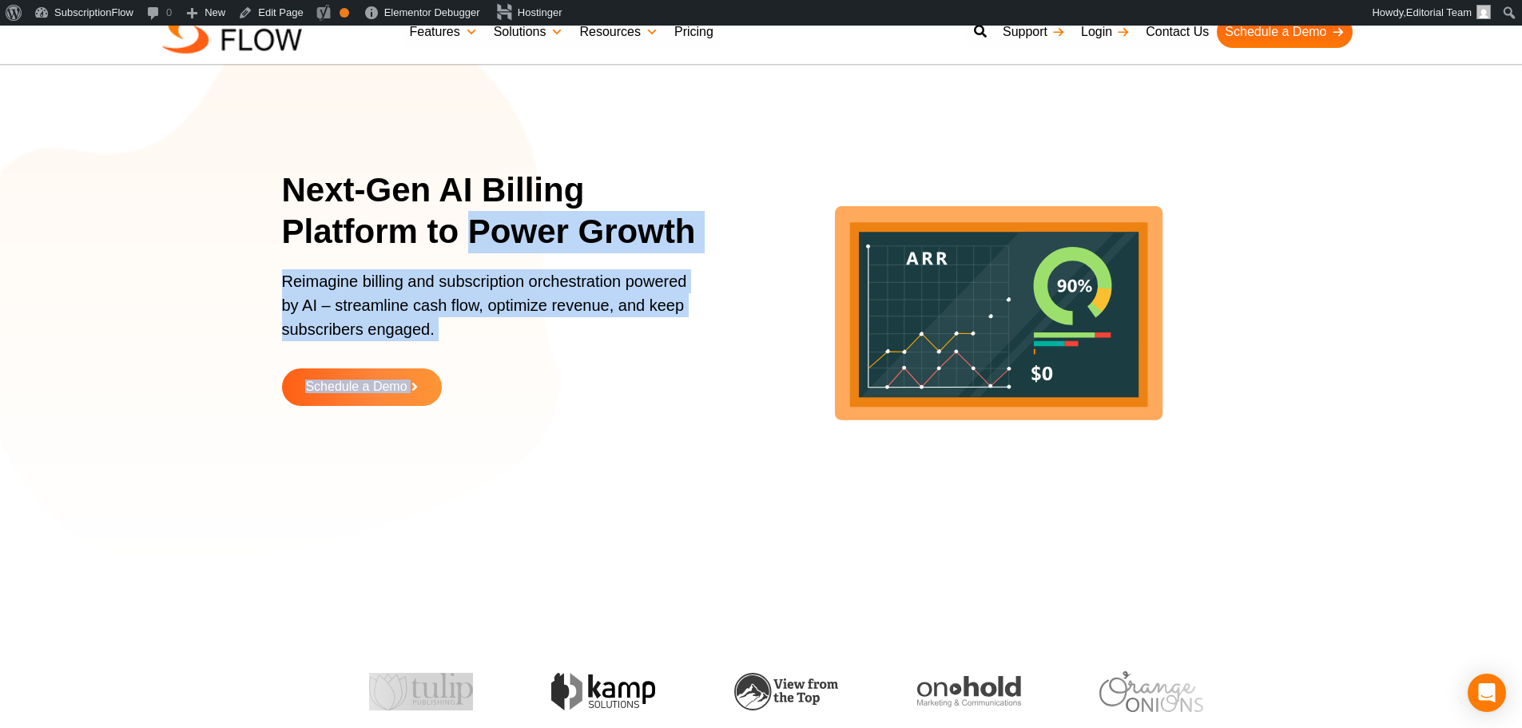
drag, startPoint x: 464, startPoint y: 233, endPoint x: 758, endPoint y: 321, distance: 307.2
click at [758, 321] on div "Next-Gen AI Billing Platform to Power Growth Reimagine billing and subscription…" at bounding box center [761, 299] width 959 height 519
click at [269, 299] on section "Next-Gen AI Billing Platform to Power Growth Reimagine billing and subscription…" at bounding box center [761, 299] width 1522 height 519
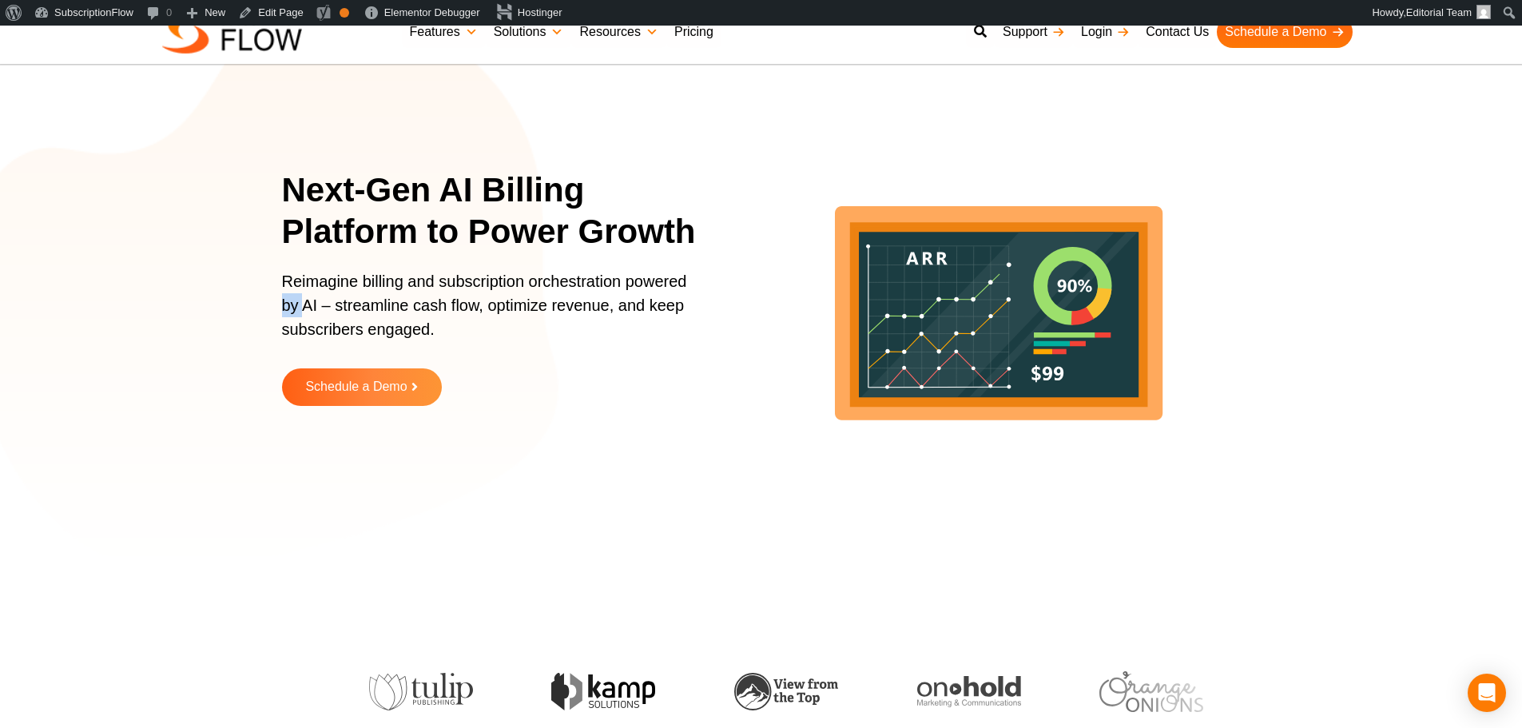
click at [269, 299] on section "Next-Gen AI Billing Platform to Power Growth Reimagine billing and subscription…" at bounding box center [761, 299] width 1522 height 519
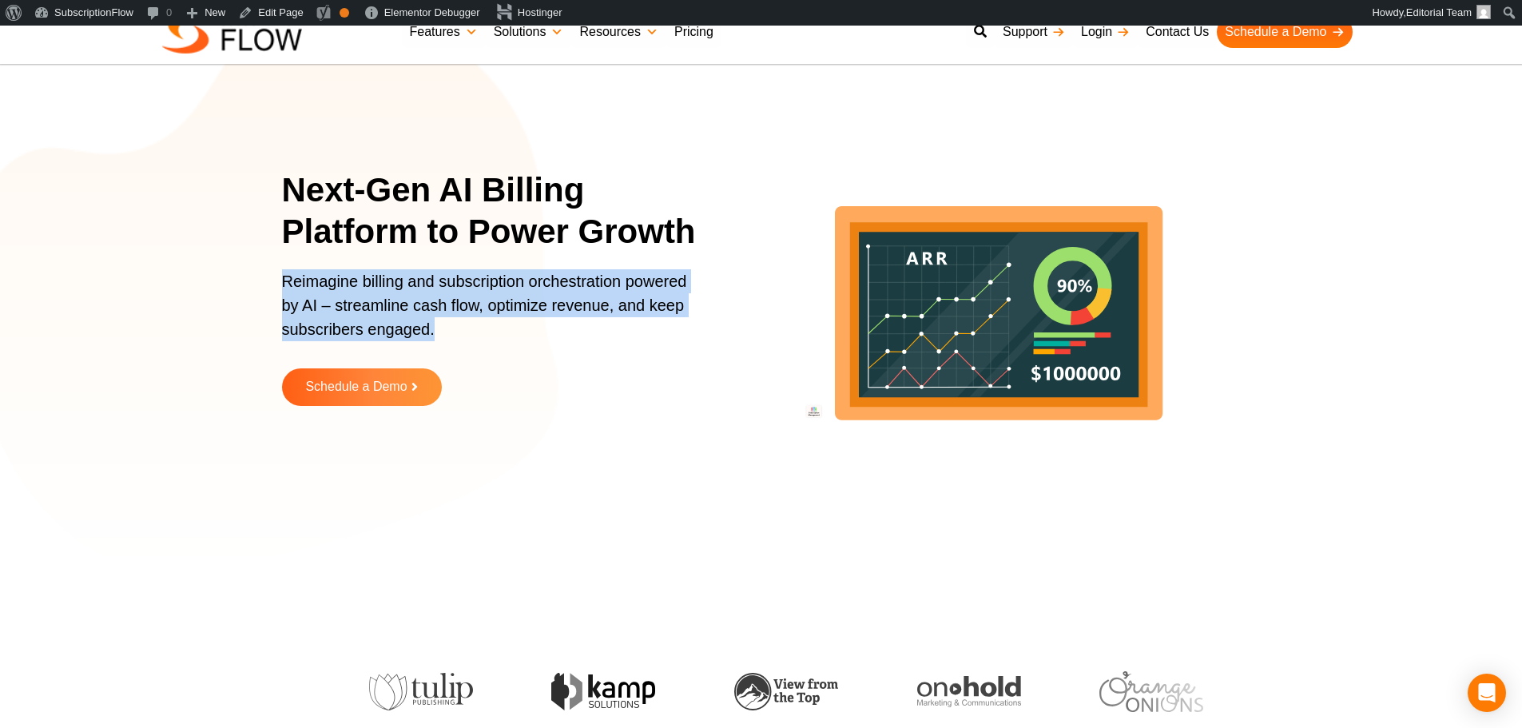
drag, startPoint x: 269, startPoint y: 299, endPoint x: 586, endPoint y: 288, distance: 317.5
click at [297, 299] on section "Next-Gen AI Billing Platform to Power Growth Reimagine billing and subscription…" at bounding box center [761, 299] width 1522 height 519
click at [586, 288] on p "Reimagine billing and subscription orchestration powered by AI – streamline cas…" at bounding box center [490, 313] width 416 height 88
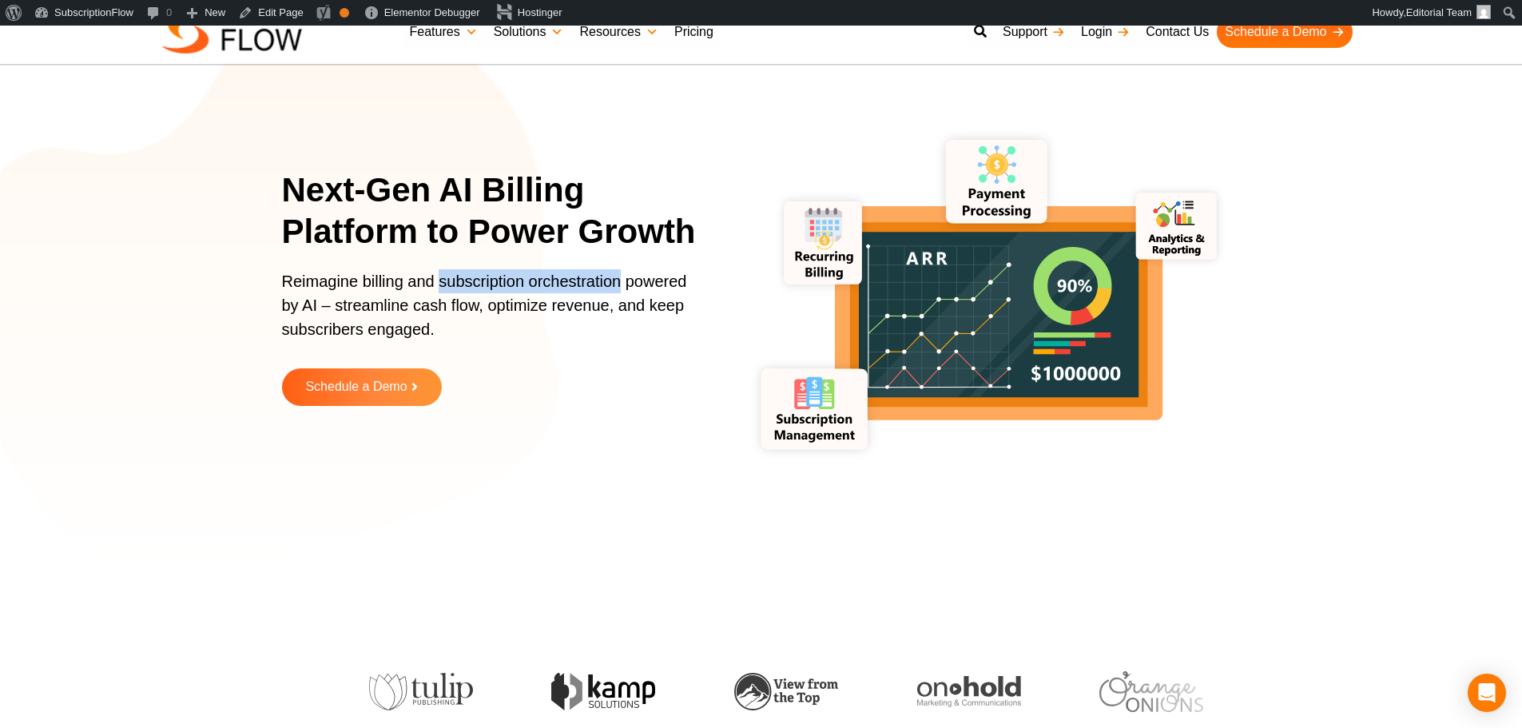
drag, startPoint x: 438, startPoint y: 282, endPoint x: 620, endPoint y: 285, distance: 182.2
click at [620, 285] on p "Reimagine billing and subscription orchestration powered by AI – streamline cas…" at bounding box center [490, 313] width 416 height 88
click at [340, 293] on p "Reimagine billing and subscription orchestration powered by AI – streamline cas…" at bounding box center [490, 313] width 416 height 88
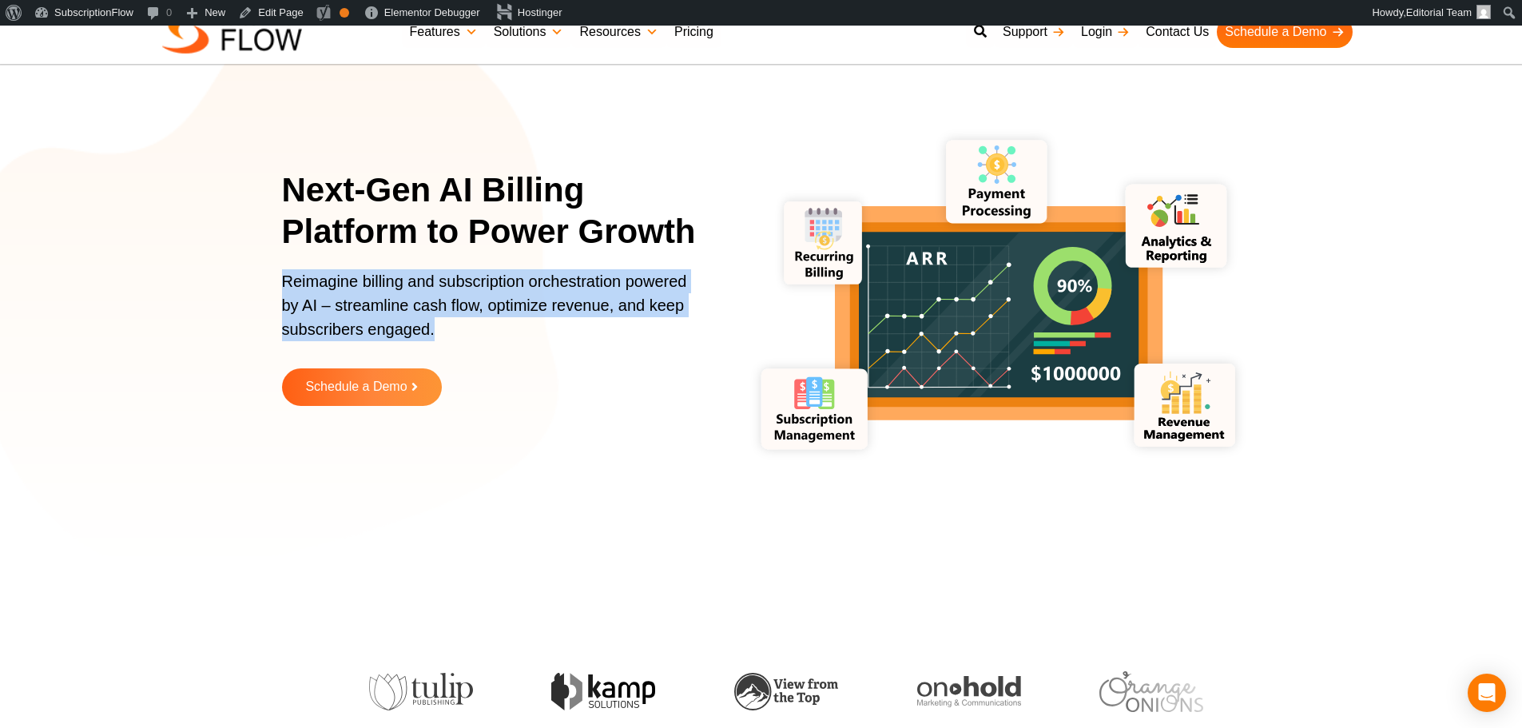
drag, startPoint x: 279, startPoint y: 288, endPoint x: 436, endPoint y: 328, distance: 161.7
click at [436, 328] on section "Next-Gen AI Billing Platform to Power Growth Reimagine billing and subscription…" at bounding box center [761, 299] width 1522 height 519
click at [338, 304] on p "Reimagine billing and subscription orchestration powered by AI – streamline cas…" at bounding box center [490, 313] width 416 height 88
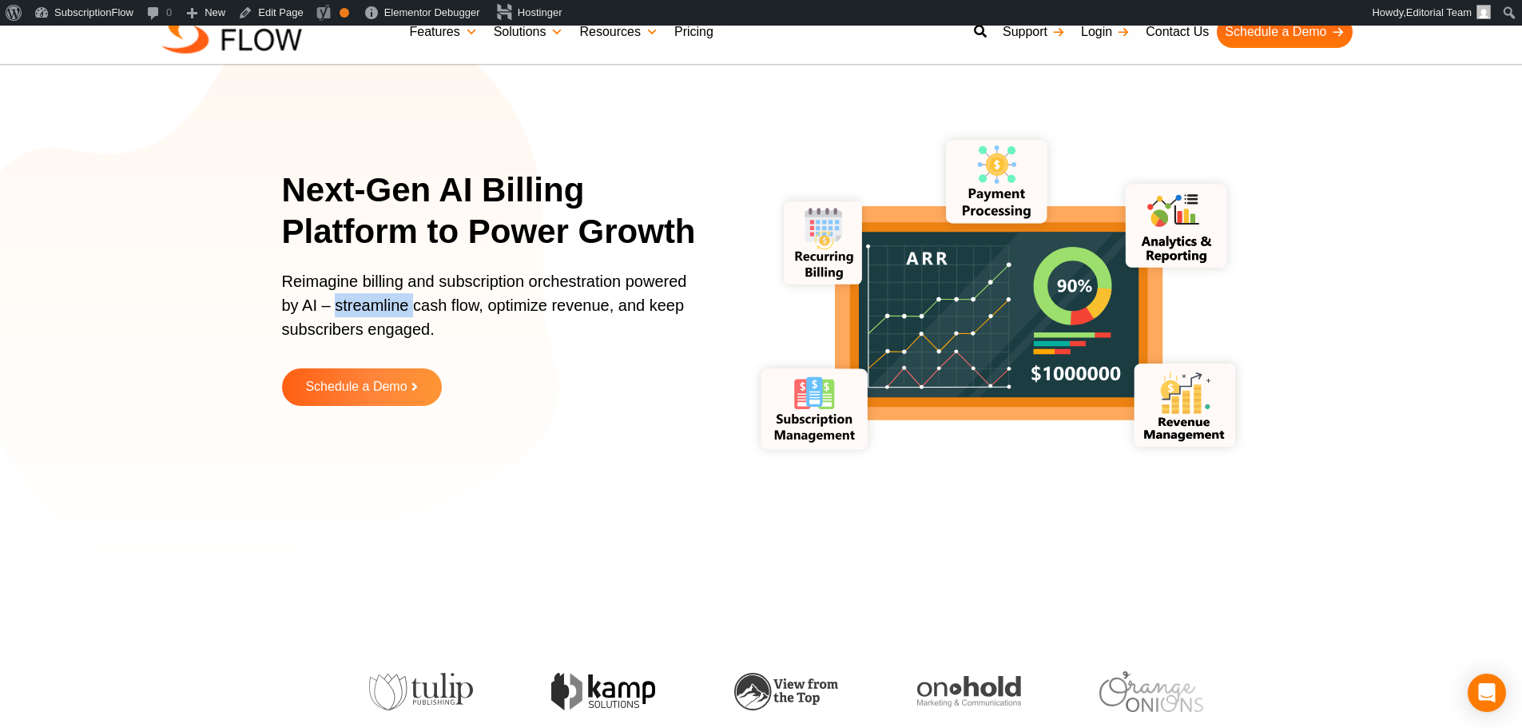
click at [338, 304] on p "Reimagine billing and subscription orchestration powered by AI – streamline cas…" at bounding box center [490, 313] width 416 height 88
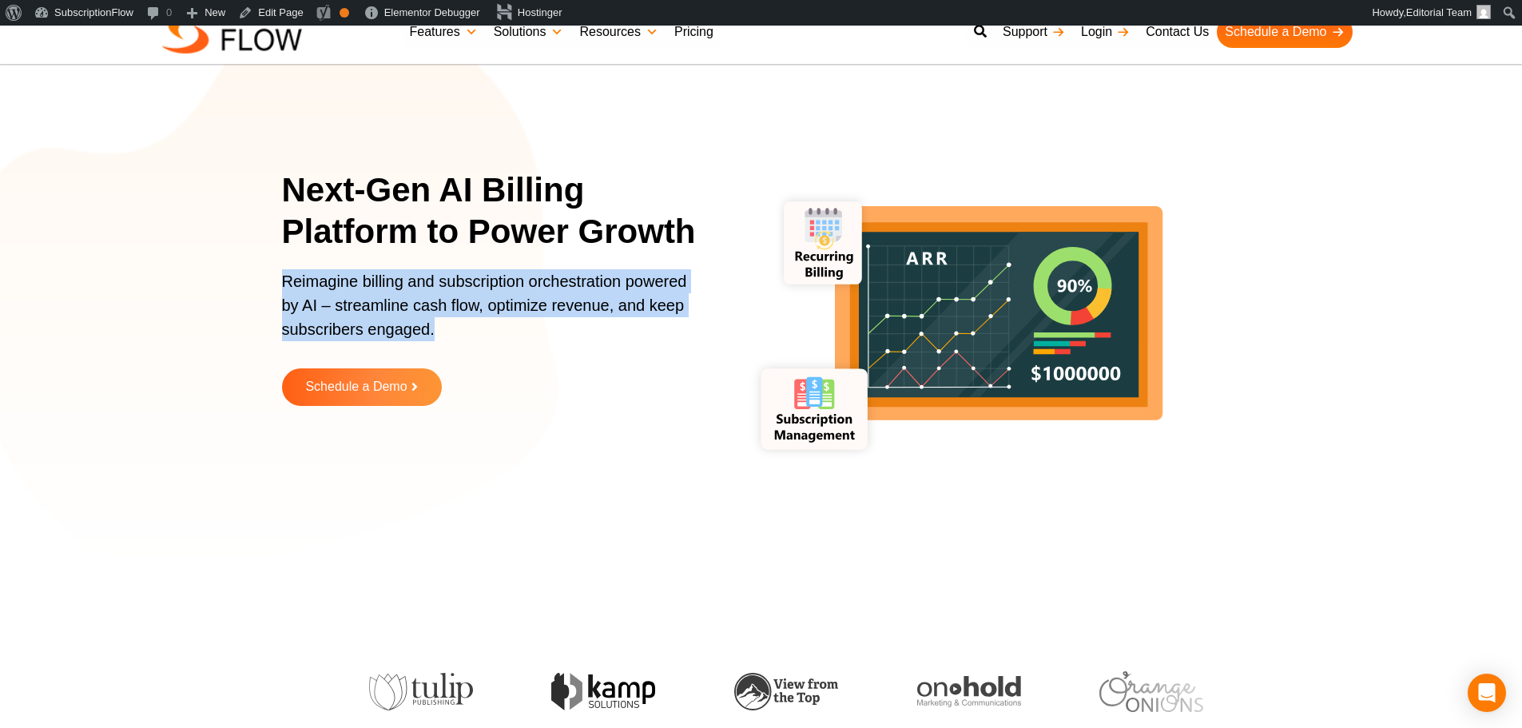
click at [404, 305] on p "Reimagine billing and subscription orchestration powered by AI – streamline cas…" at bounding box center [490, 313] width 416 height 88
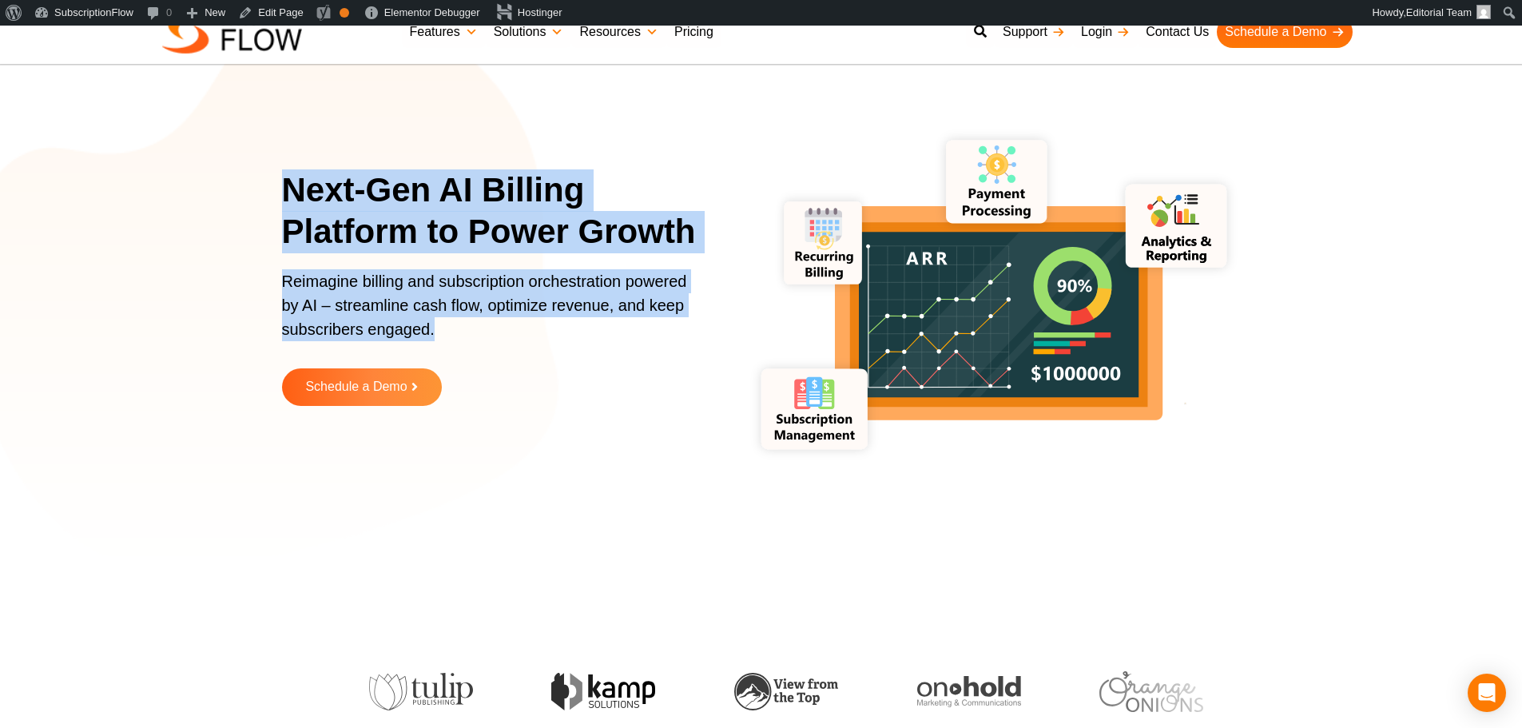
drag, startPoint x: 287, startPoint y: 183, endPoint x: 475, endPoint y: 355, distance: 254.6
click at [475, 355] on div "Next-Gen AI Billing Platform to Power Growth Reimagine billing and subscription…" at bounding box center [500, 299] width 436 height 261
click at [417, 199] on h1 "Next-Gen AI Billing Platform to Power Growth" at bounding box center [500, 211] width 436 height 84
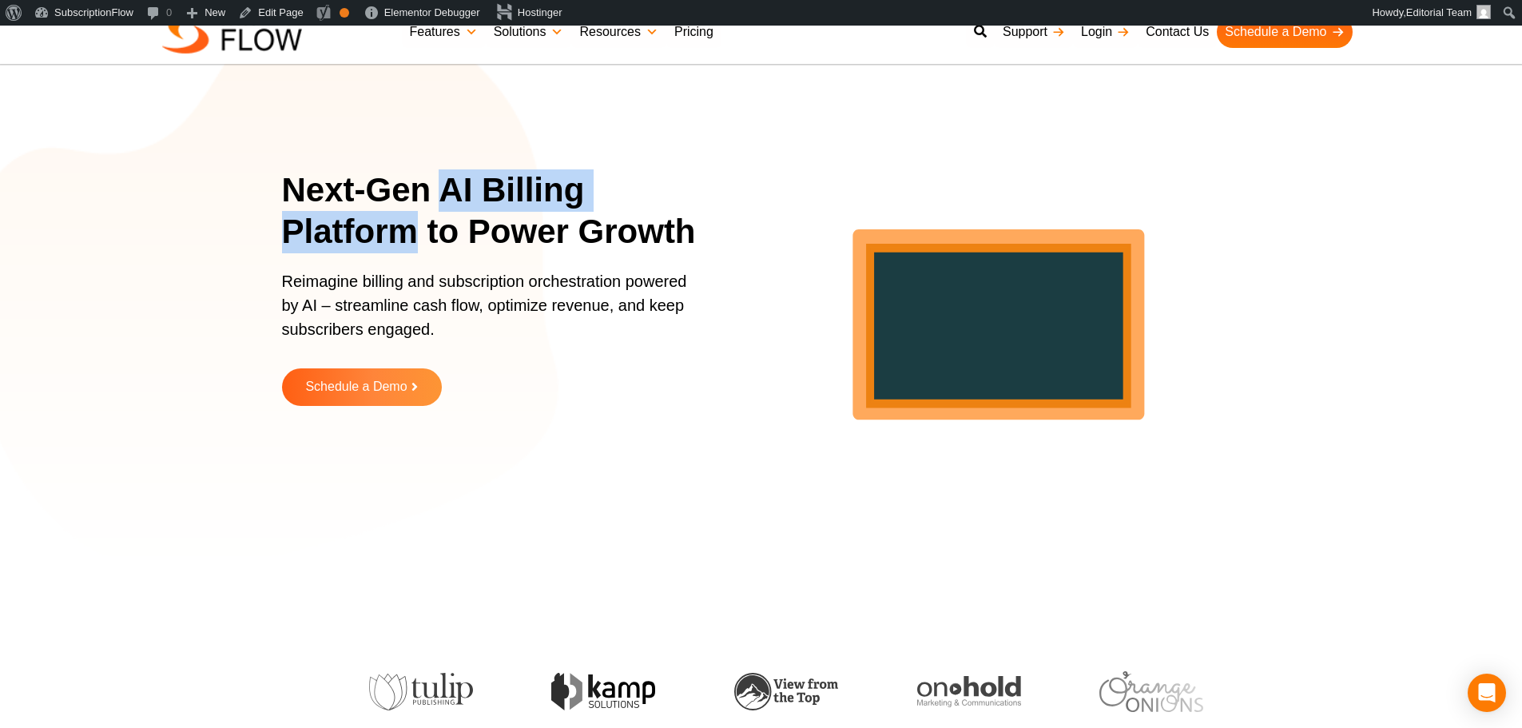
drag, startPoint x: 440, startPoint y: 188, endPoint x: 417, endPoint y: 240, distance: 56.9
click at [417, 240] on h1 "Next-Gen AI Billing Platform to Power Growth" at bounding box center [500, 211] width 436 height 84
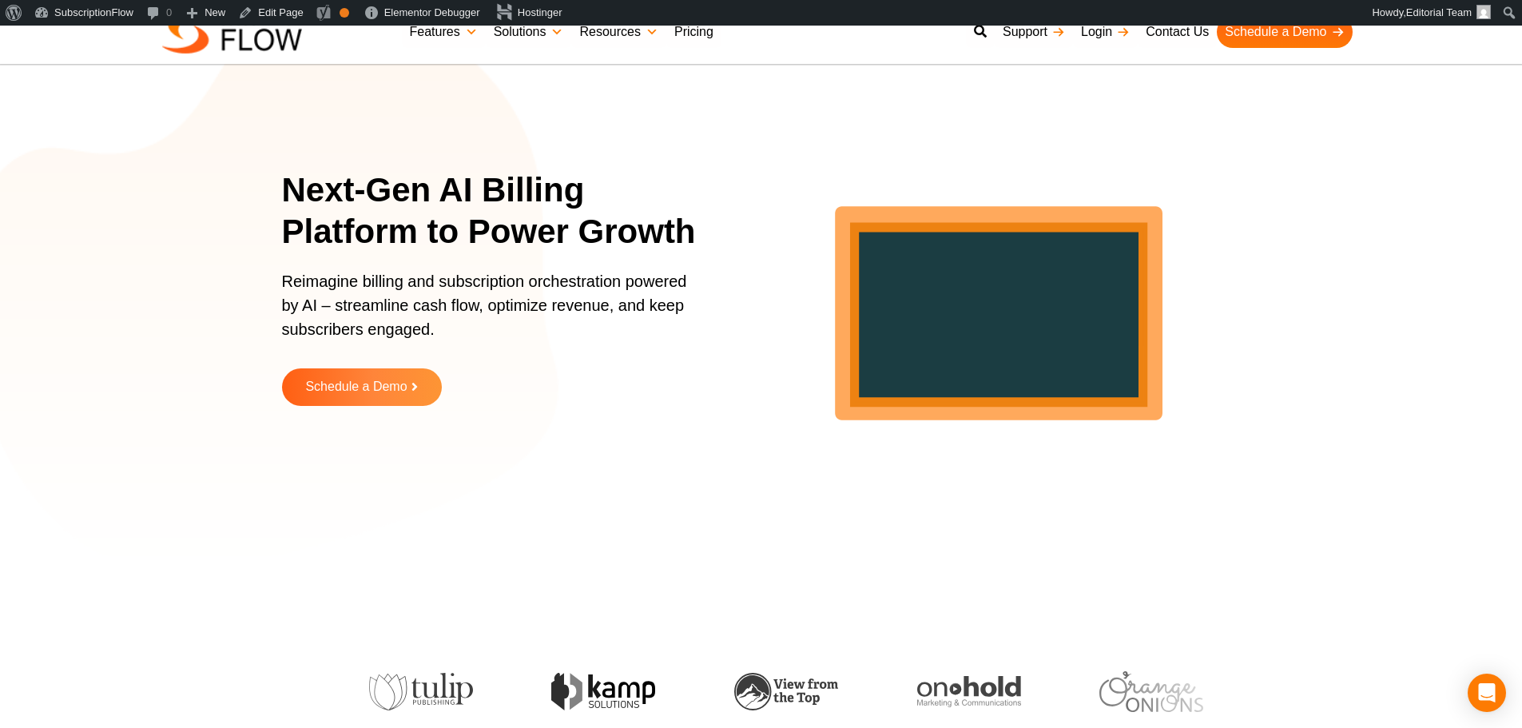
click at [507, 228] on h1 "Next-Gen AI Billing Platform to Power Growth" at bounding box center [500, 211] width 436 height 84
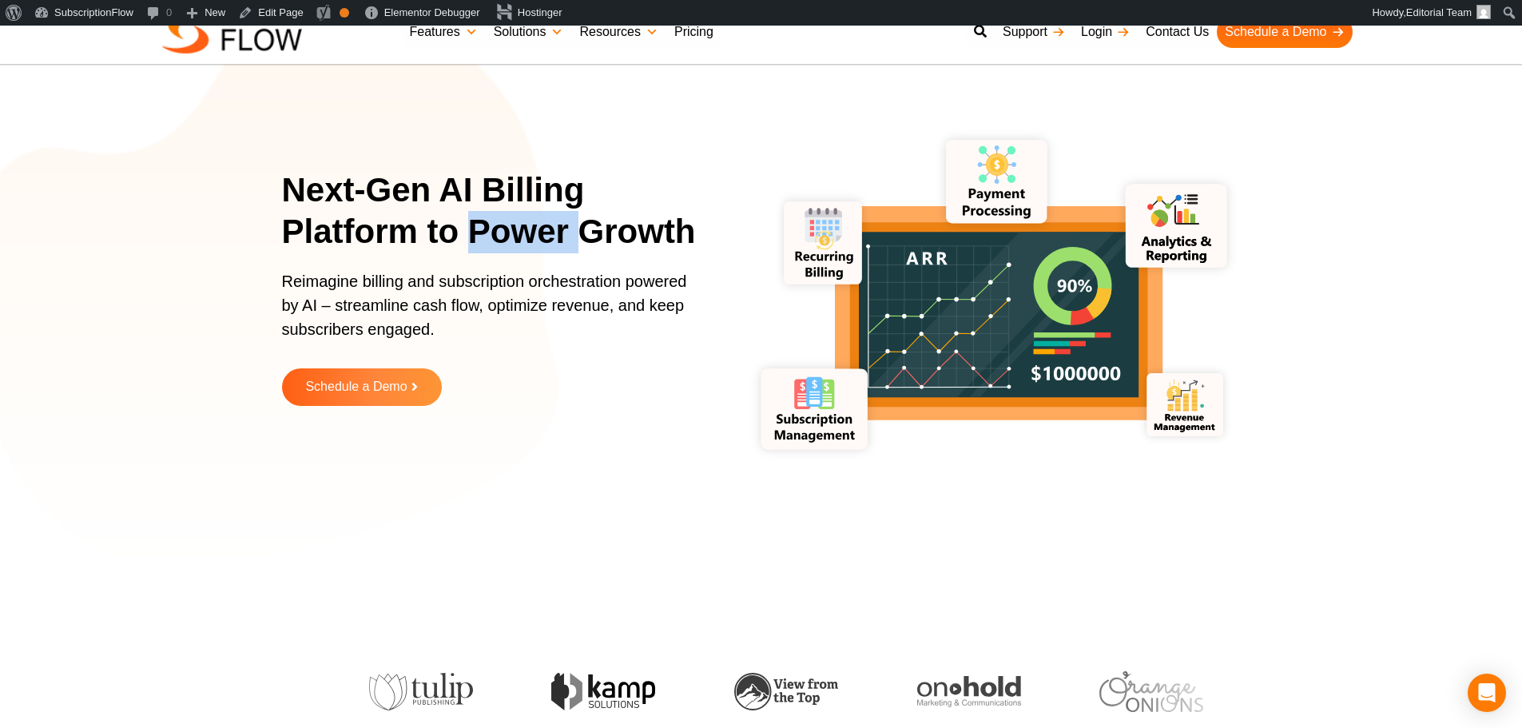
click at [484, 237] on h1 "Next-Gen AI Billing Platform to Power Growth" at bounding box center [500, 211] width 436 height 84
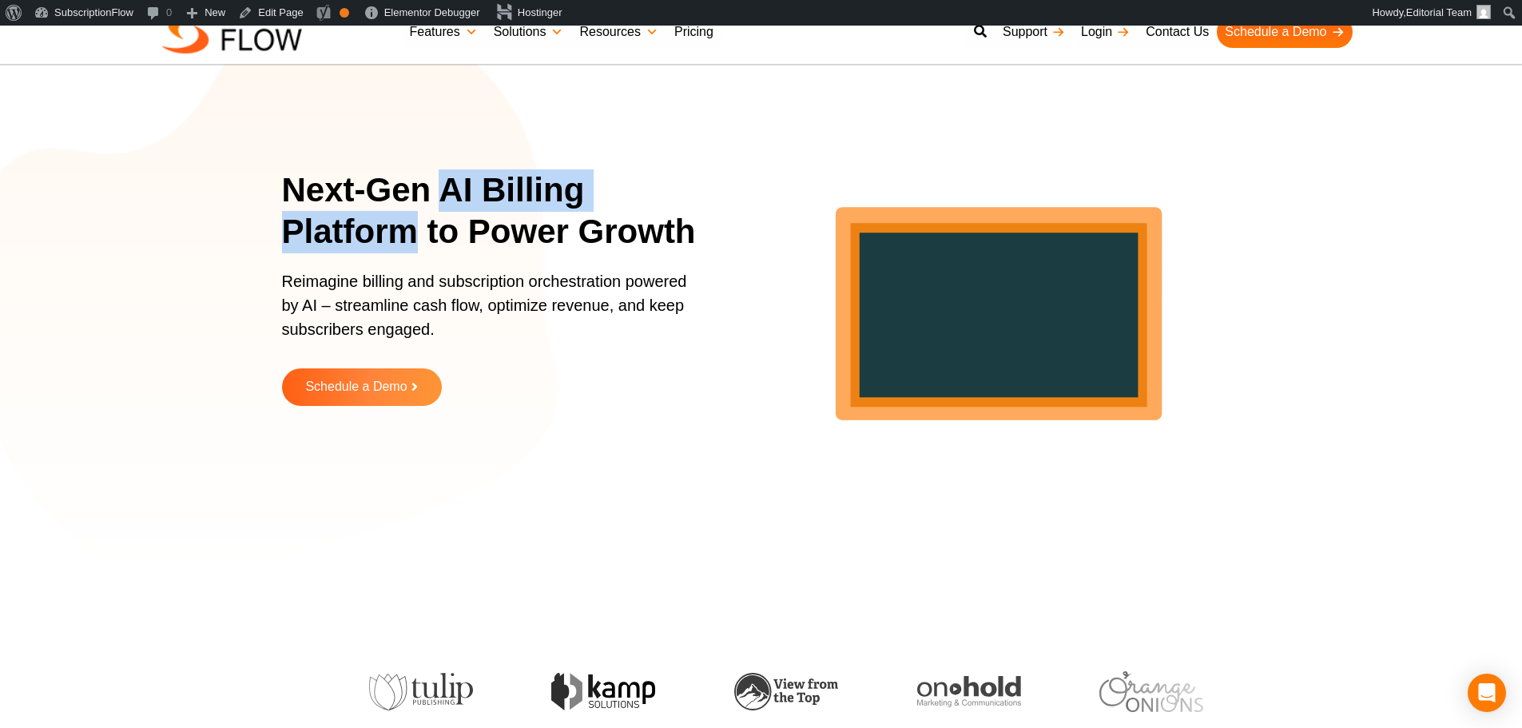
drag, startPoint x: 443, startPoint y: 185, endPoint x: 413, endPoint y: 238, distance: 60.5
click at [413, 238] on h1 "Next-Gen AI Billing Platform to Power Growth" at bounding box center [500, 211] width 436 height 84
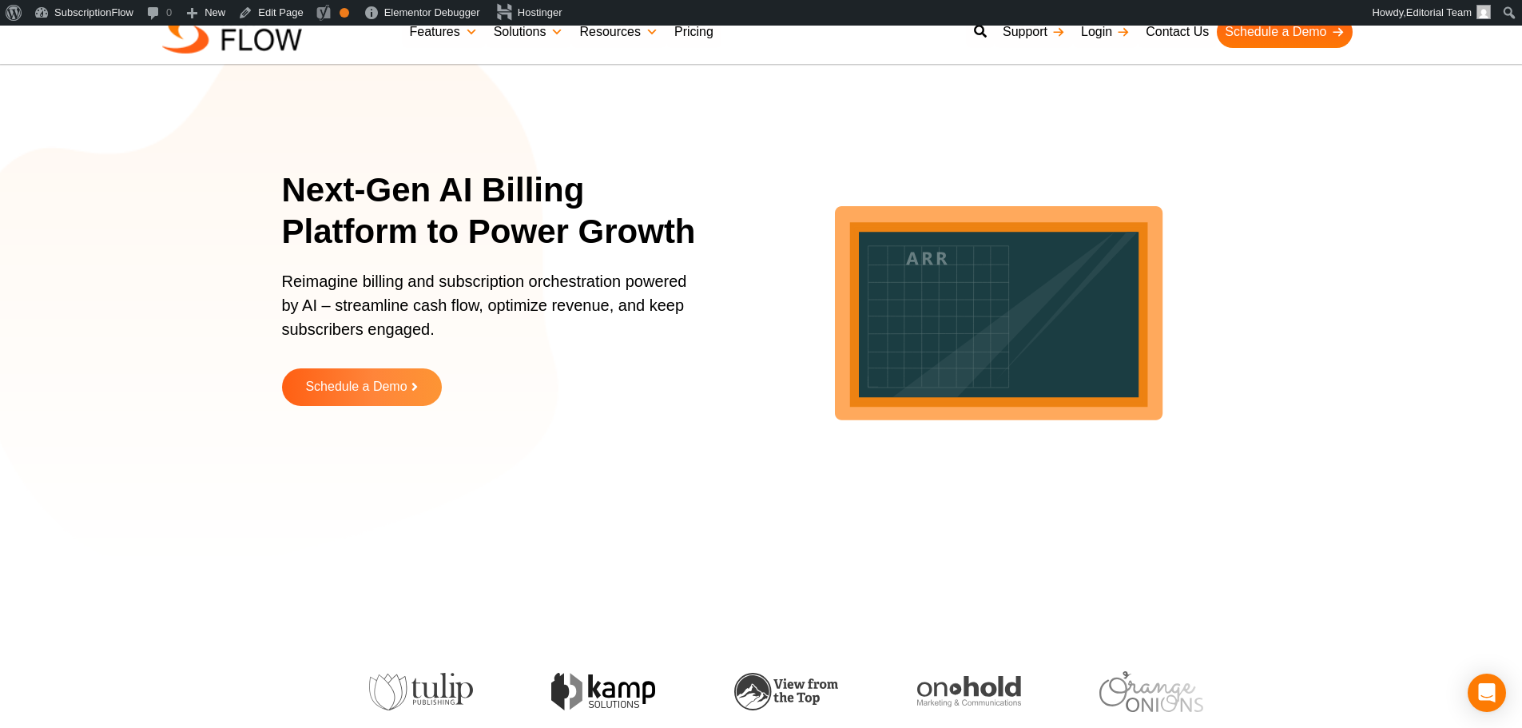
click at [502, 304] on p "Reimagine billing and subscription orchestration powered by AI – streamline cas…" at bounding box center [490, 313] width 416 height 88
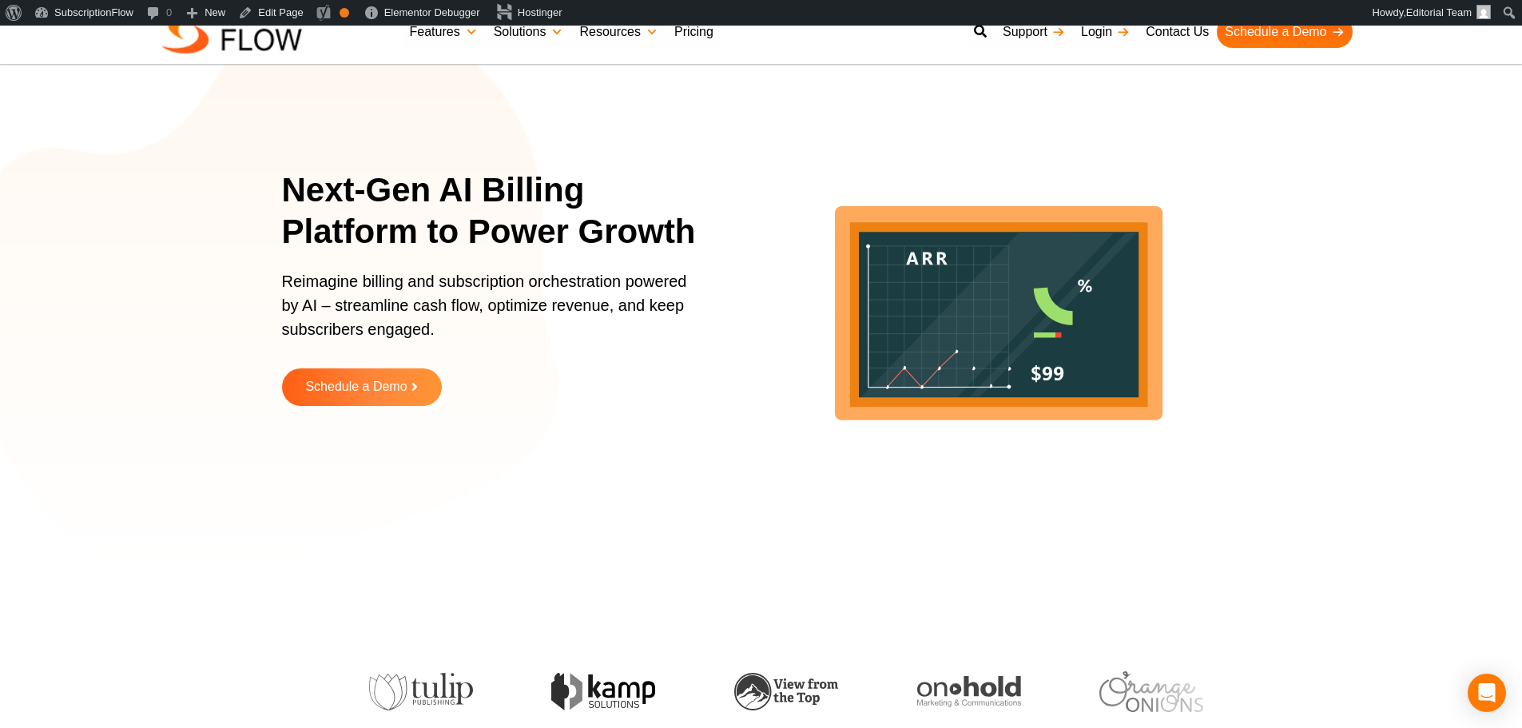
click at [570, 306] on p "Reimagine billing and subscription orchestration powered by AI – streamline cas…" at bounding box center [490, 313] width 416 height 88
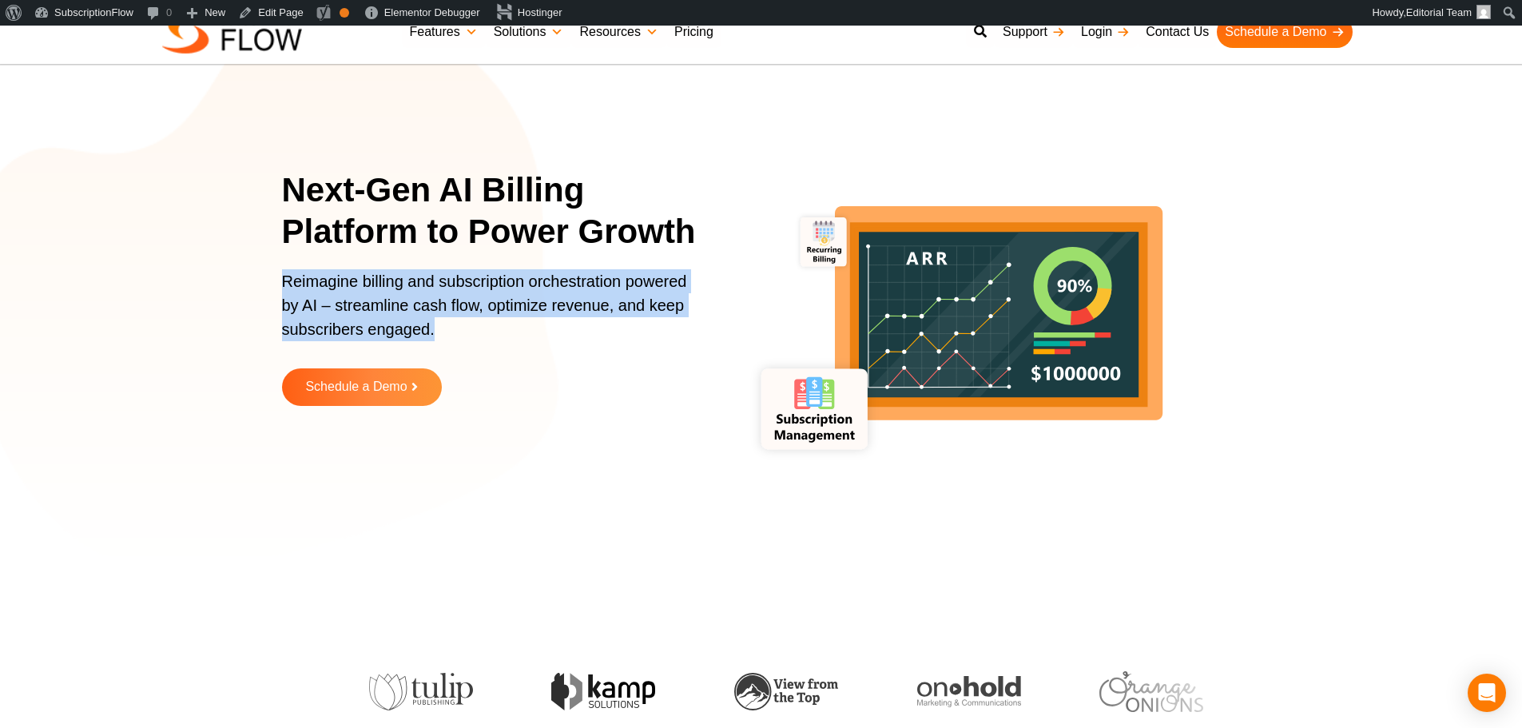
click at [339, 315] on p "Reimagine billing and subscription orchestration powered by AI – streamline cas…" at bounding box center [490, 313] width 416 height 88
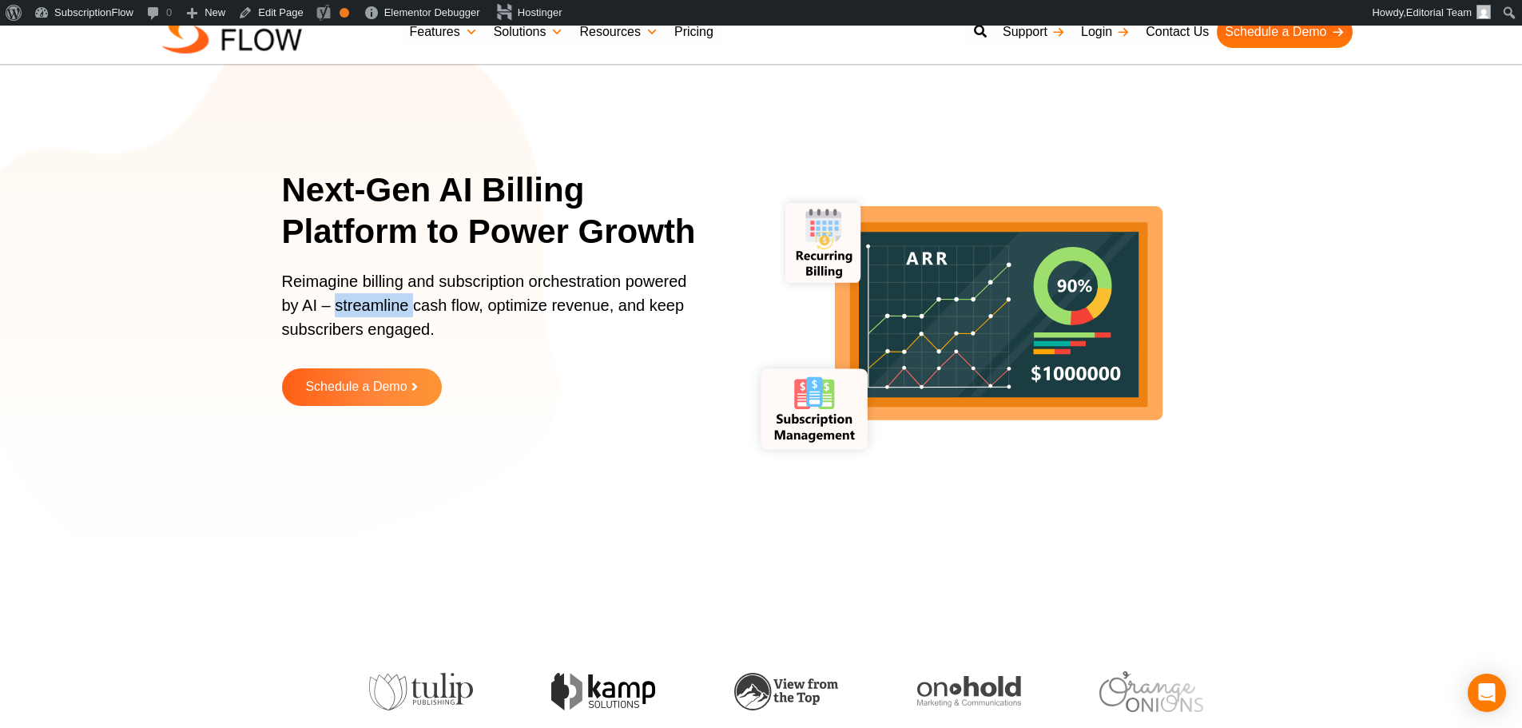
click at [339, 315] on p "Reimagine billing and subscription orchestration powered by AI – streamline cas…" at bounding box center [490, 313] width 416 height 88
click at [301, 306] on p "Reimagine billing and subscription orchestration powered by AI – streamline cas…" at bounding box center [490, 313] width 416 height 88
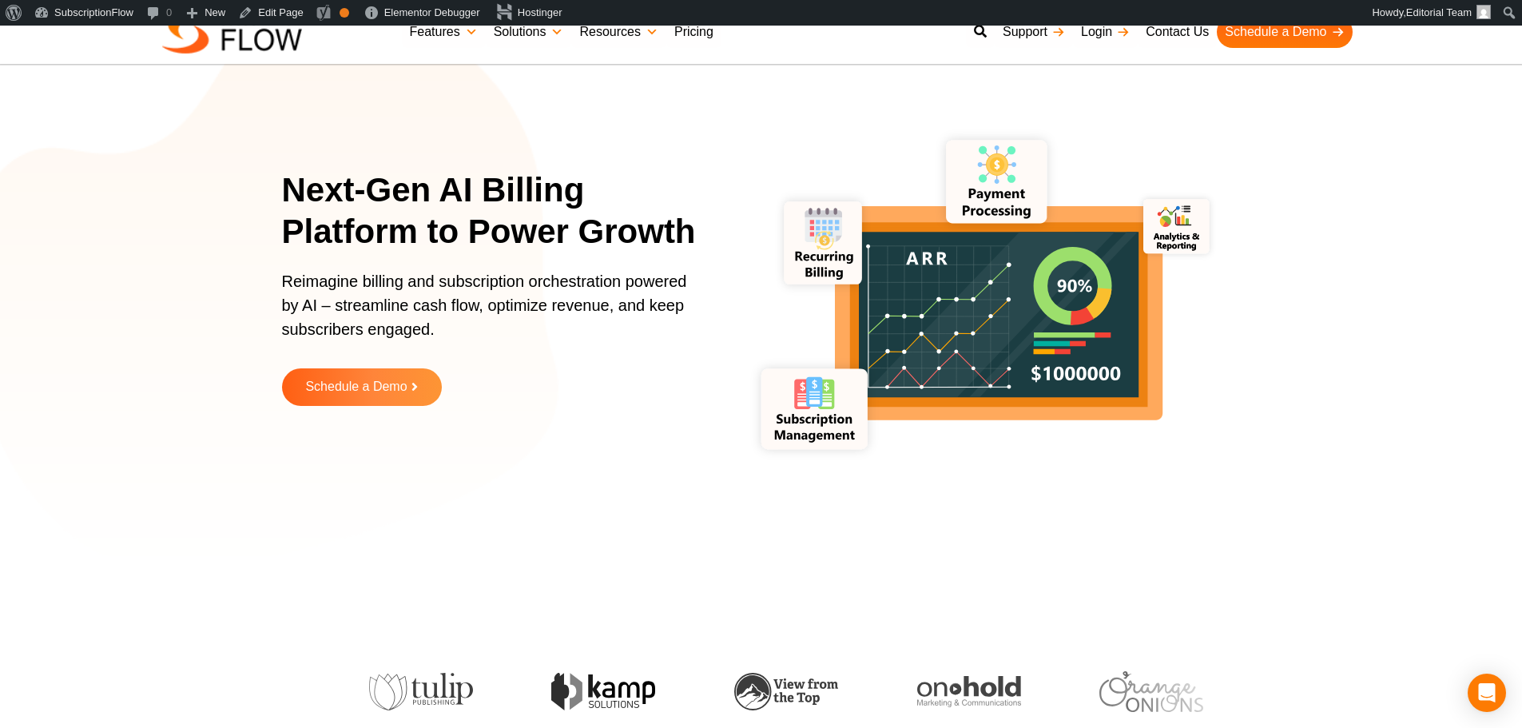
click at [278, 287] on section "Next-Gen AI Billing Platform to Power Growth Reimagine billing and subscription…" at bounding box center [761, 299] width 1522 height 519
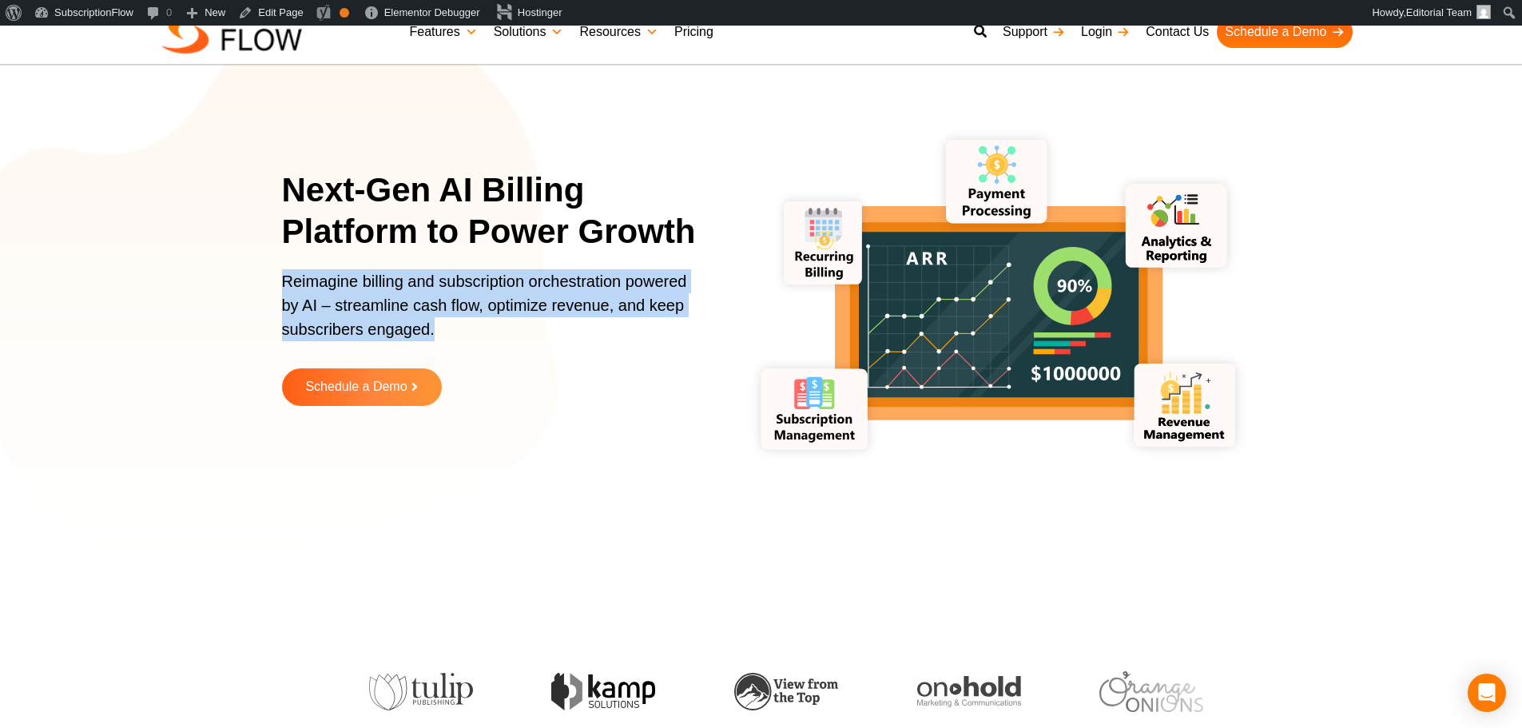
drag, startPoint x: 278, startPoint y: 279, endPoint x: 450, endPoint y: 320, distance: 176.6
click at [450, 320] on section "Next-Gen AI Billing Platform to Power Growth Reimagine billing and subscription…" at bounding box center [761, 299] width 1522 height 519
click at [373, 310] on p "Reimagine billing and subscription orchestration powered by AI – streamline cas…" at bounding box center [490, 313] width 416 height 88
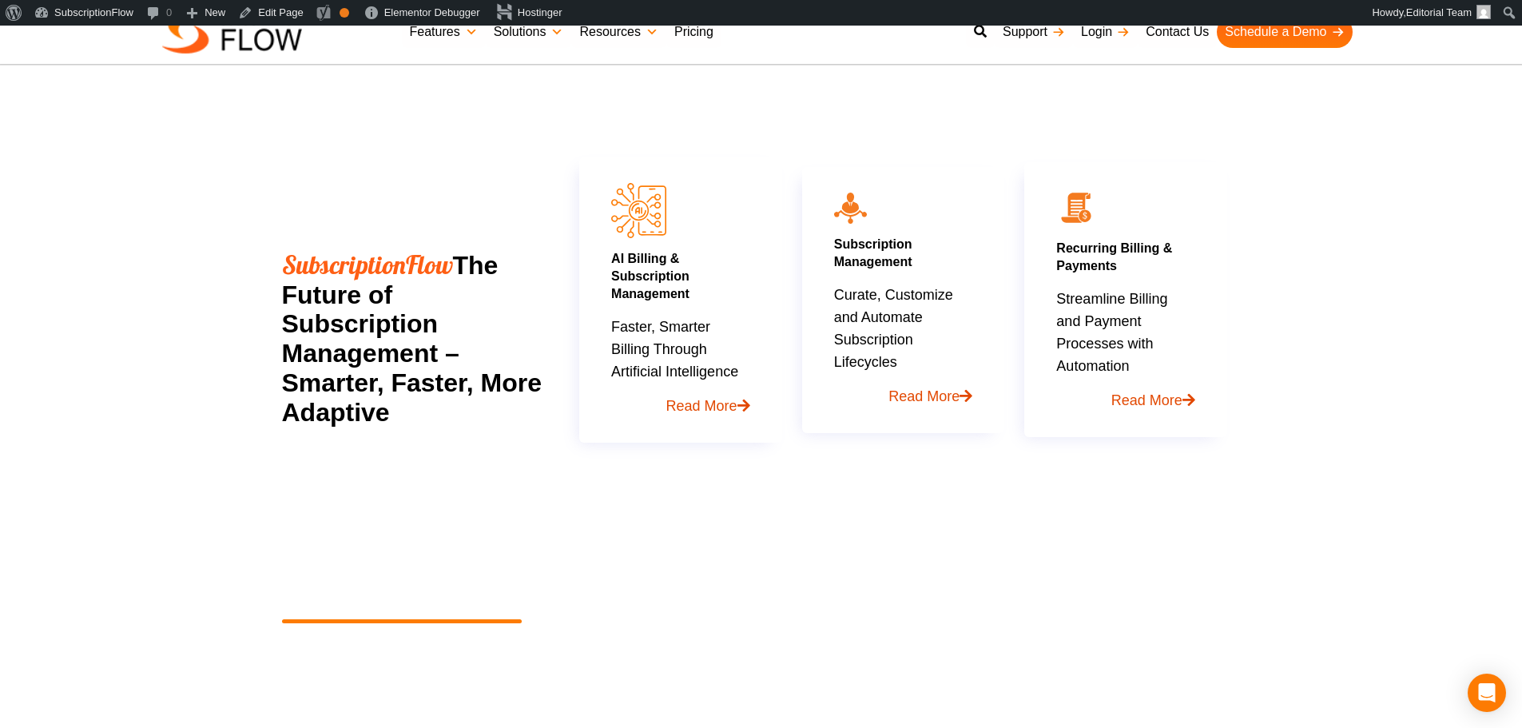
scroll to position [745, 0]
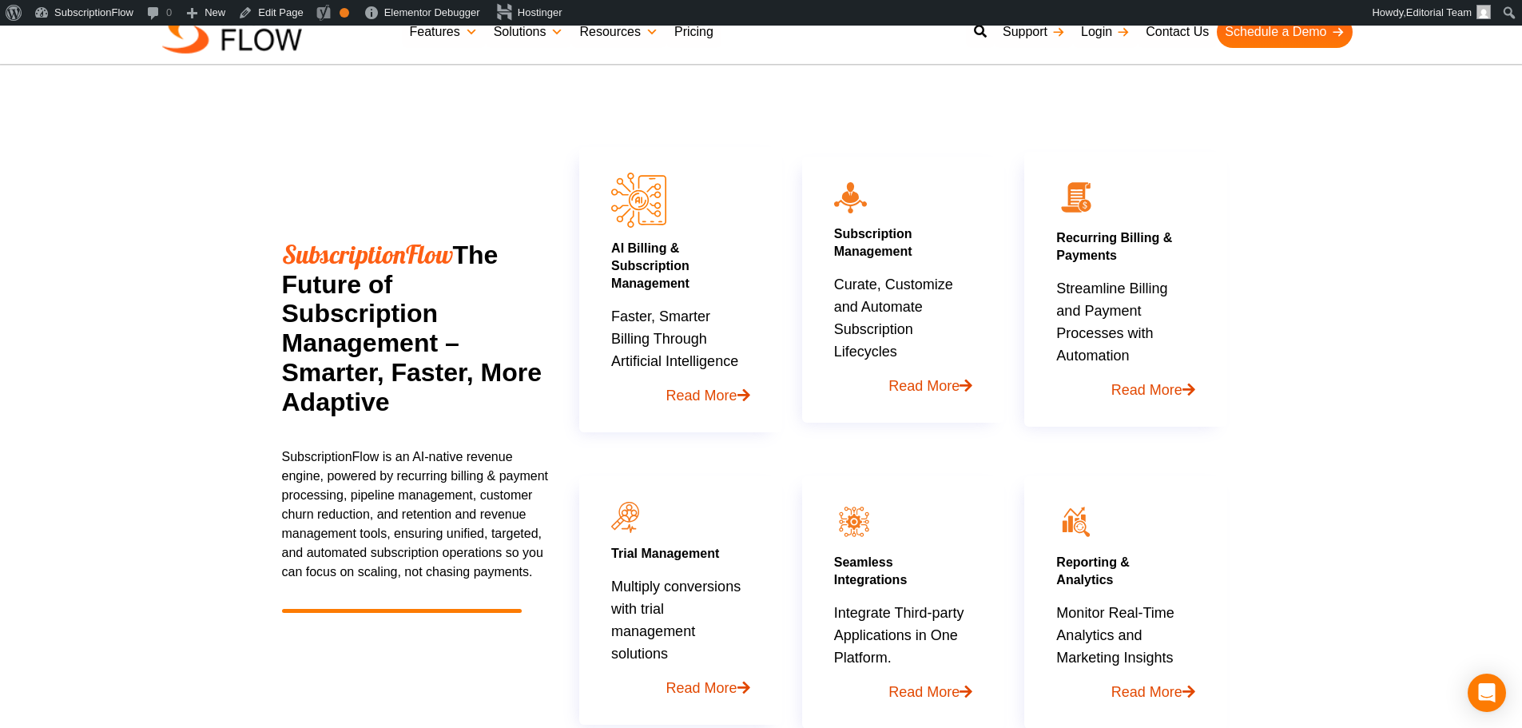
click at [318, 249] on span "SubscriptionFlow" at bounding box center [367, 254] width 171 height 32
click at [312, 304] on h2 "SubscriptionFlow The Future of Subscription Management – Smarter, Faster, More …" at bounding box center [416, 328] width 268 height 177
drag, startPoint x: 284, startPoint y: 313, endPoint x: 436, endPoint y: 345, distance: 156.0
click at [436, 345] on h2 "SubscriptionFlow The Future of Subscription Management – Smarter, Faster, More …" at bounding box center [416, 328] width 268 height 177
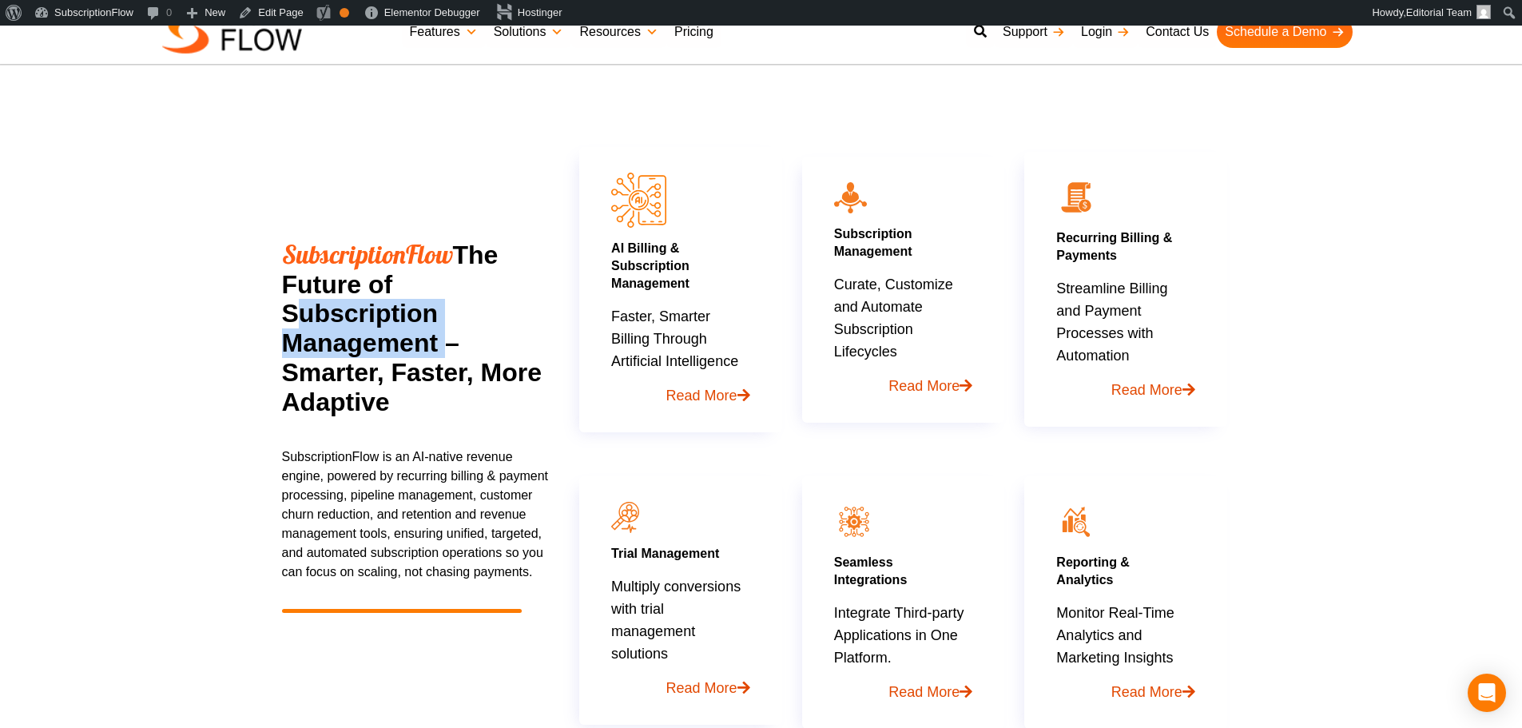
scroll to position [905, 0]
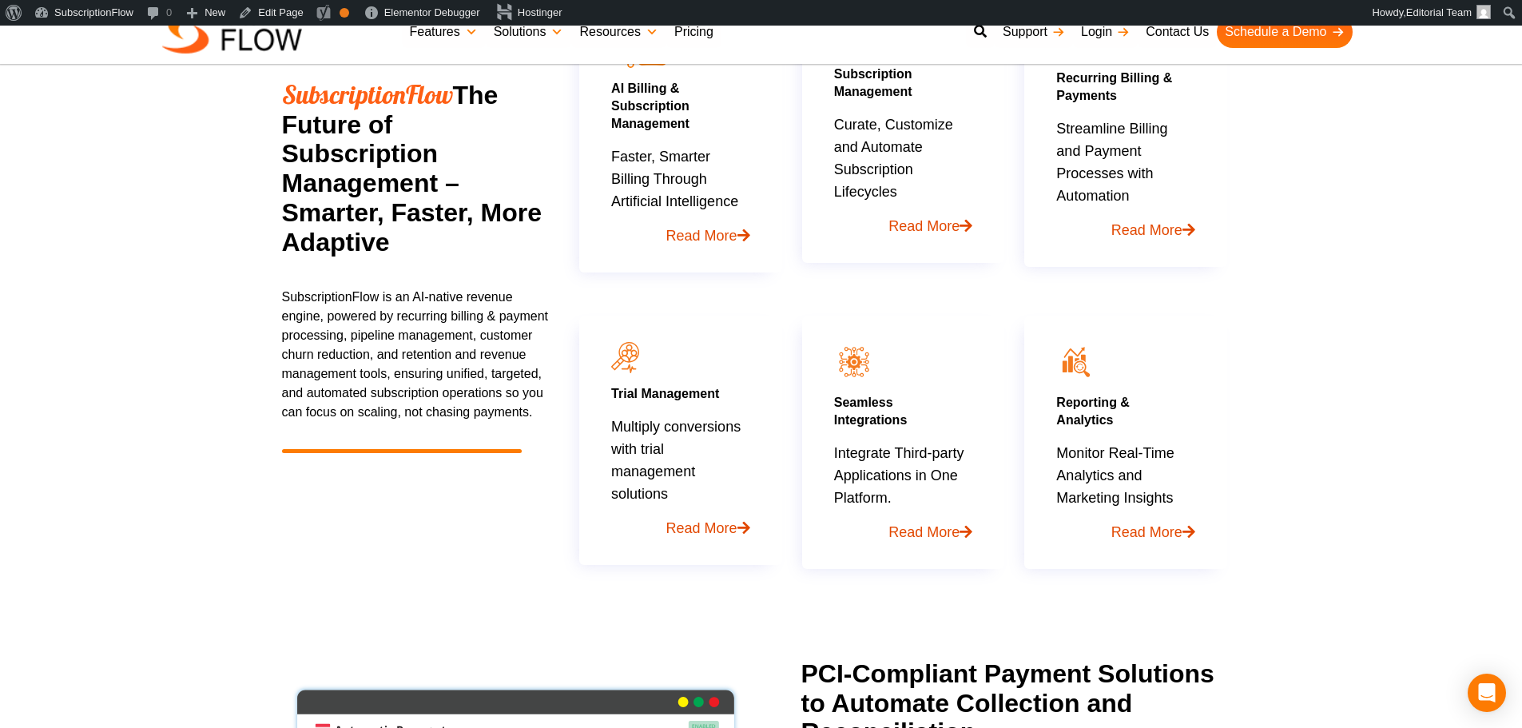
click at [369, 383] on p "SubscriptionFlow is an AI-native revenue engine, powered by recurring billing &…" at bounding box center [416, 355] width 268 height 134
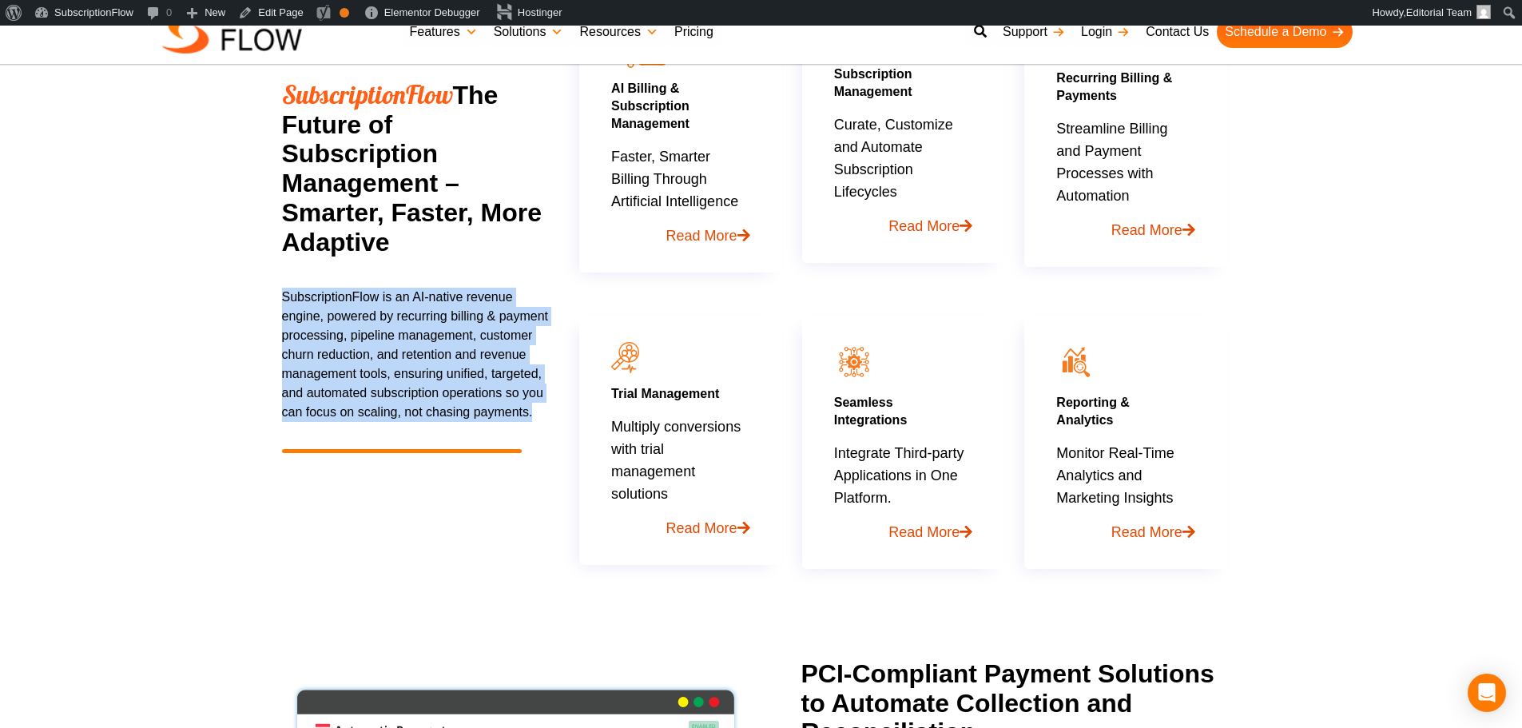
click at [369, 383] on p "SubscriptionFlow is an AI-native revenue engine, powered by recurring billing &…" at bounding box center [416, 355] width 268 height 134
click at [314, 297] on p "SubscriptionFlow is an AI-native revenue engine, powered by recurring billing &…" at bounding box center [416, 355] width 268 height 134
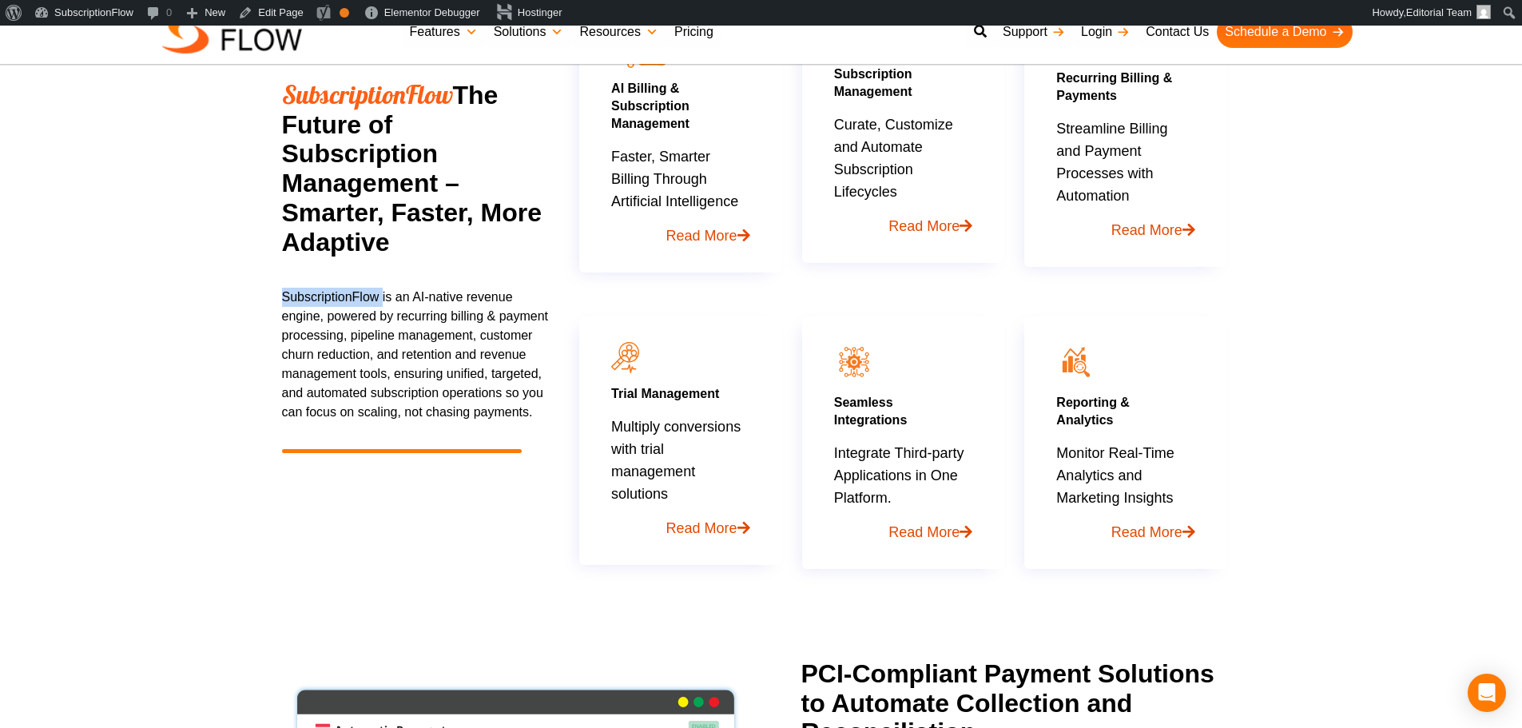
click at [314, 297] on p "SubscriptionFlow is an AI-native revenue engine, powered by recurring billing &…" at bounding box center [416, 355] width 268 height 134
click at [296, 303] on p "SubscriptionFlow is an AI-native revenue engine, powered by recurring billing &…" at bounding box center [416, 355] width 268 height 134
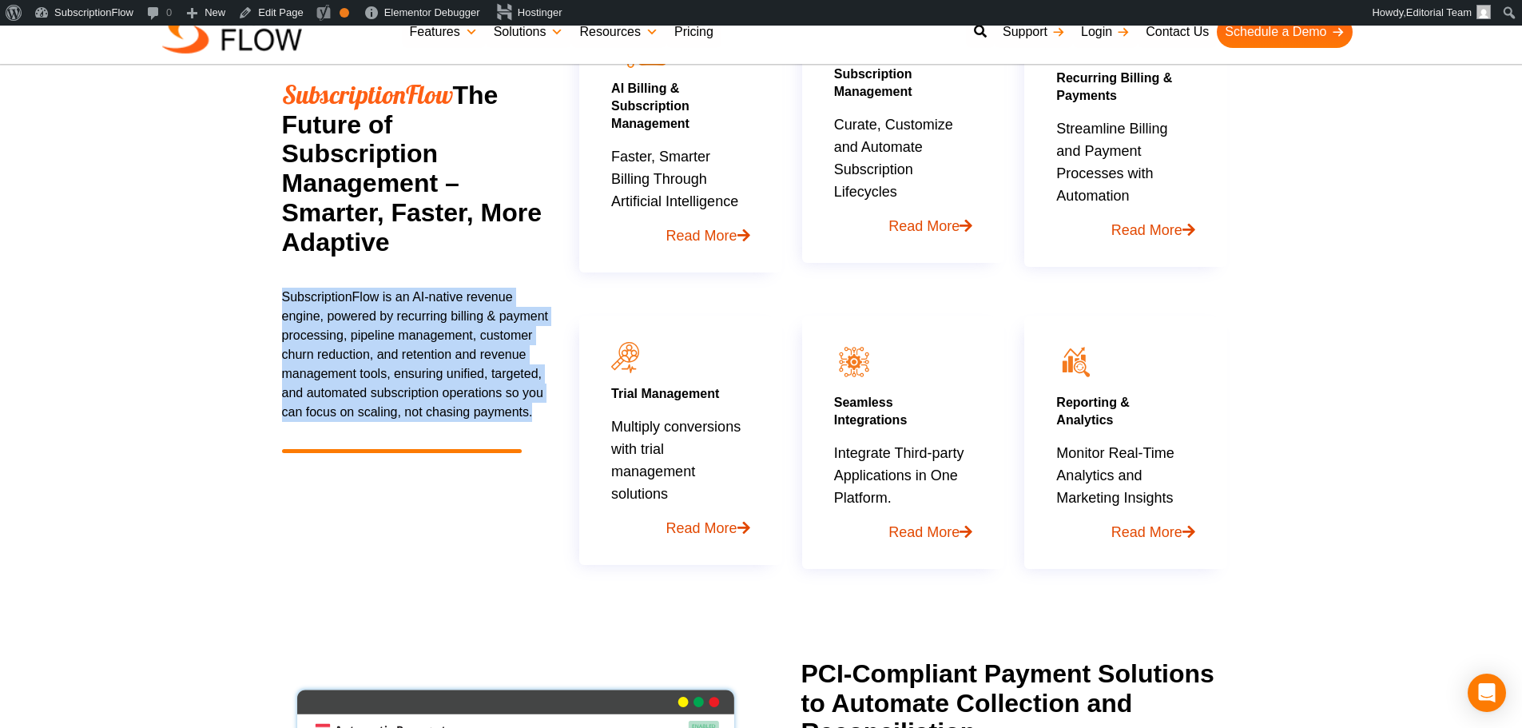
drag, startPoint x: 279, startPoint y: 293, endPoint x: 531, endPoint y: 444, distance: 294.3
click at [531, 444] on section "SubscriptionFlow The Future of Subscription Management – Smarter, Faster, More …" at bounding box center [761, 222] width 1522 height 714
click at [454, 409] on p "SubscriptionFlow is an AI-native revenue engine, powered by recurring billing &…" at bounding box center [416, 355] width 268 height 134
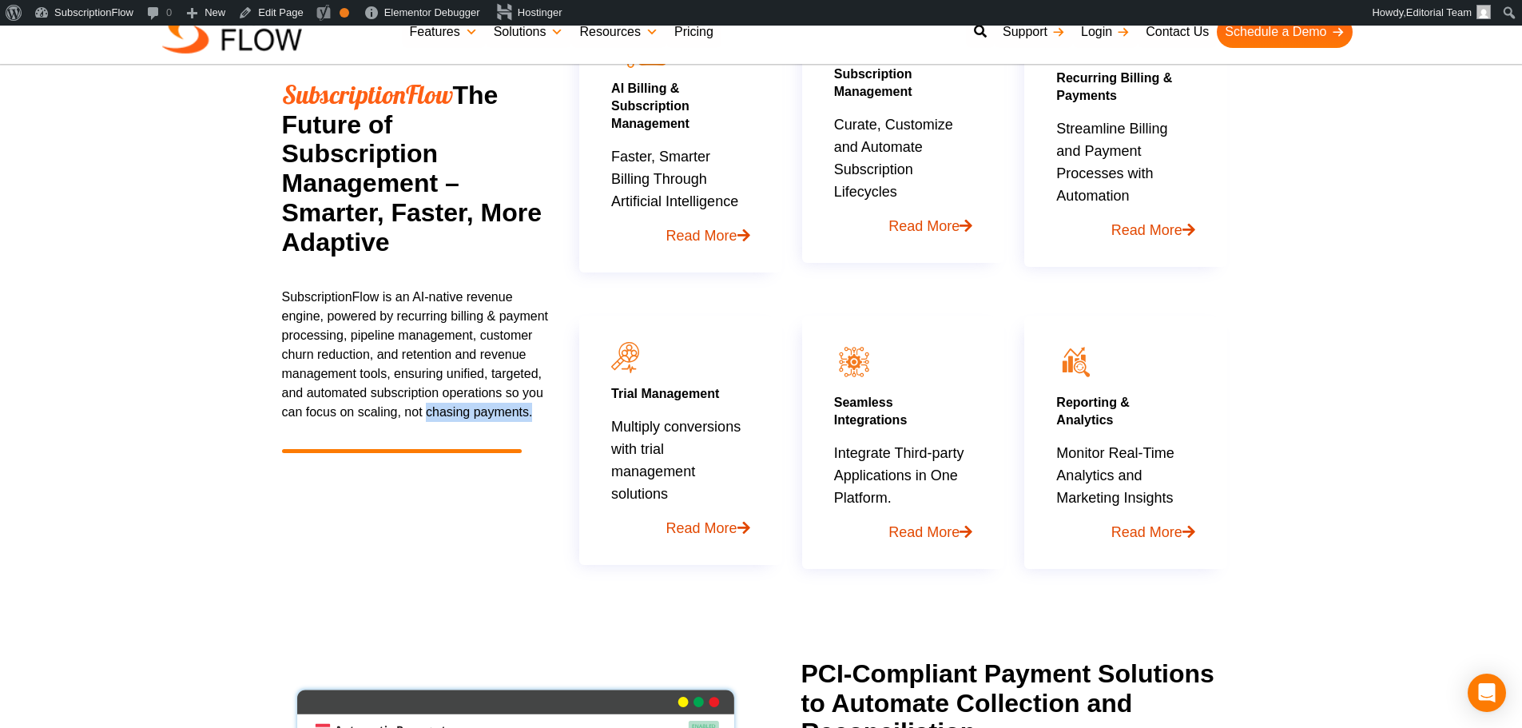
drag, startPoint x: 426, startPoint y: 412, endPoint x: 543, endPoint y: 420, distance: 117.8
click at [543, 420] on p "SubscriptionFlow is an AI-native revenue engine, powered by recurring billing &…" at bounding box center [416, 355] width 268 height 134
click at [396, 379] on p "SubscriptionFlow is an AI-native revenue engine, powered by recurring billing &…" at bounding box center [416, 355] width 268 height 134
click at [405, 373] on p "SubscriptionFlow is an AI-native revenue engine, powered by recurring billing &…" at bounding box center [416, 355] width 268 height 134
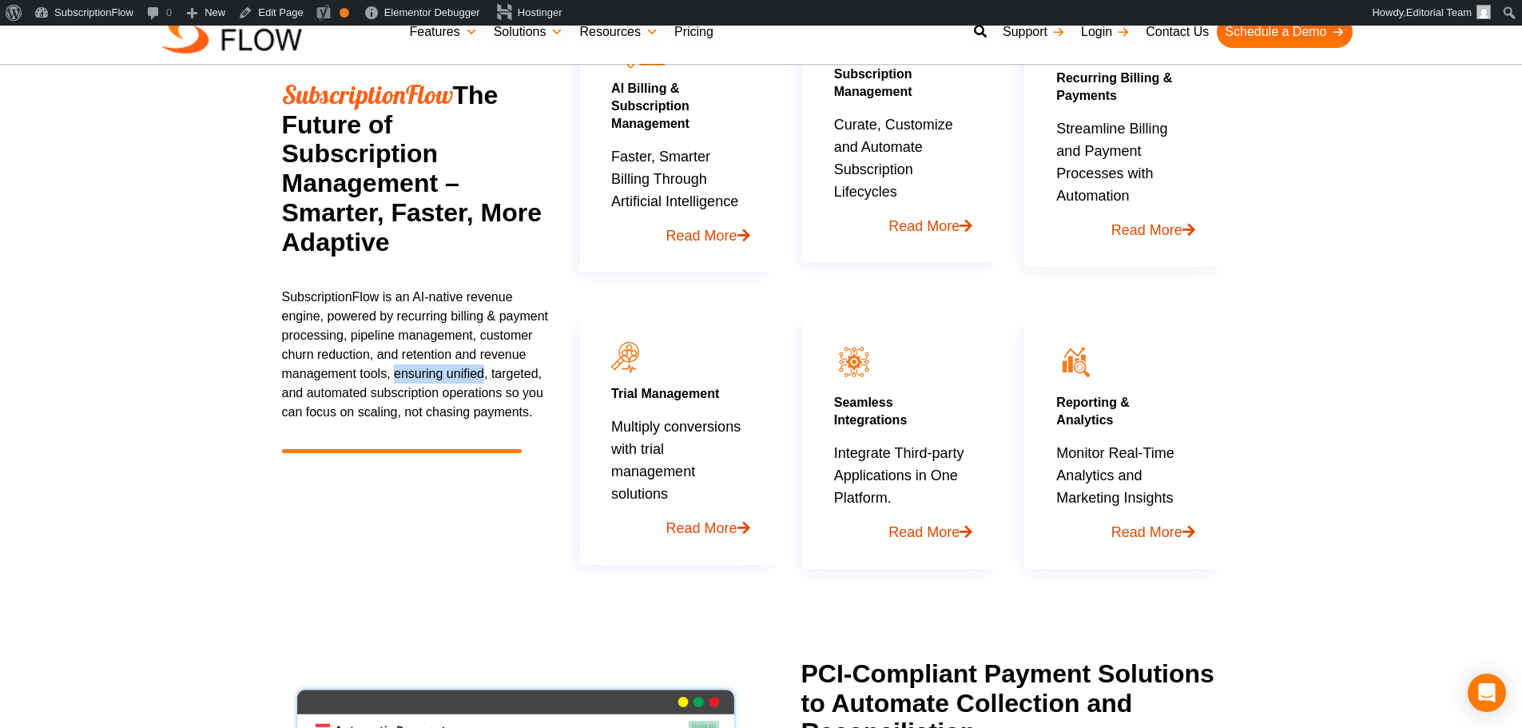
drag, startPoint x: 396, startPoint y: 376, endPoint x: 484, endPoint y: 376, distance: 87.1
click at [484, 376] on p "SubscriptionFlow is an AI-native revenue engine, powered by recurring billing &…" at bounding box center [416, 355] width 268 height 134
click at [521, 376] on p "SubscriptionFlow is an AI-native revenue engine, powered by recurring billing &…" at bounding box center [416, 355] width 268 height 134
click at [323, 393] on p "SubscriptionFlow is an AI-native revenue engine, powered by recurring billing &…" at bounding box center [416, 355] width 268 height 134
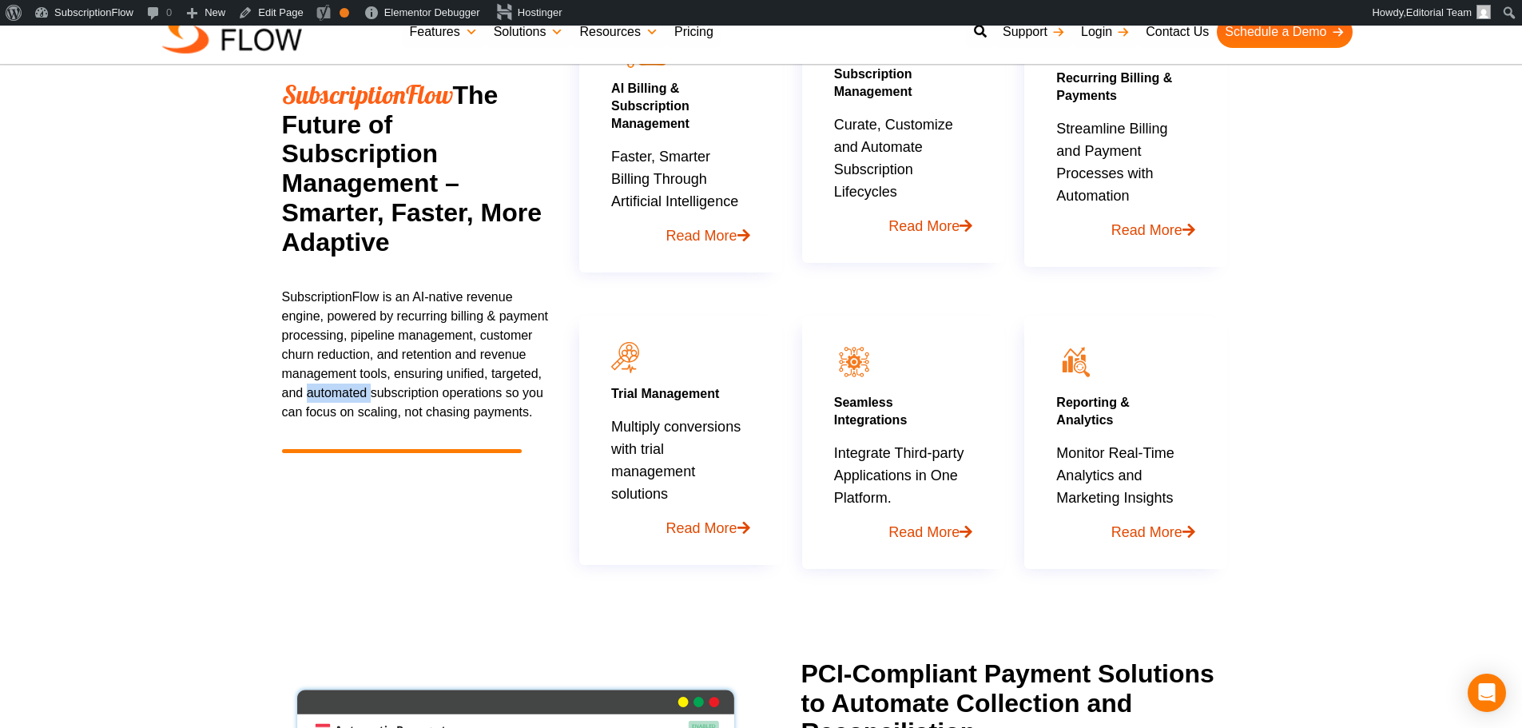
click at [323, 393] on p "SubscriptionFlow is an AI-native revenue engine, powered by recurring billing &…" at bounding box center [416, 355] width 268 height 134
click at [310, 348] on p "SubscriptionFlow is an AI-native revenue engine, powered by recurring billing &…" at bounding box center [416, 355] width 268 height 134
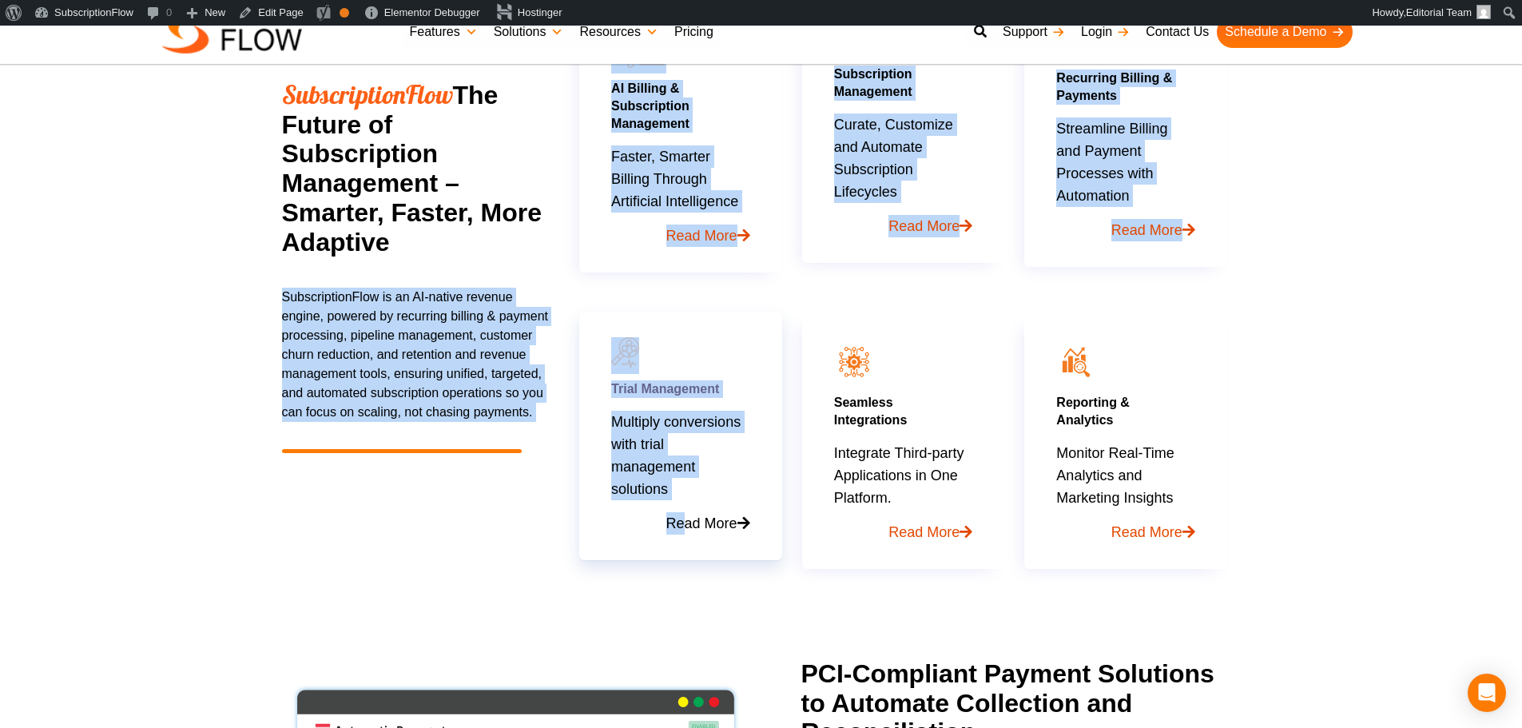
drag, startPoint x: 285, startPoint y: 287, endPoint x: 681, endPoint y: 500, distance: 449.5
click at [681, 500] on div "SubscriptionFlow The Future of Subscription Management – Smarter, Faster, More …" at bounding box center [761, 262] width 959 height 635
click at [407, 356] on p "SubscriptionFlow is an AI-native revenue engine, powered by recurring billing &…" at bounding box center [416, 355] width 268 height 134
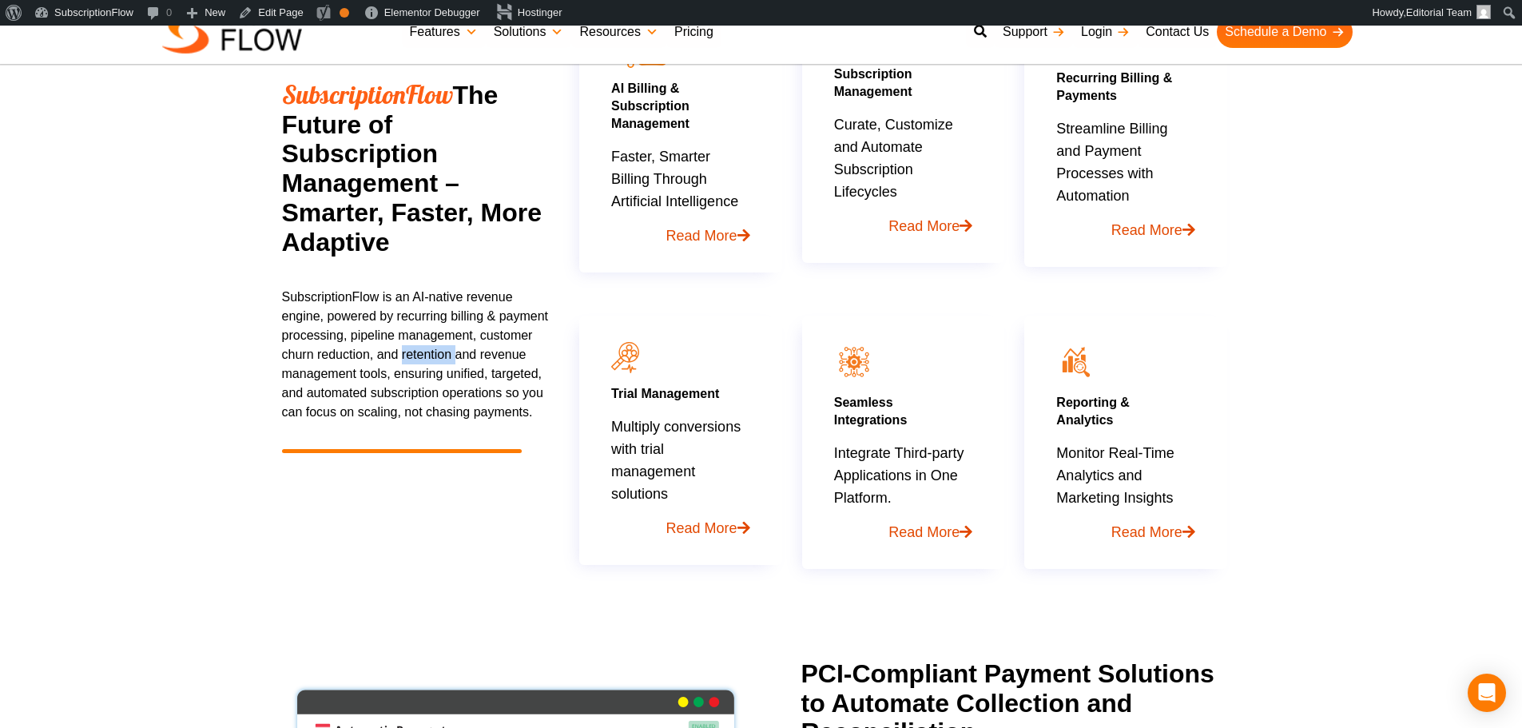
click at [407, 356] on p "SubscriptionFlow is an AI-native revenue engine, powered by recurring billing &…" at bounding box center [416, 355] width 268 height 134
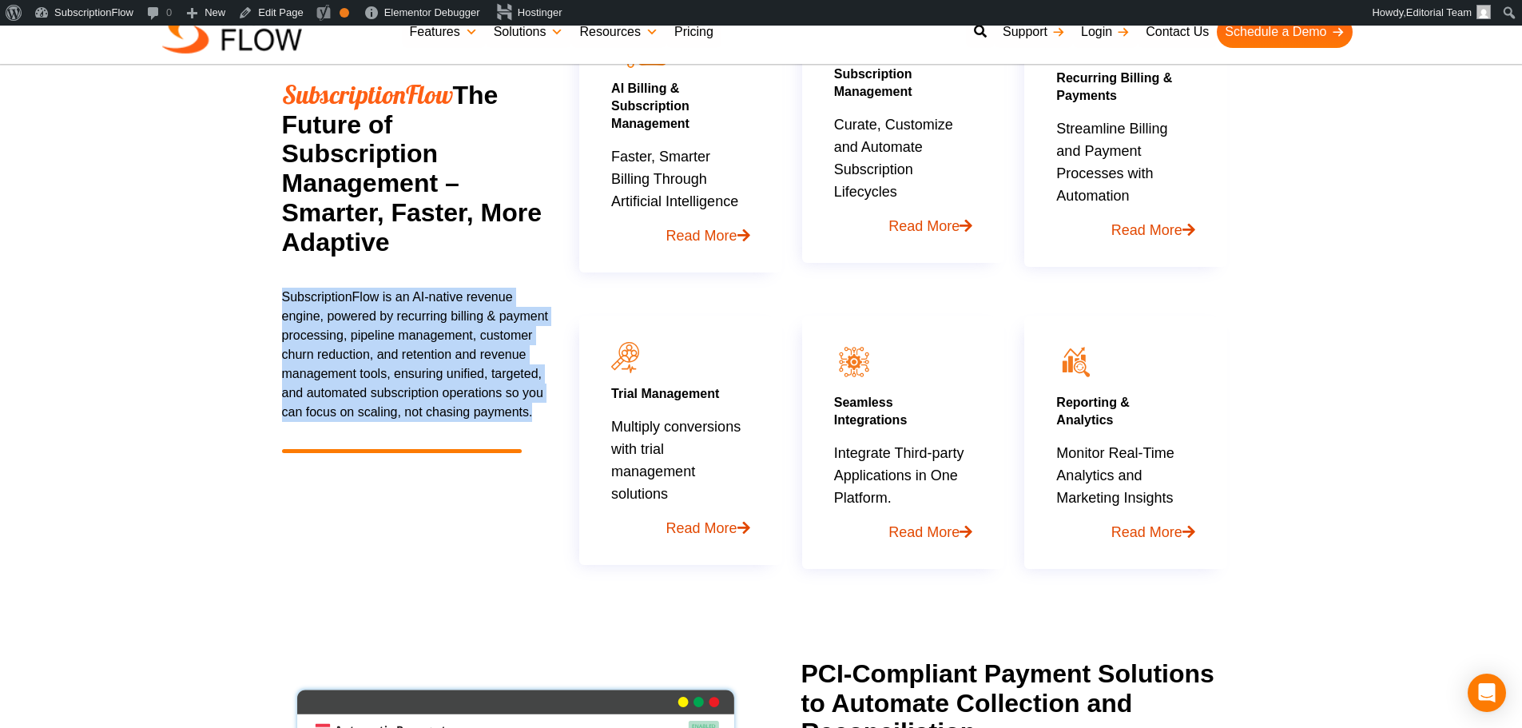
click at [407, 356] on p "SubscriptionFlow is an AI-native revenue engine, powered by recurring billing &…" at bounding box center [416, 355] width 268 height 134
click at [436, 362] on p "SubscriptionFlow is an AI-native revenue engine, powered by recurring billing &…" at bounding box center [416, 355] width 268 height 134
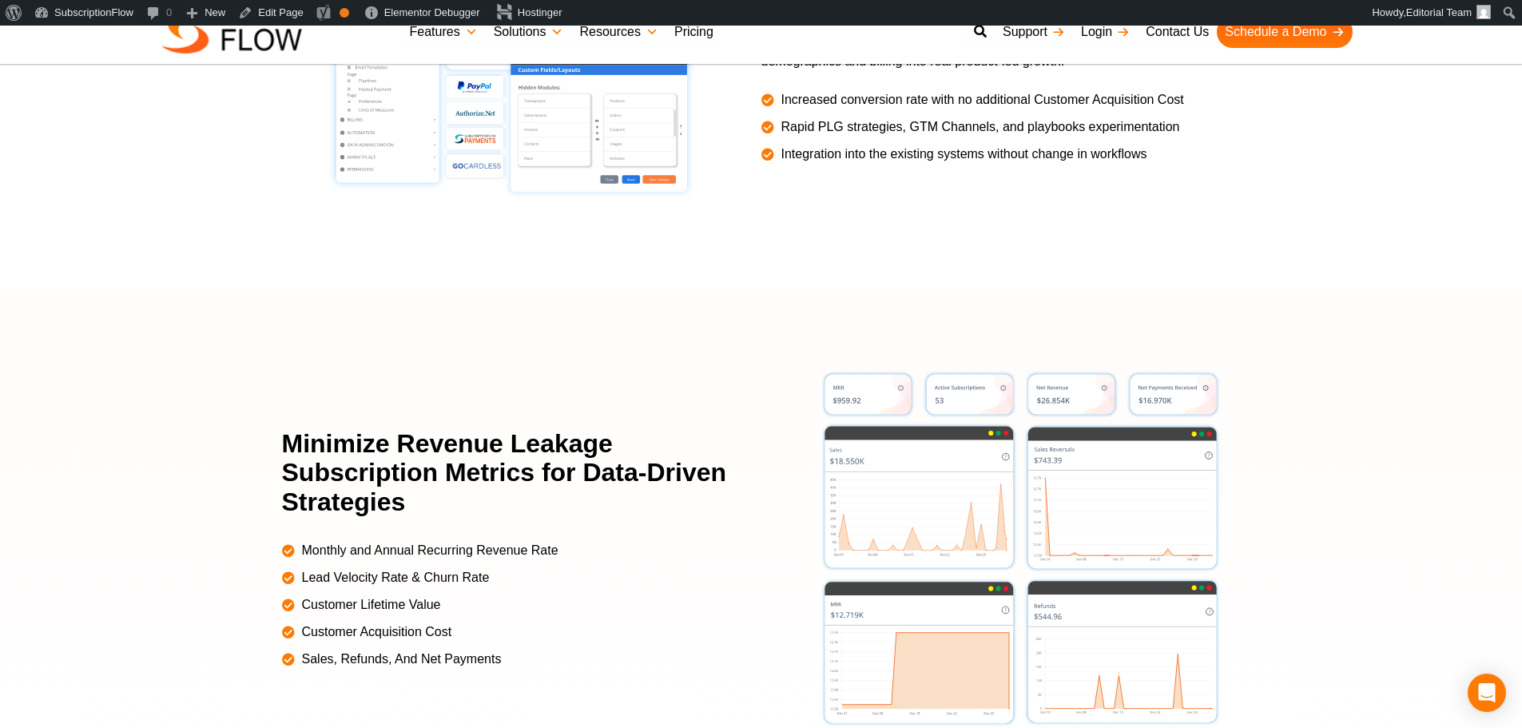
scroll to position [3462, 0]
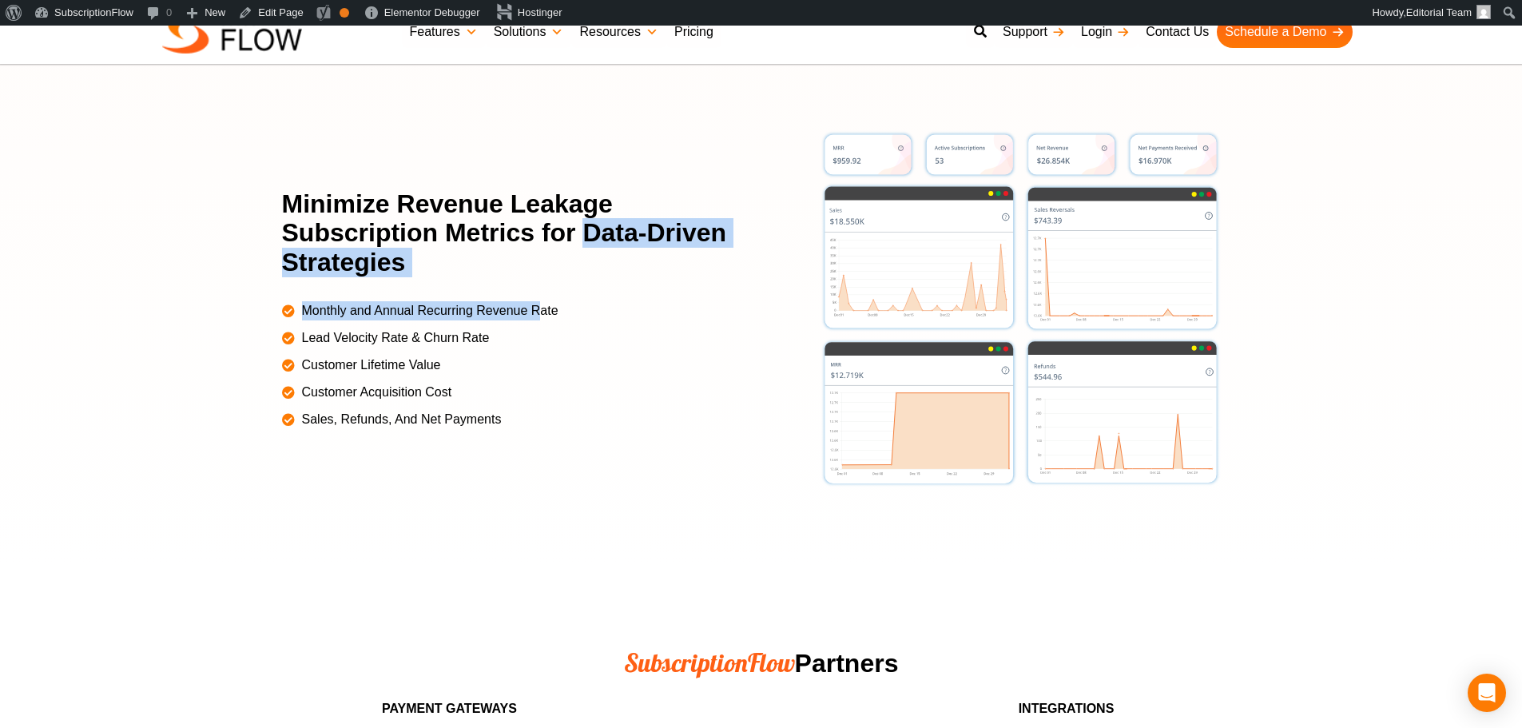
drag, startPoint x: 589, startPoint y: 233, endPoint x: 451, endPoint y: 277, distance: 145.1
click at [521, 290] on div "Minimize Revenue Leakage Subscription Metrics for Data-Driven Strategies" at bounding box center [512, 241] width 460 height 104
click at [346, 271] on h2 "Minimize Revenue Leakage Subscription Metrics for Data-Driven Strategies" at bounding box center [512, 233] width 460 height 88
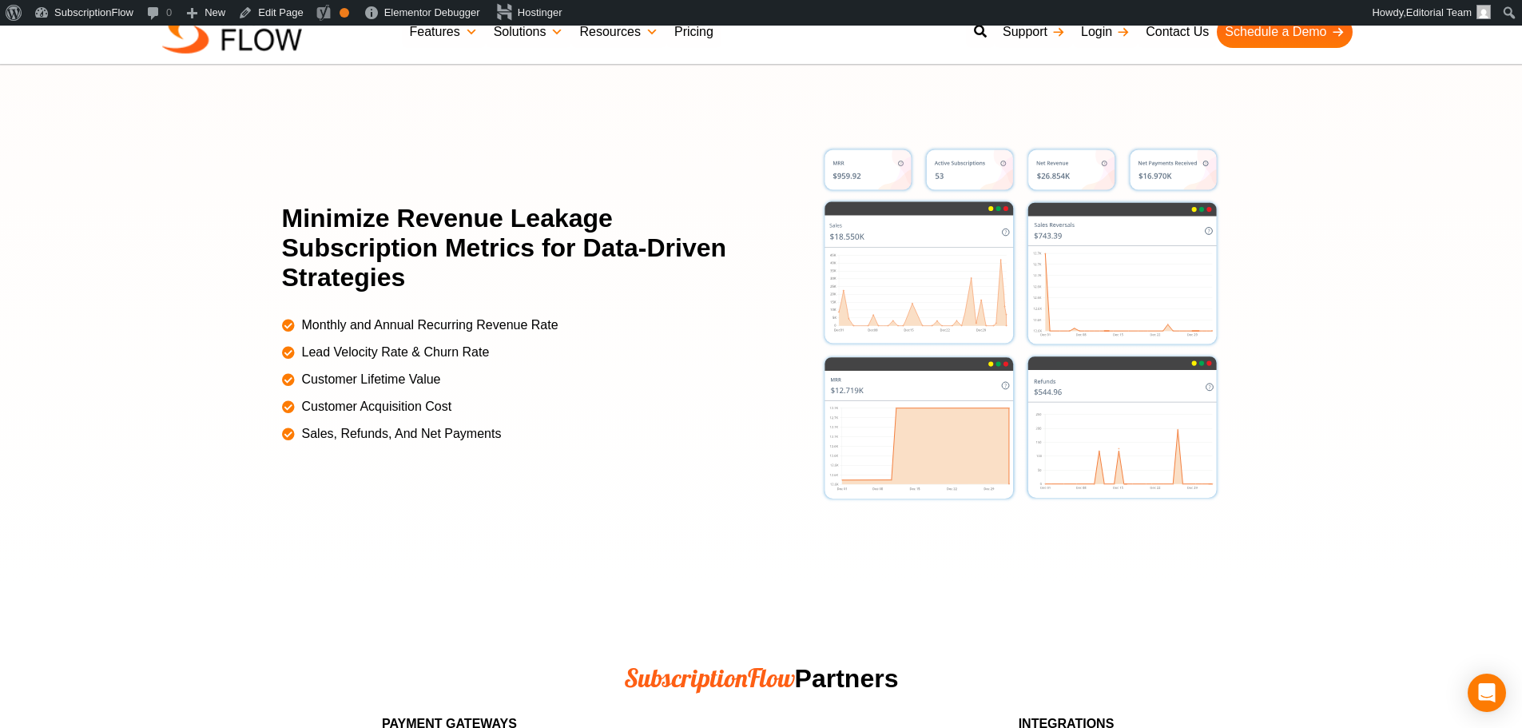
drag, startPoint x: 53, startPoint y: 495, endPoint x: 206, endPoint y: 318, distance: 234.0
click at [53, 495] on div at bounding box center [761, 324] width 1522 height 519
click at [125, 411] on div at bounding box center [761, 324] width 1522 height 519
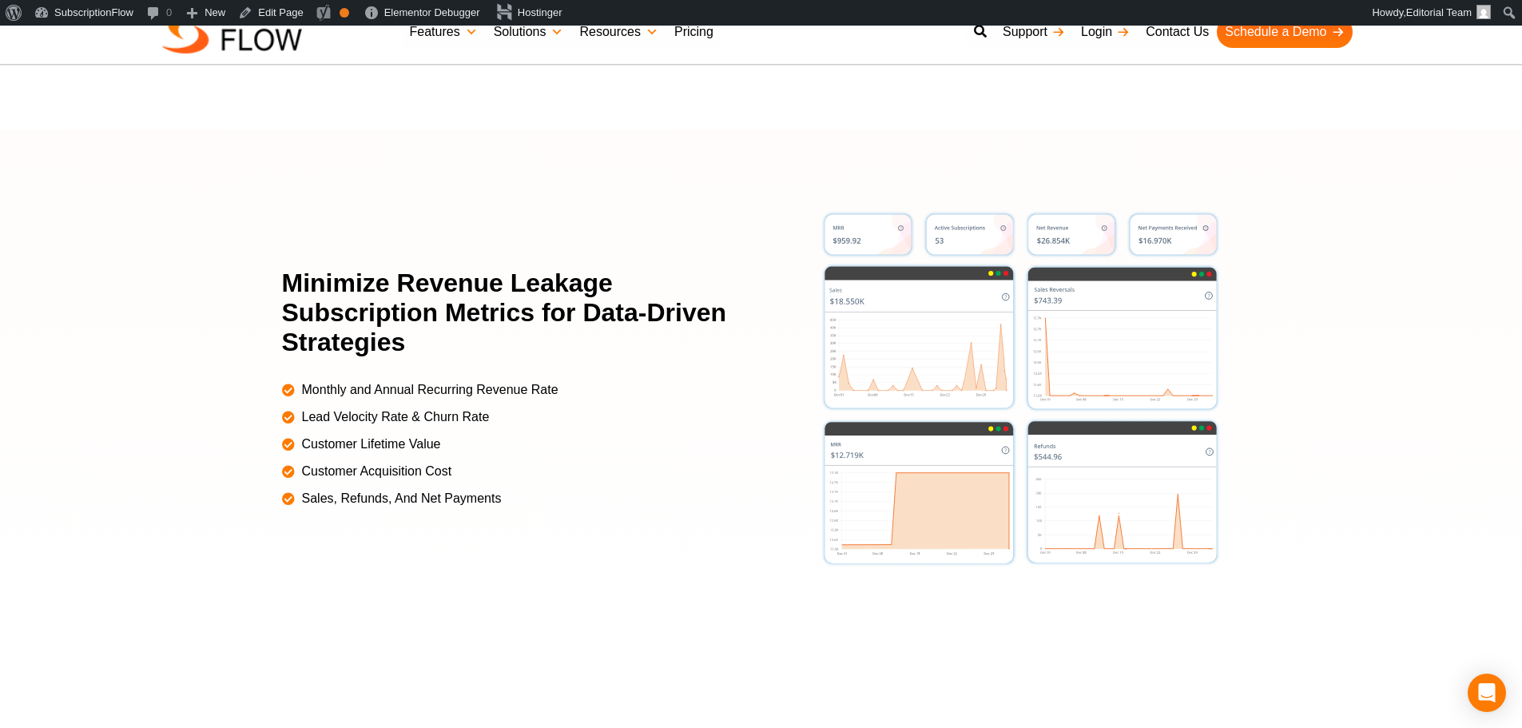
drag, startPoint x: 185, startPoint y: 482, endPoint x: 226, endPoint y: 375, distance: 114.6
click at [185, 482] on div at bounding box center [761, 388] width 1522 height 519
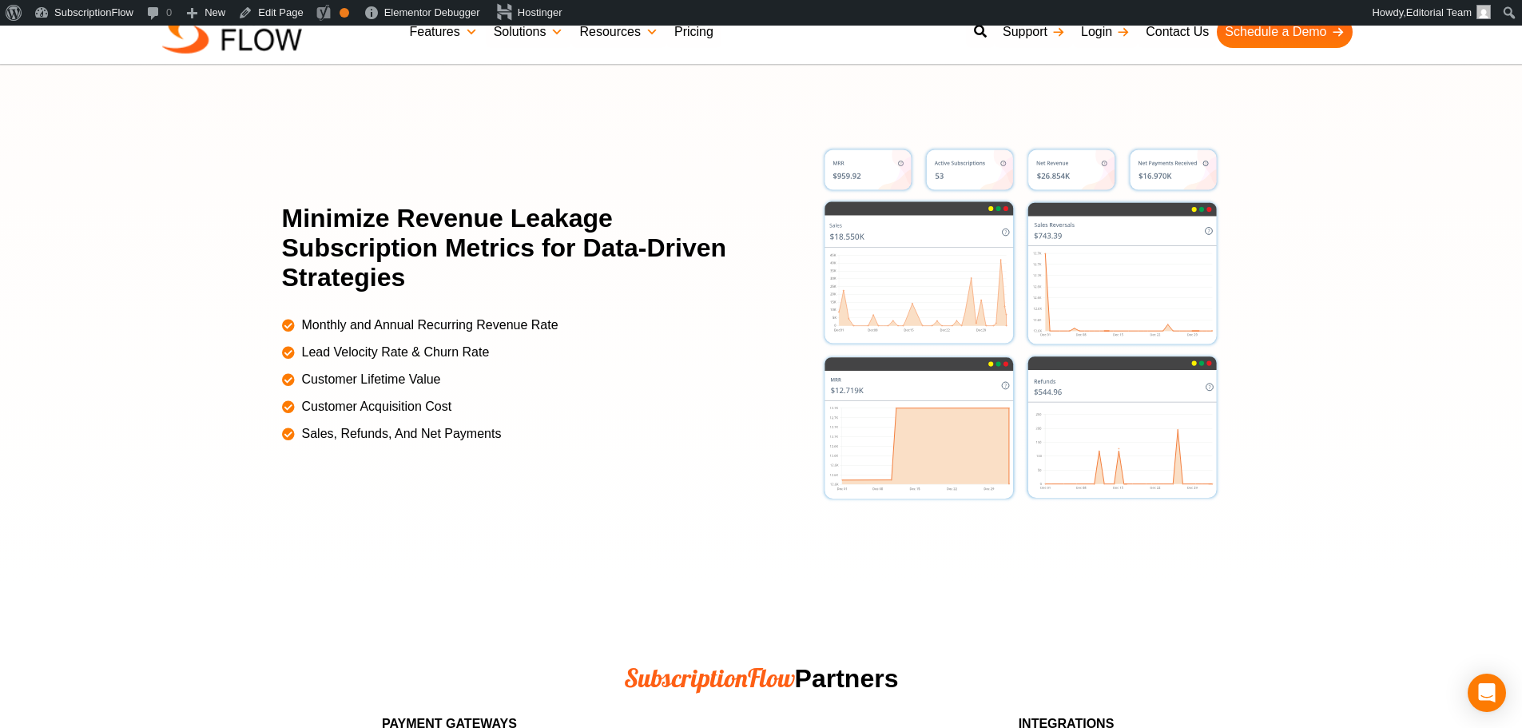
scroll to position [3430, 0]
